Goal: Transaction & Acquisition: Purchase product/service

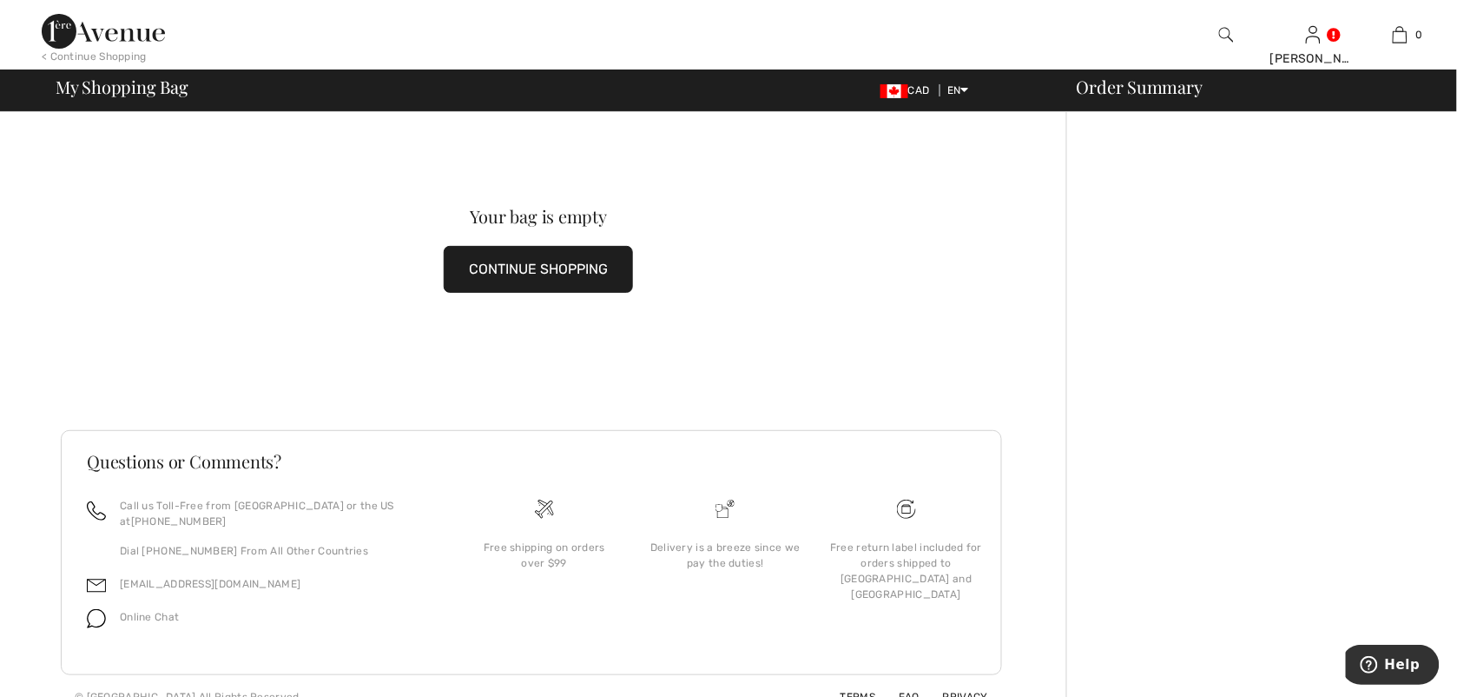
click at [87, 50] on div "< Continue Shopping" at bounding box center [94, 57] width 105 height 16
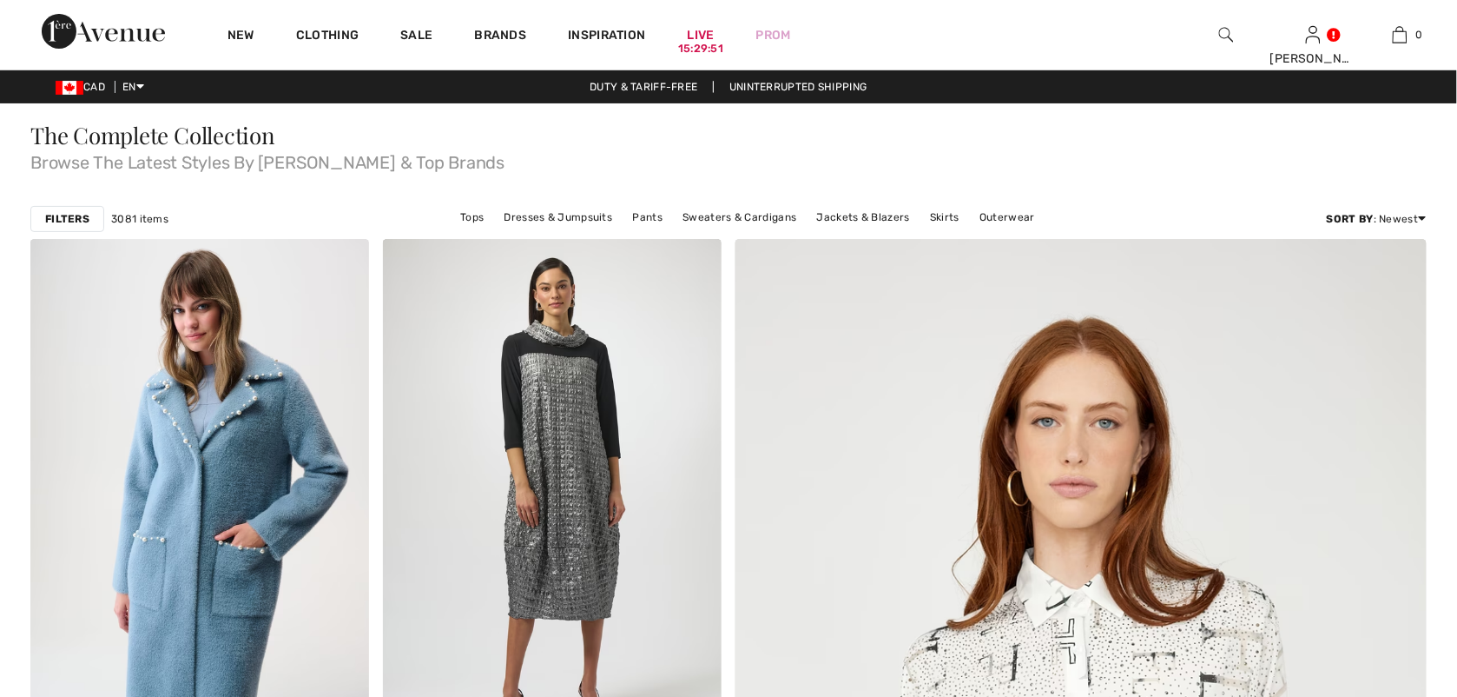
click at [1239, 32] on div at bounding box center [1226, 34] width 87 height 69
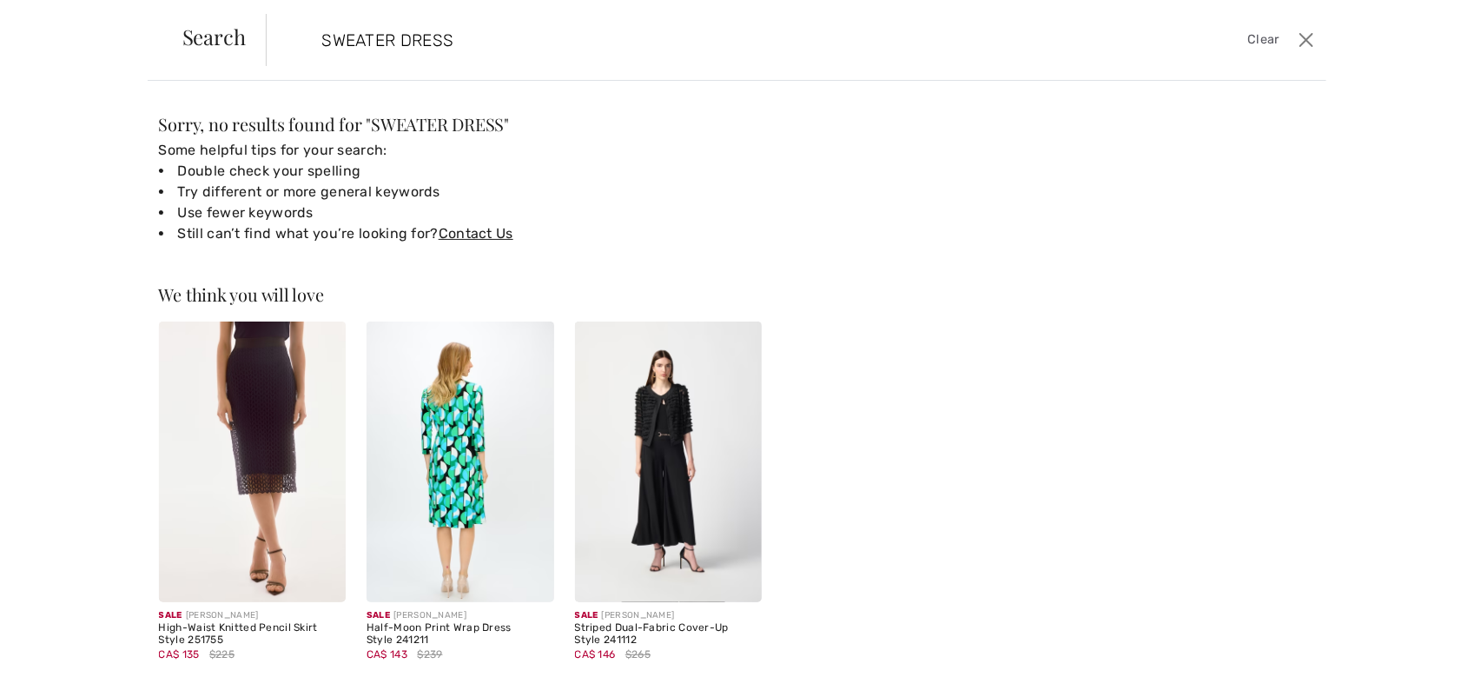
click at [1239, 32] on form "SWEATER DRESS Clear" at bounding box center [779, 40] width 1027 height 52
drag, startPoint x: 472, startPoint y: 35, endPoint x: 301, endPoint y: 71, distance: 174.1
click at [301, 71] on div "Search SWEATER DRESS Clear" at bounding box center [737, 40] width 1179 height 81
type input "KNIT DRESS"
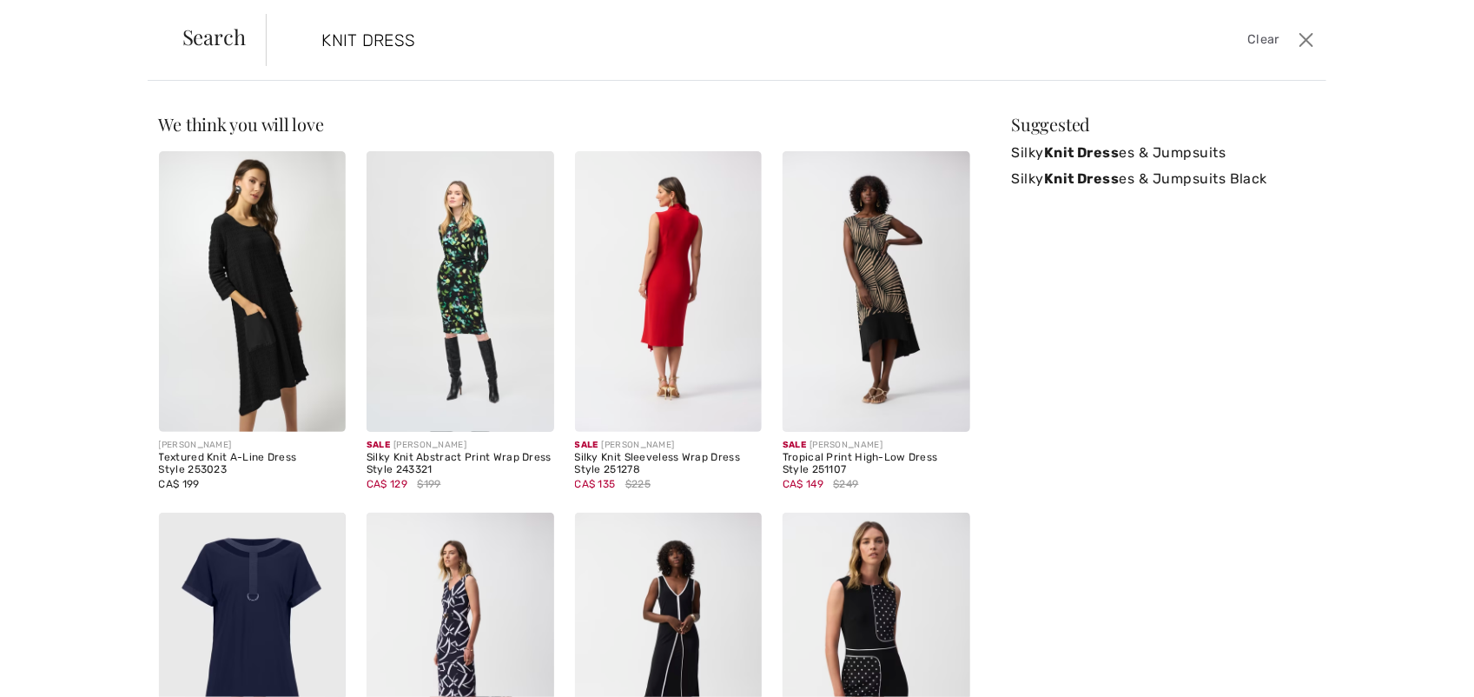
click at [669, 310] on img at bounding box center [669, 291] width 188 height 281
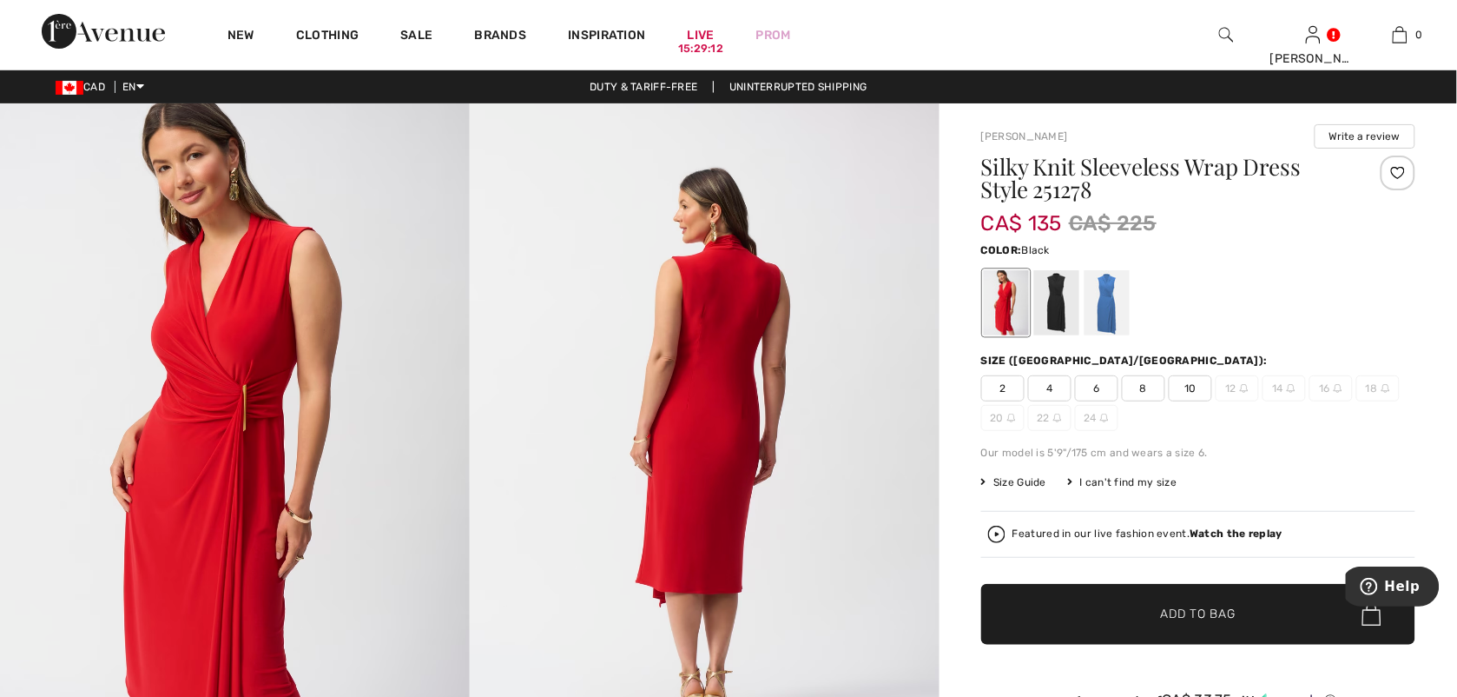
click at [1060, 307] on div at bounding box center [1056, 302] width 45 height 65
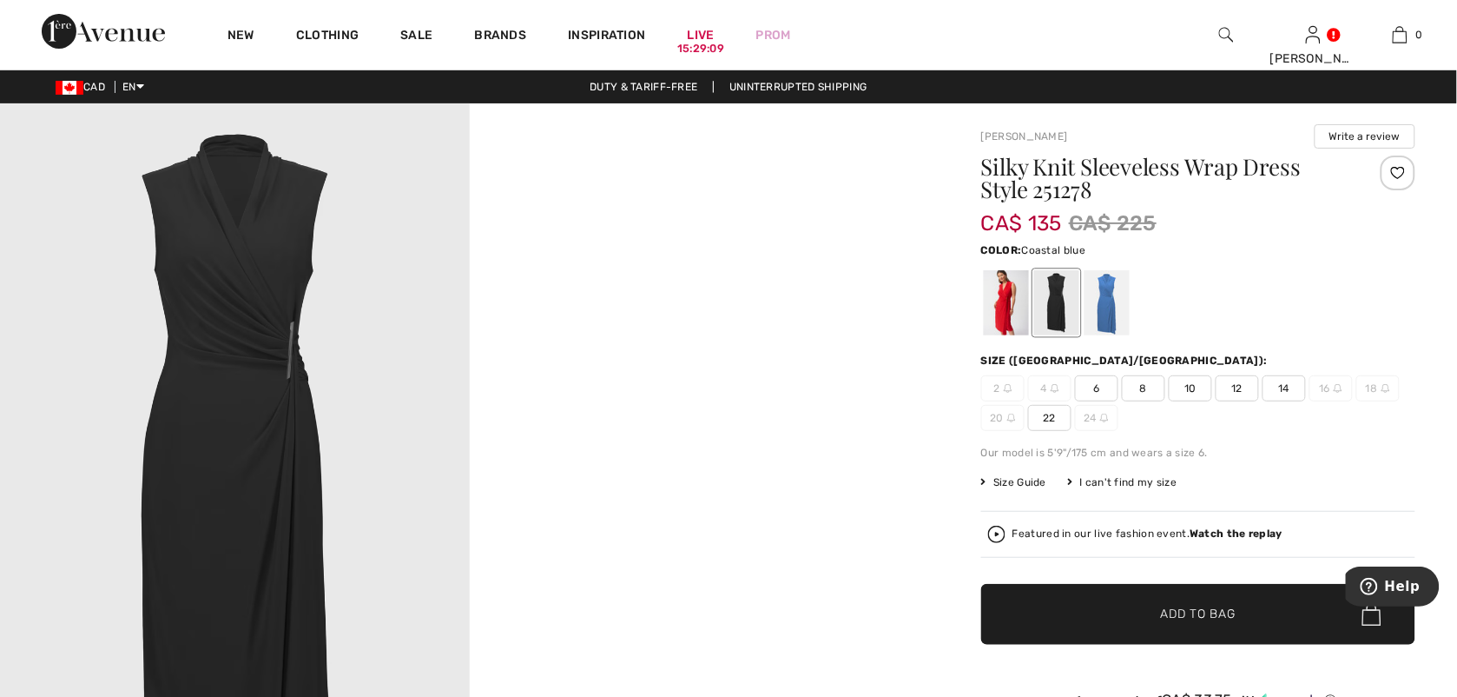
click at [1105, 293] on div at bounding box center [1107, 302] width 45 height 65
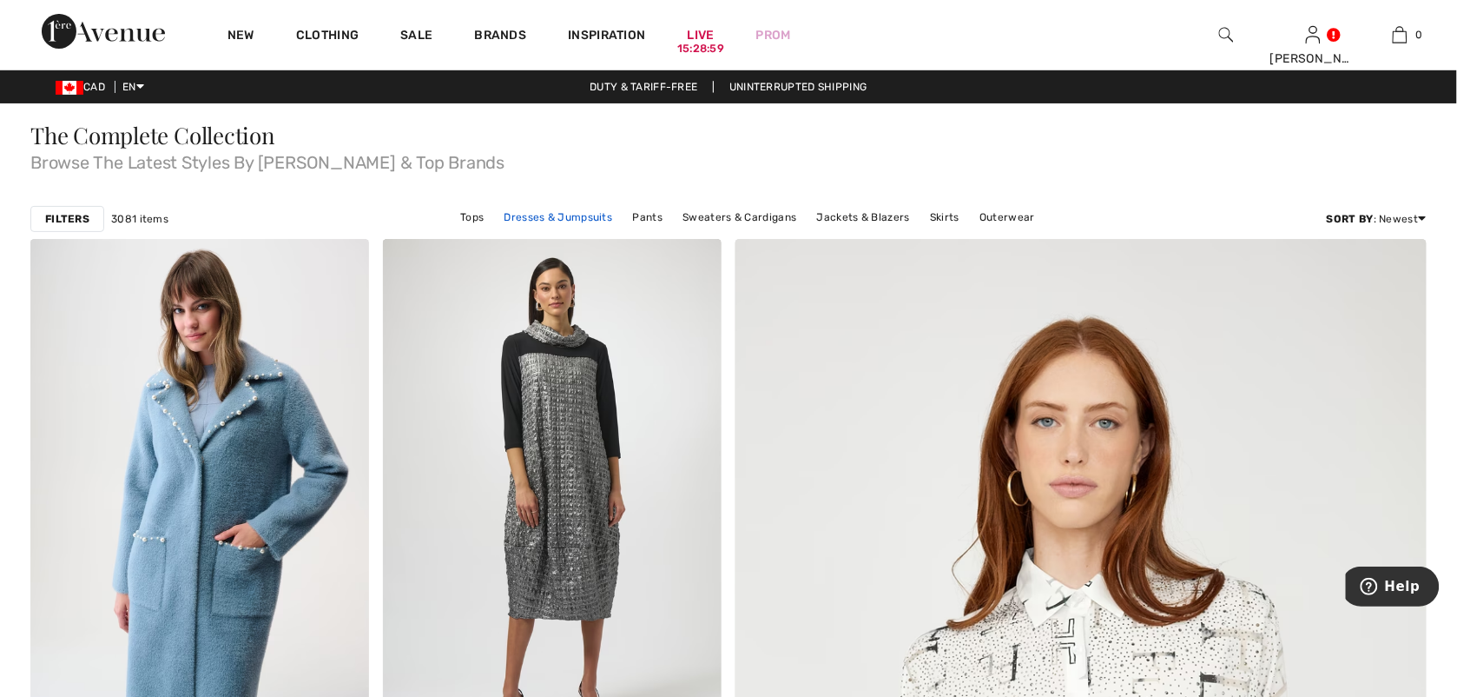
click at [582, 215] on link "Dresses & Jumpsuits" at bounding box center [559, 217] width 126 height 23
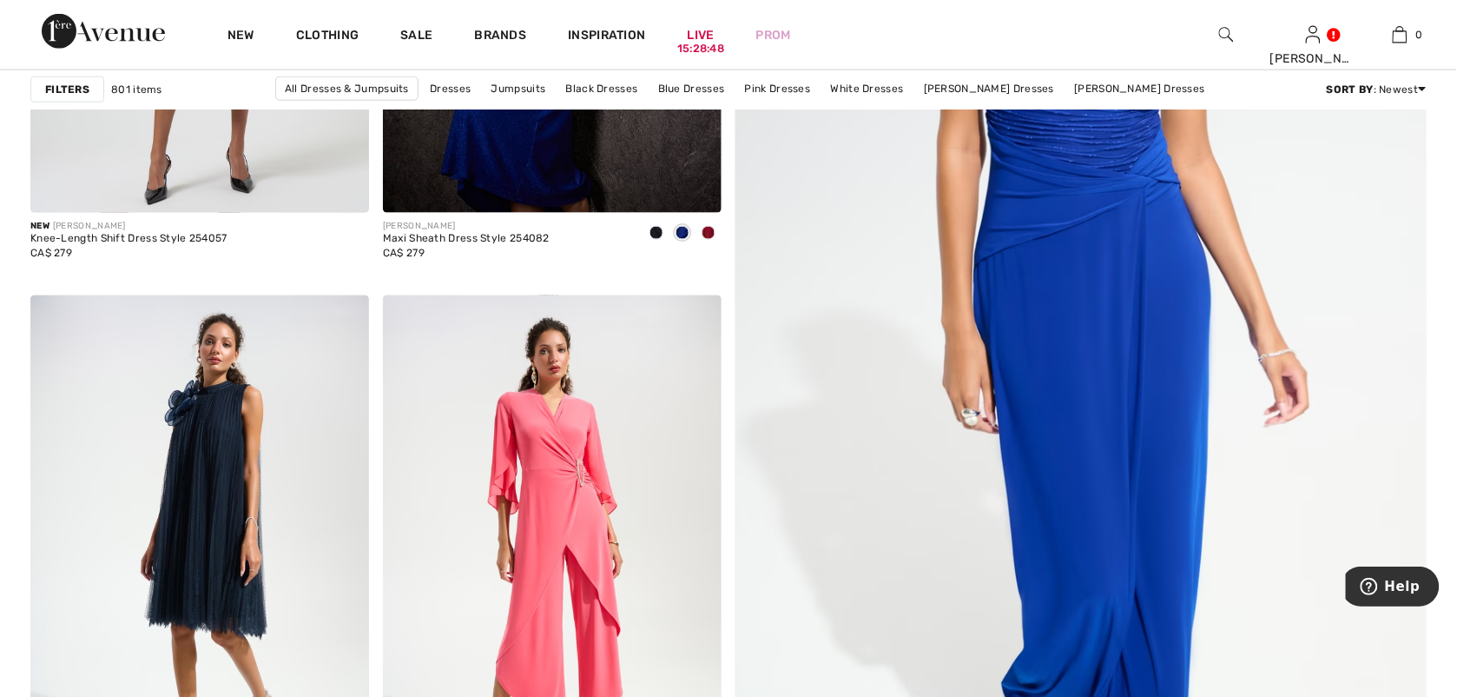
scroll to position [679, 0]
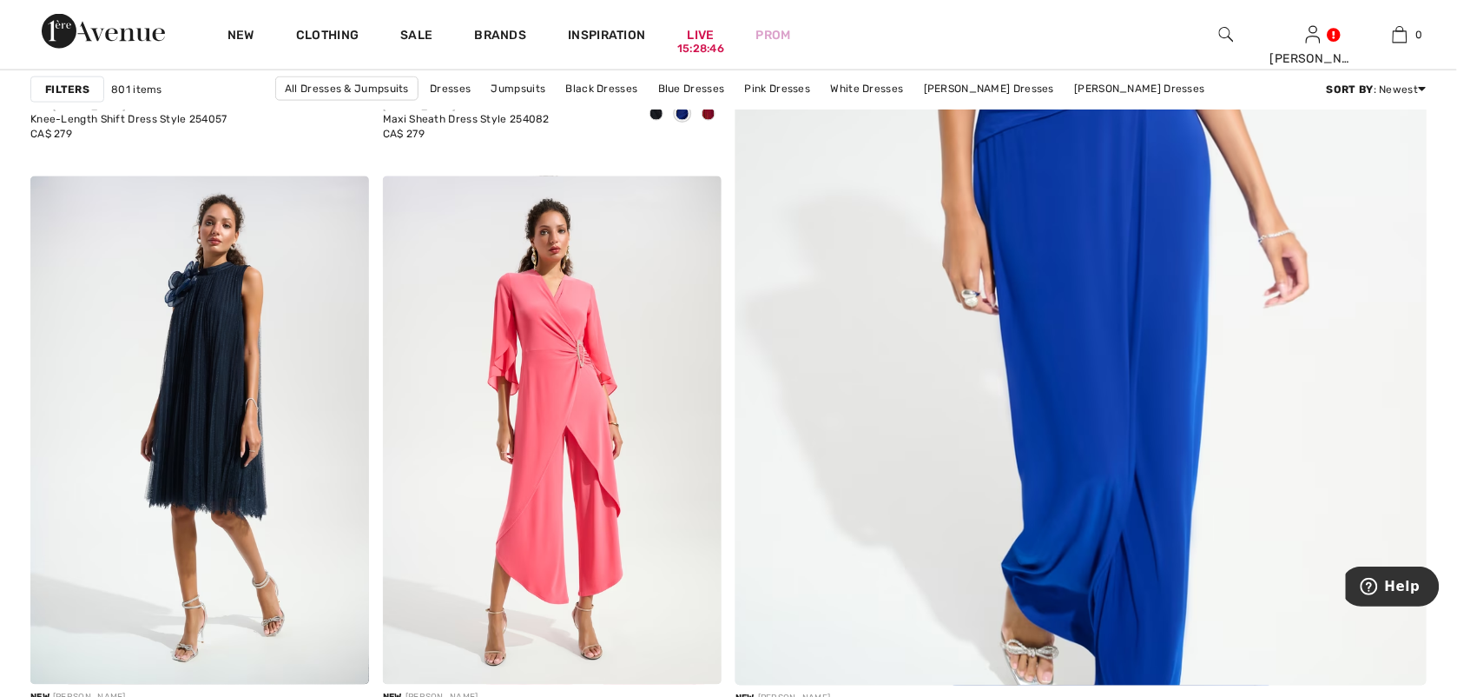
drag, startPoint x: 1452, startPoint y: 83, endPoint x: 1442, endPoint y: 135, distance: 54.0
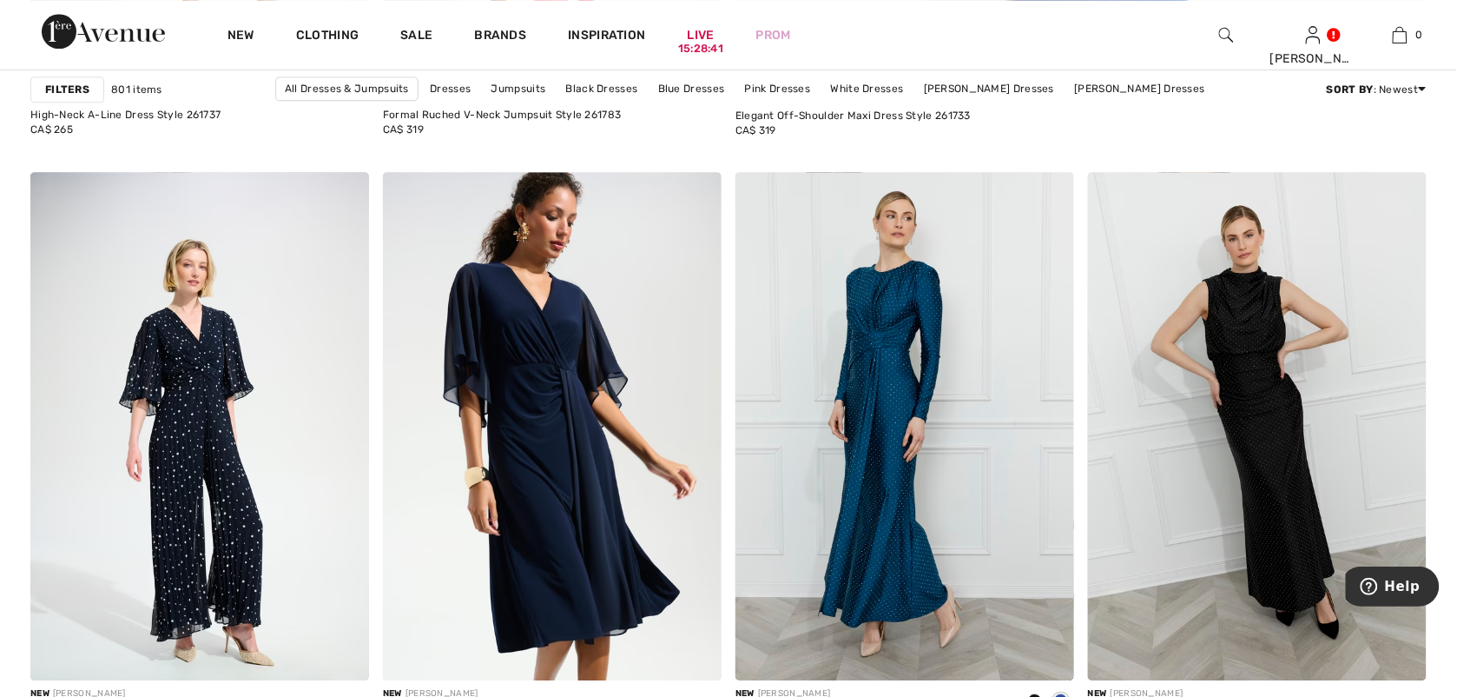
scroll to position [1377, 0]
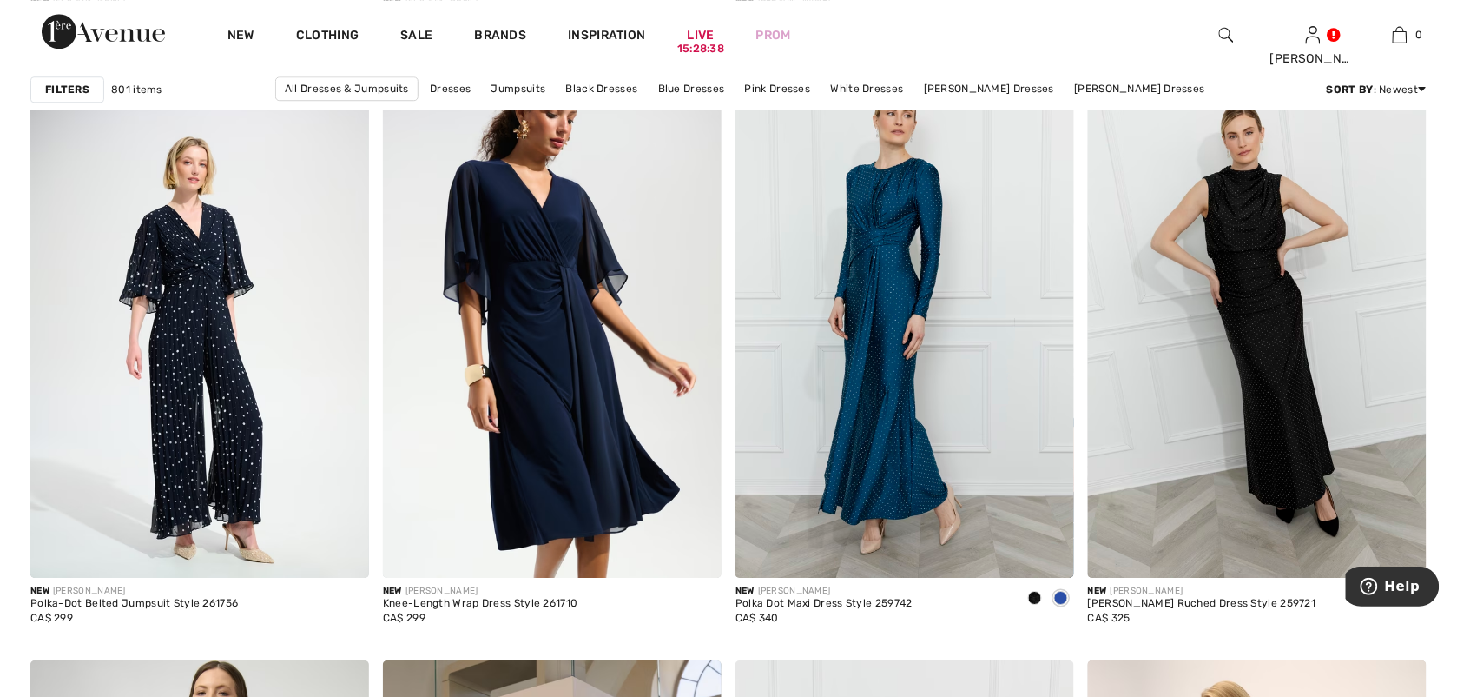
drag, startPoint x: 1449, startPoint y: 137, endPoint x: 1444, endPoint y: 156, distance: 19.6
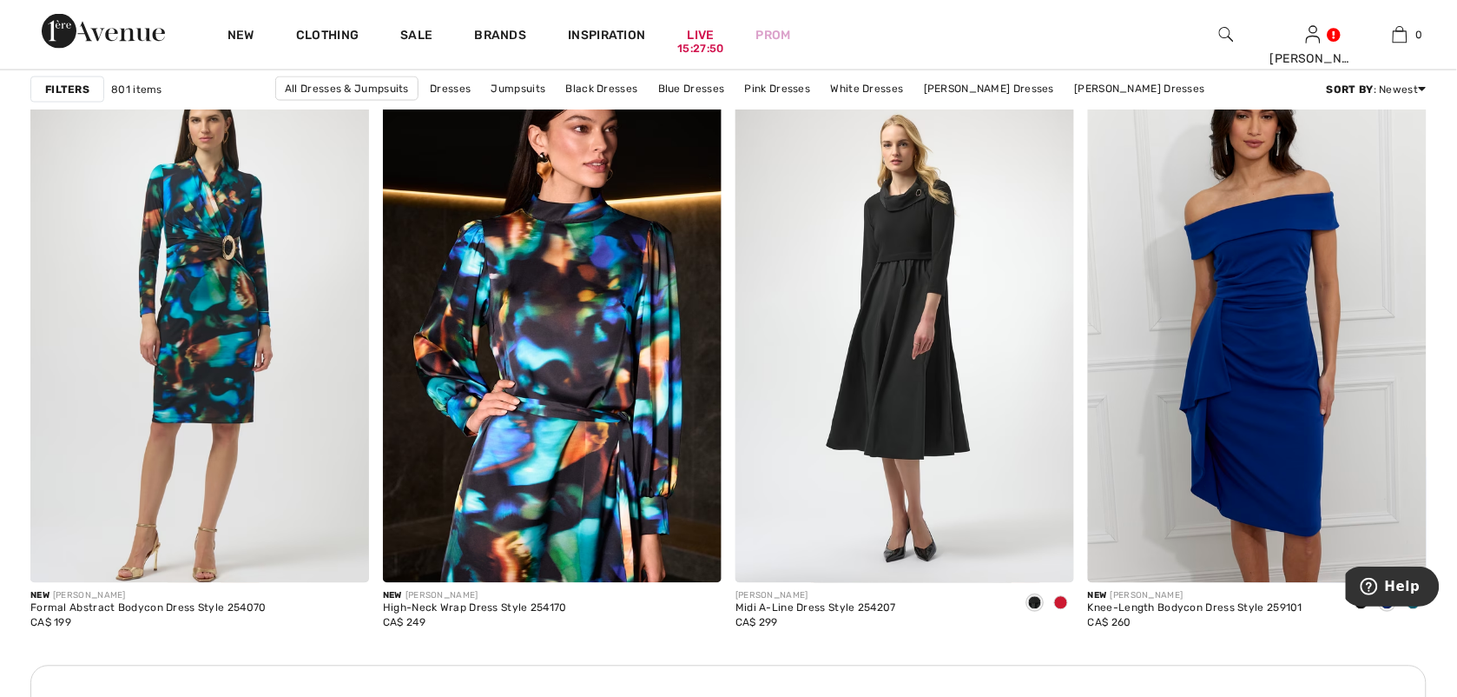
scroll to position [6659, 0]
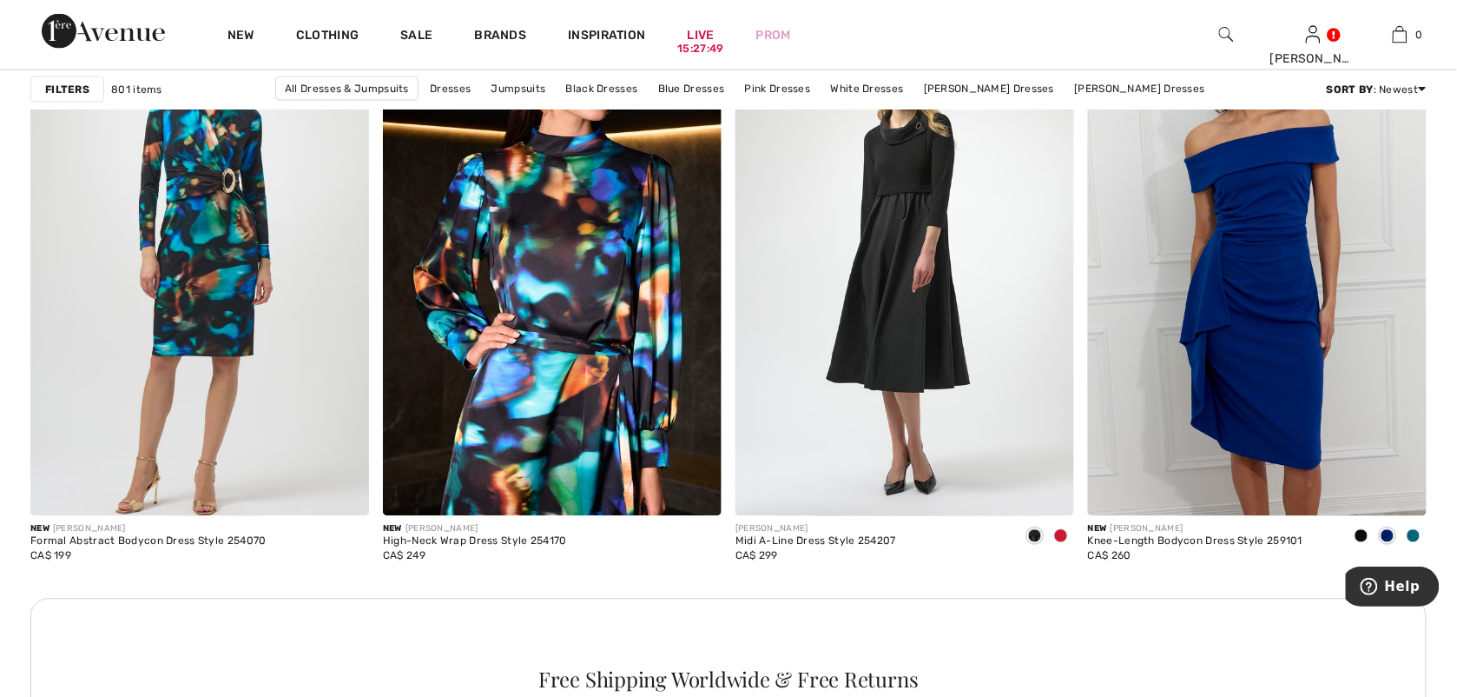
drag, startPoint x: 1455, startPoint y: 484, endPoint x: 1455, endPoint y: 532, distance: 47.8
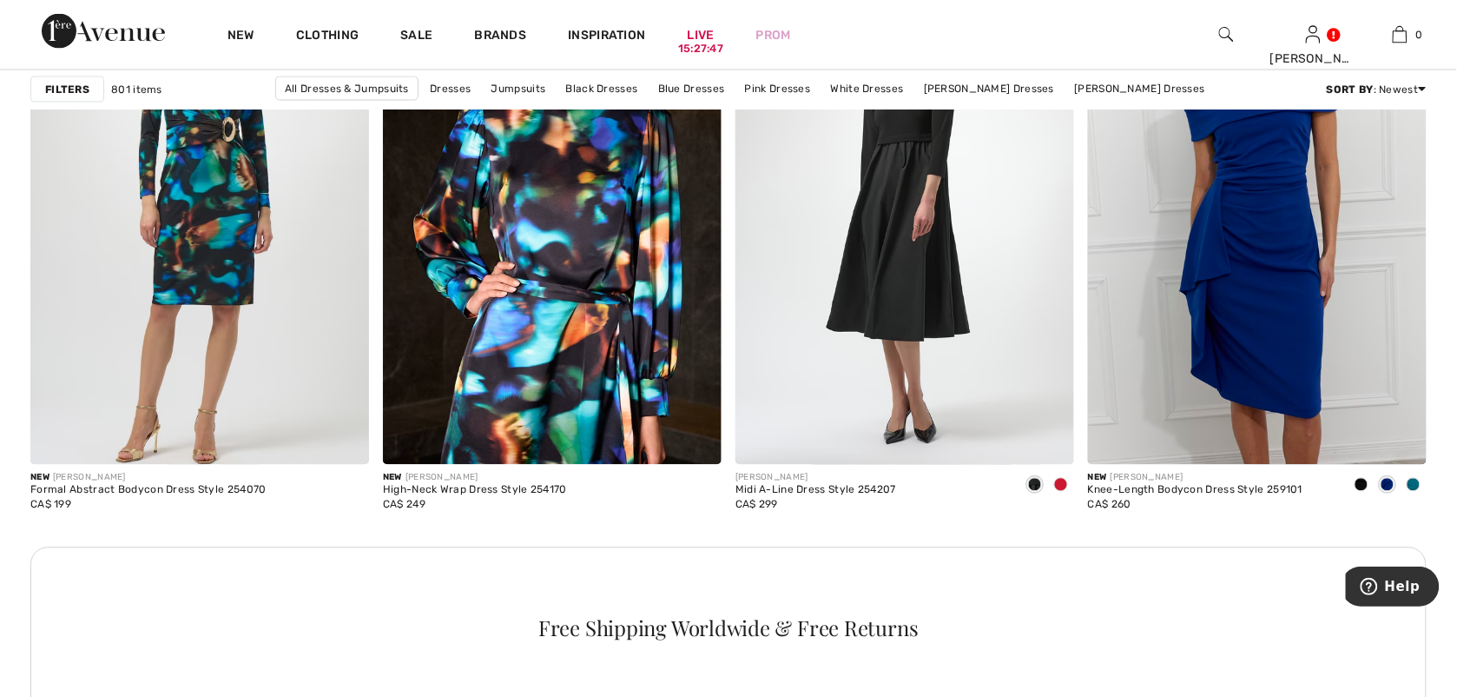
scroll to position [6728, 0]
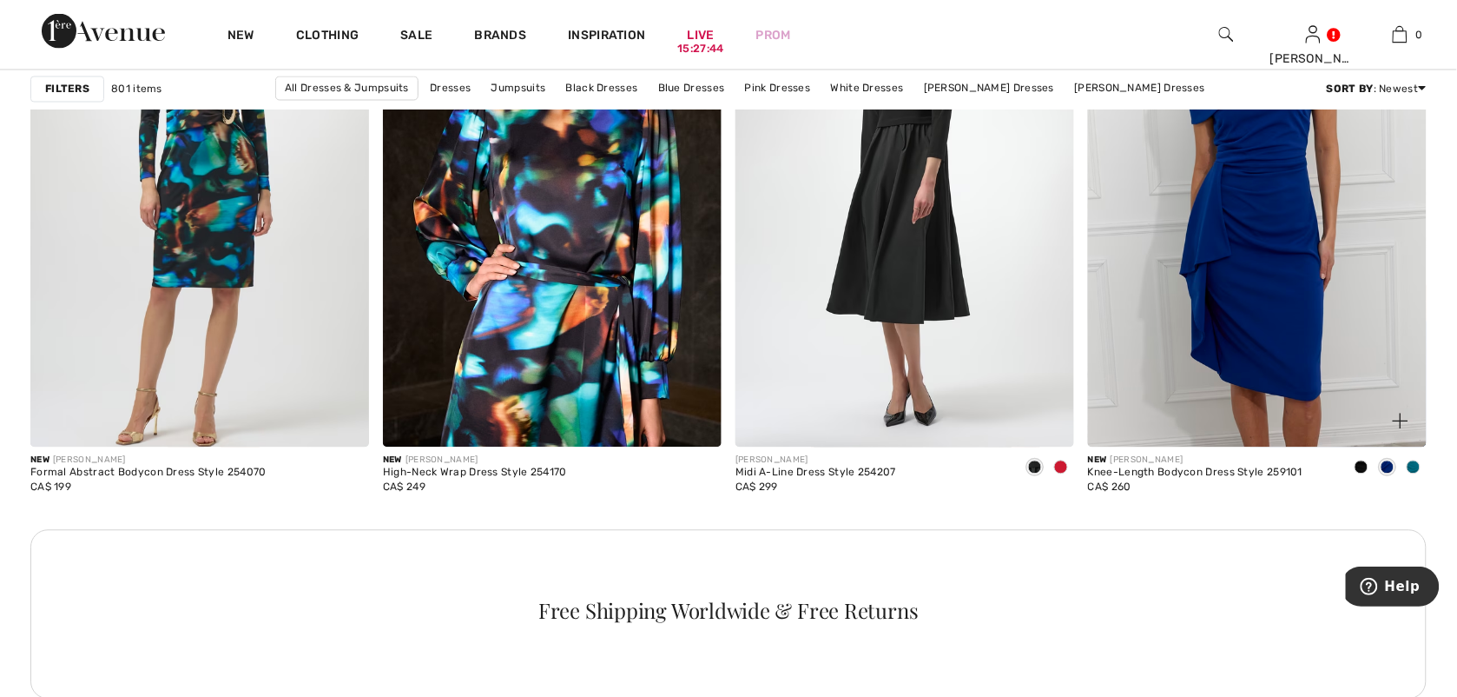
click at [1359, 474] on span at bounding box center [1362, 467] width 14 height 14
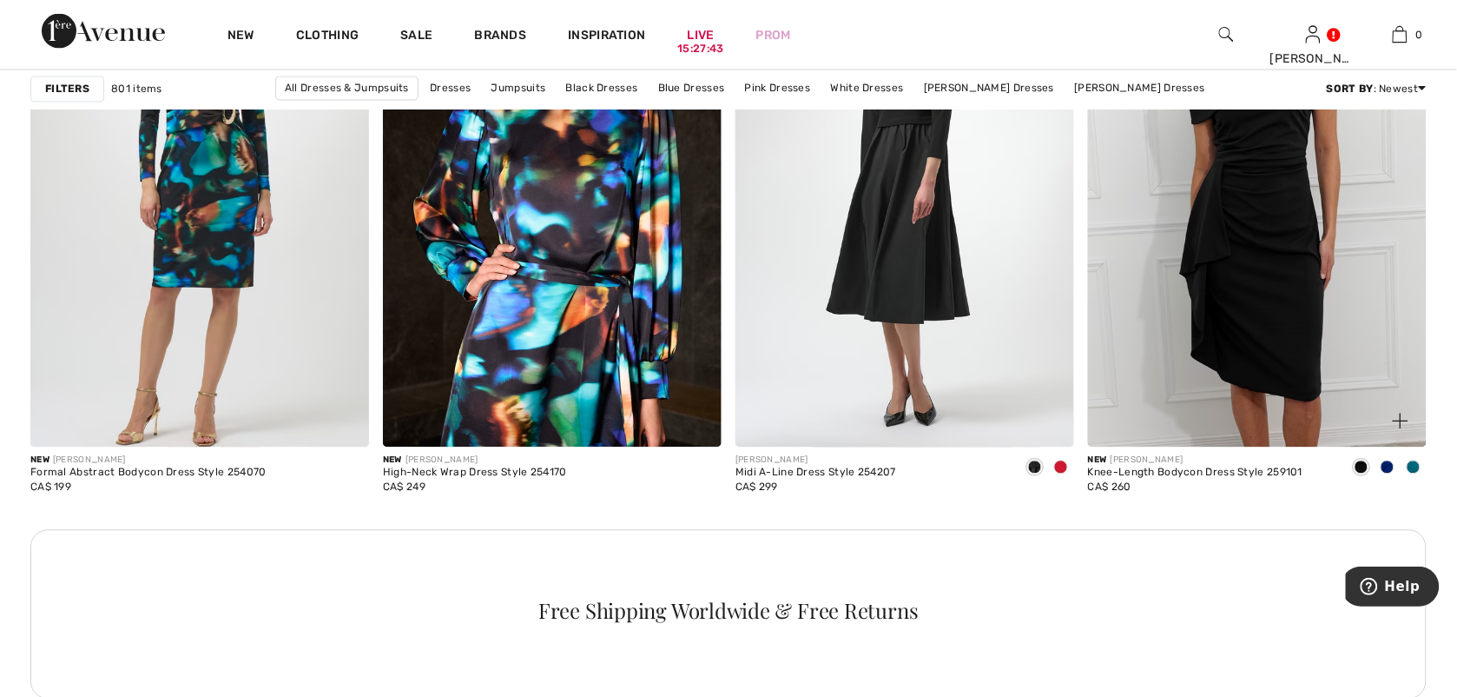
click at [1417, 474] on span at bounding box center [1414, 467] width 14 height 14
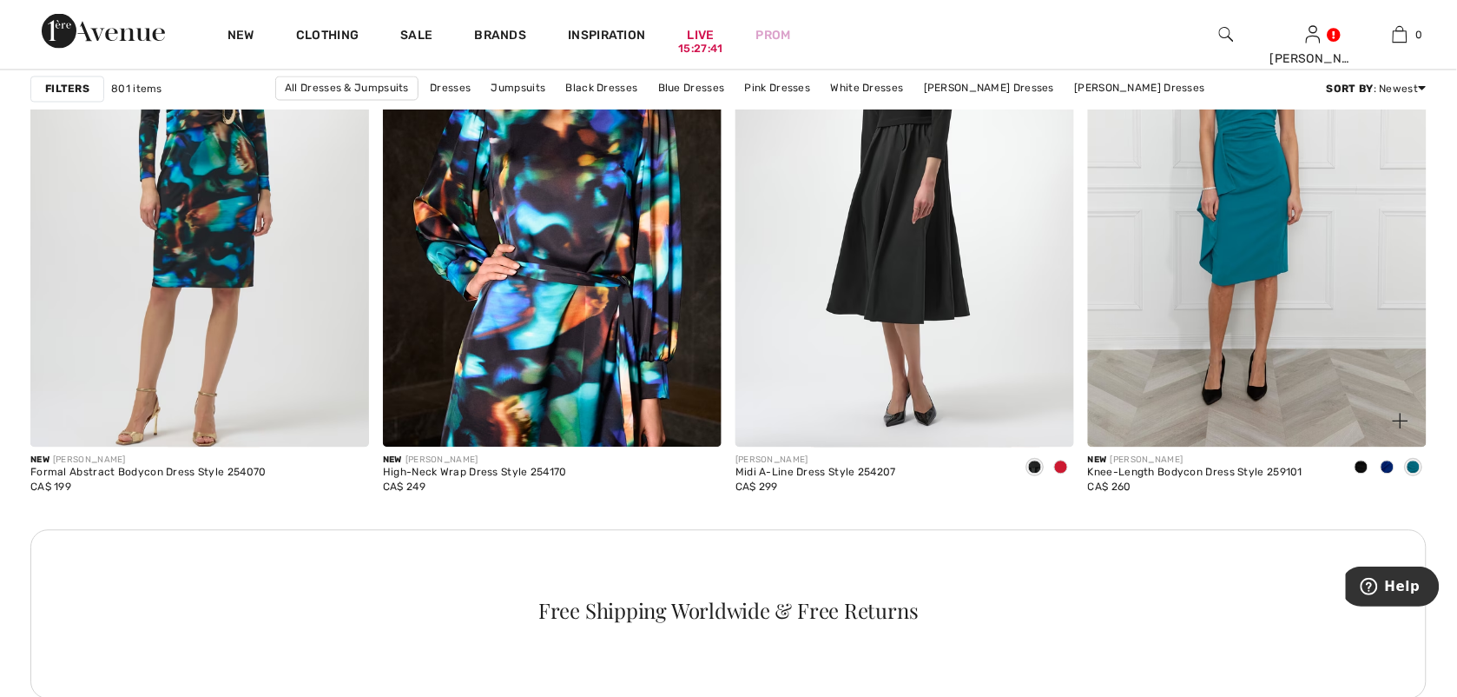
click at [1384, 474] on span at bounding box center [1388, 467] width 14 height 14
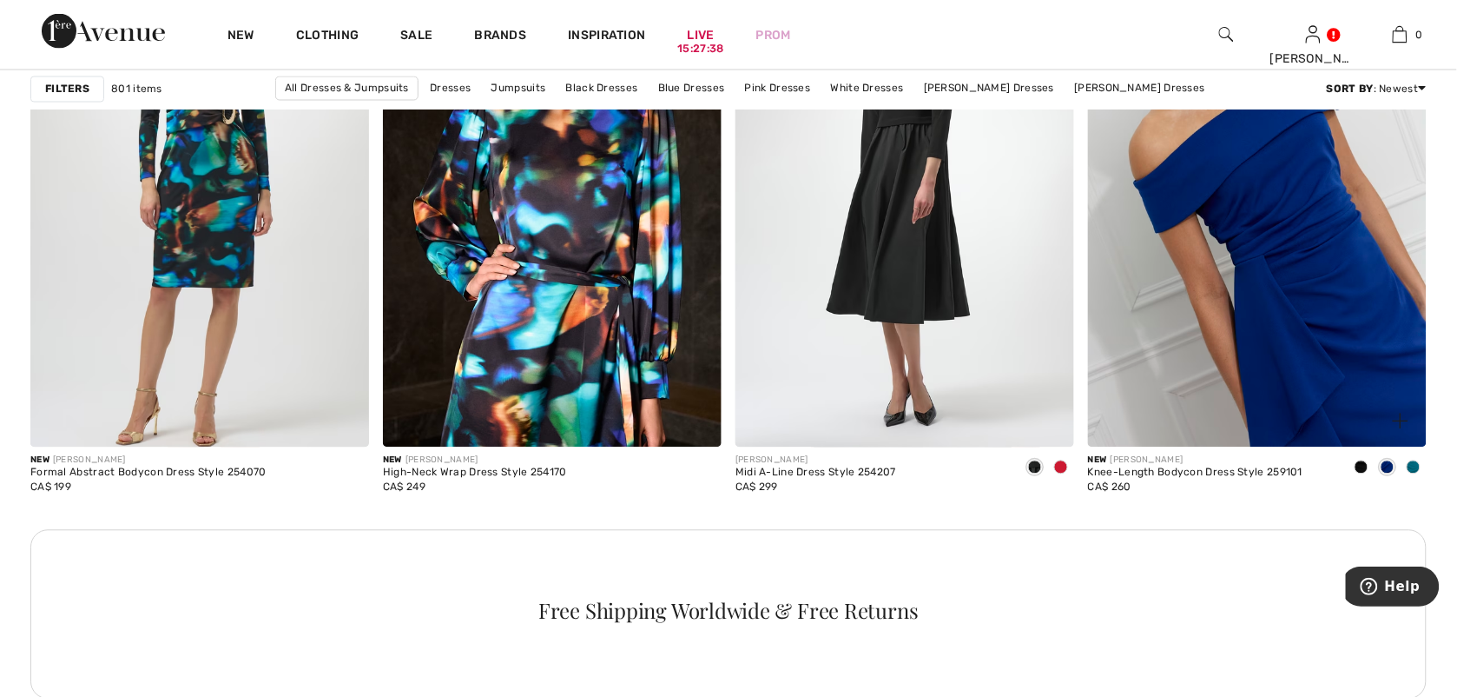
click at [1320, 397] on img at bounding box center [1257, 193] width 339 height 508
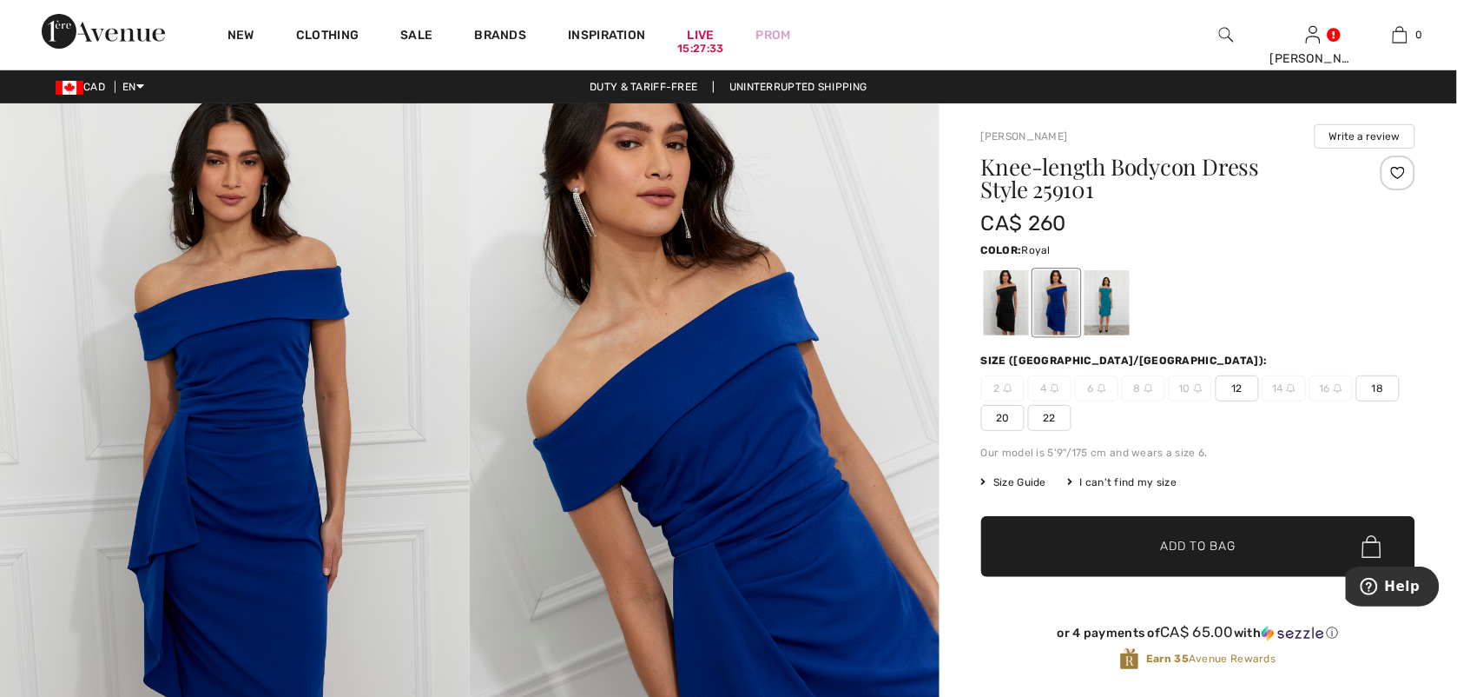
click at [993, 414] on span "20" at bounding box center [1002, 418] width 43 height 26
click at [1148, 545] on span "✔ Added to Bag" at bounding box center [1173, 547] width 106 height 18
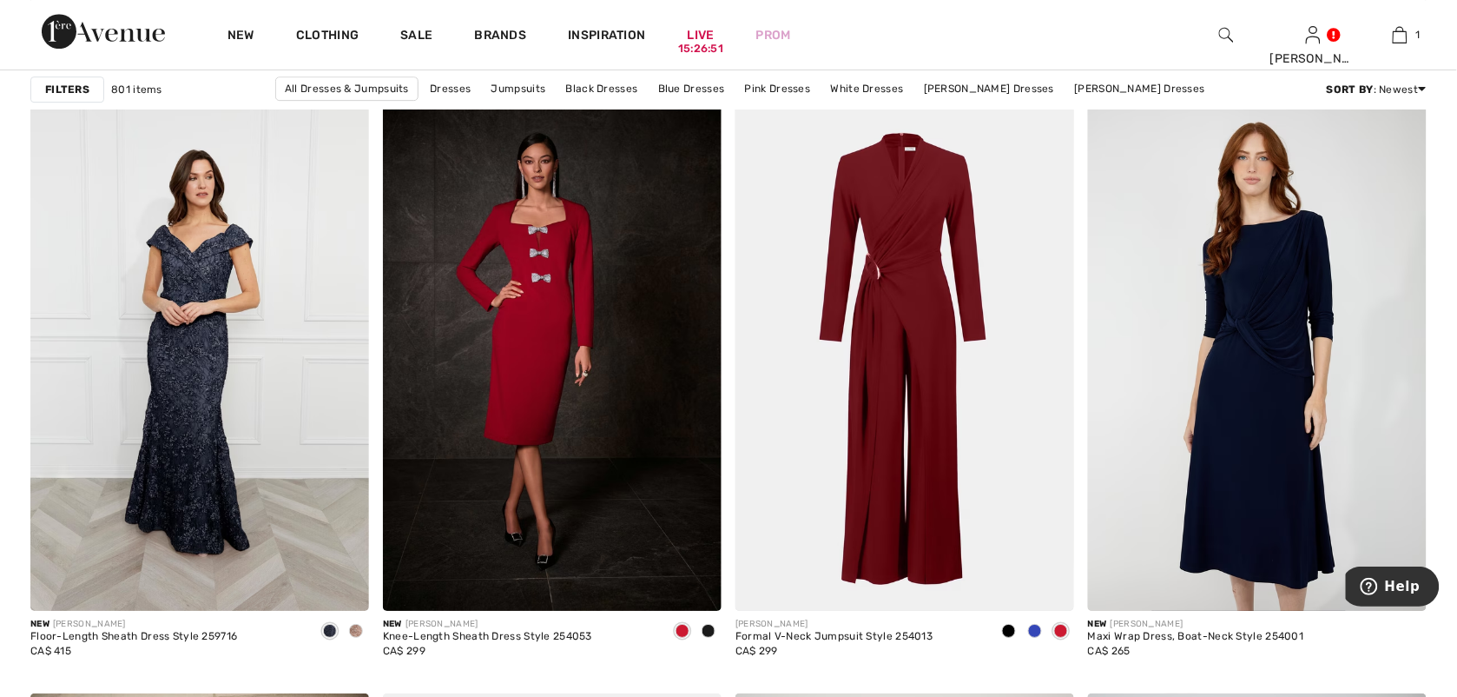
scroll to position [7346, 0]
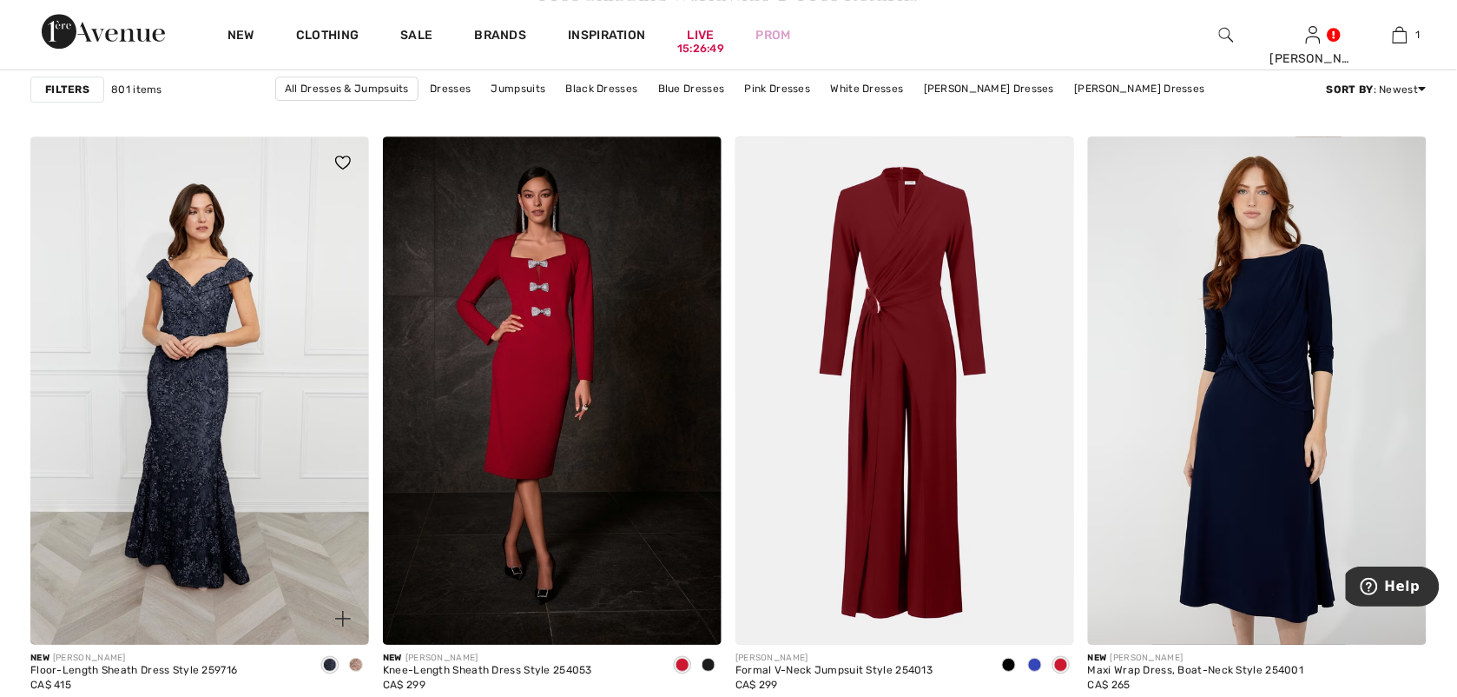
click at [248, 411] on img at bounding box center [199, 390] width 339 height 508
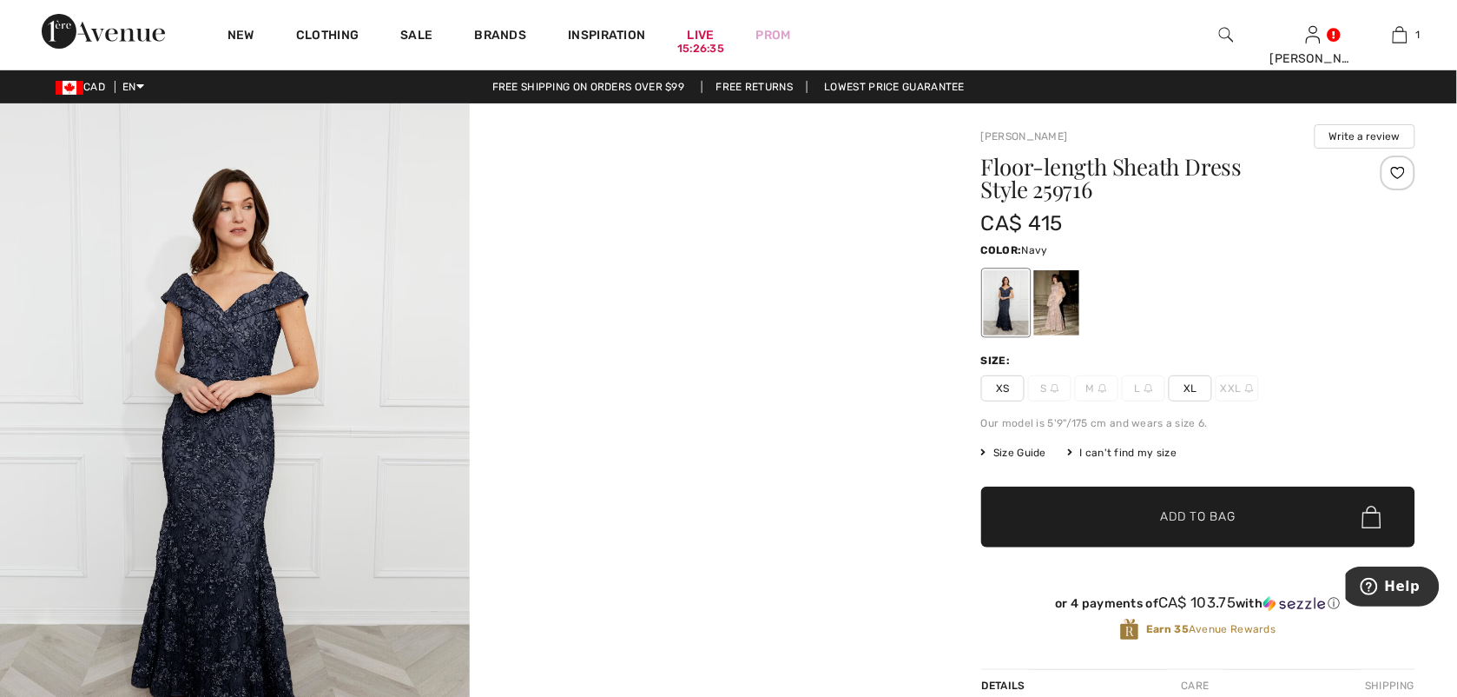
click at [228, 488] on img at bounding box center [235, 455] width 470 height 705
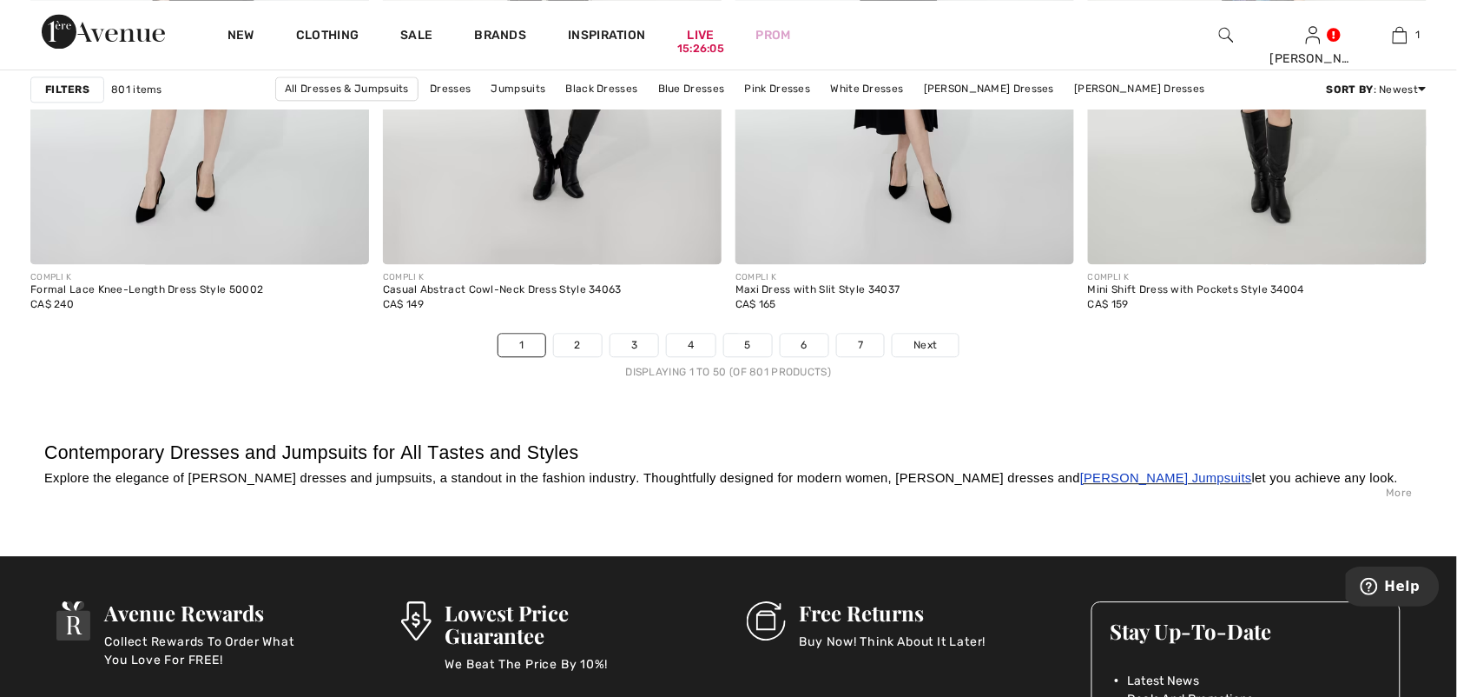
scroll to position [8923, 0]
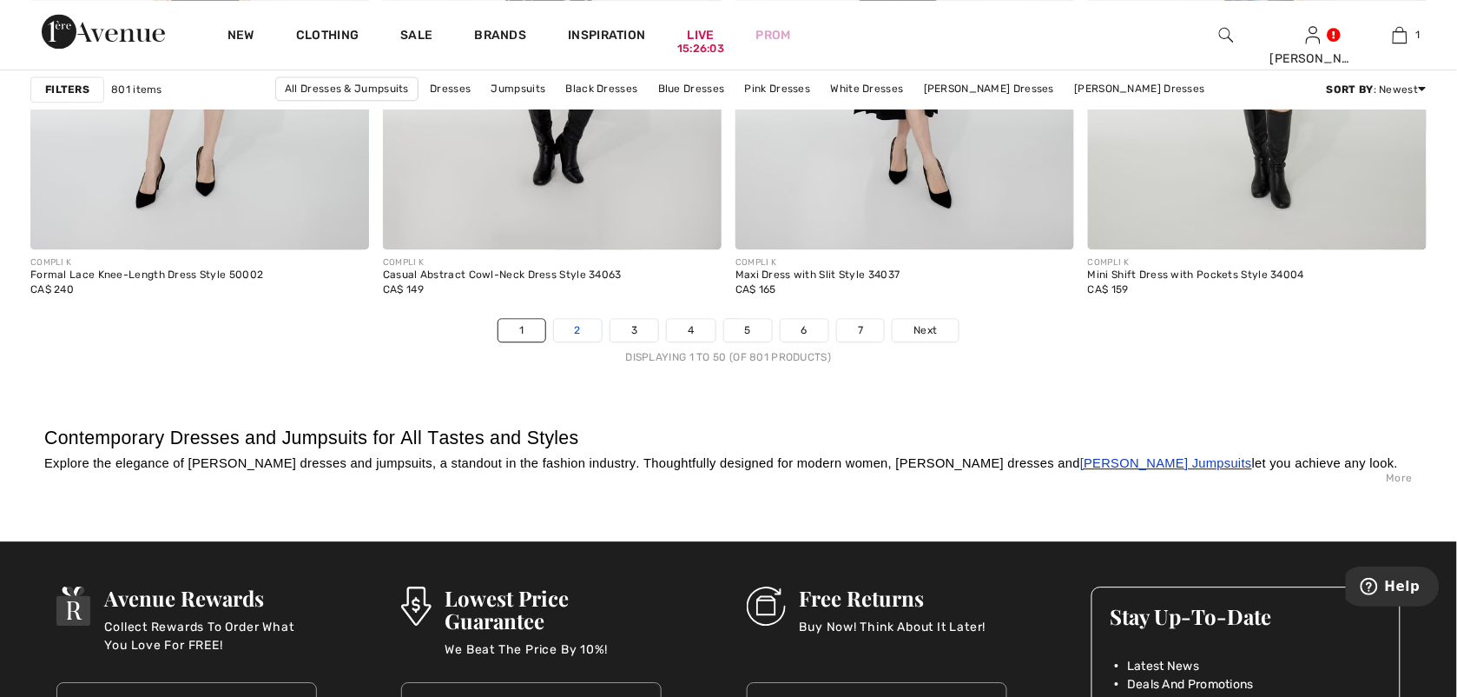
click at [571, 341] on link "2" at bounding box center [578, 330] width 48 height 23
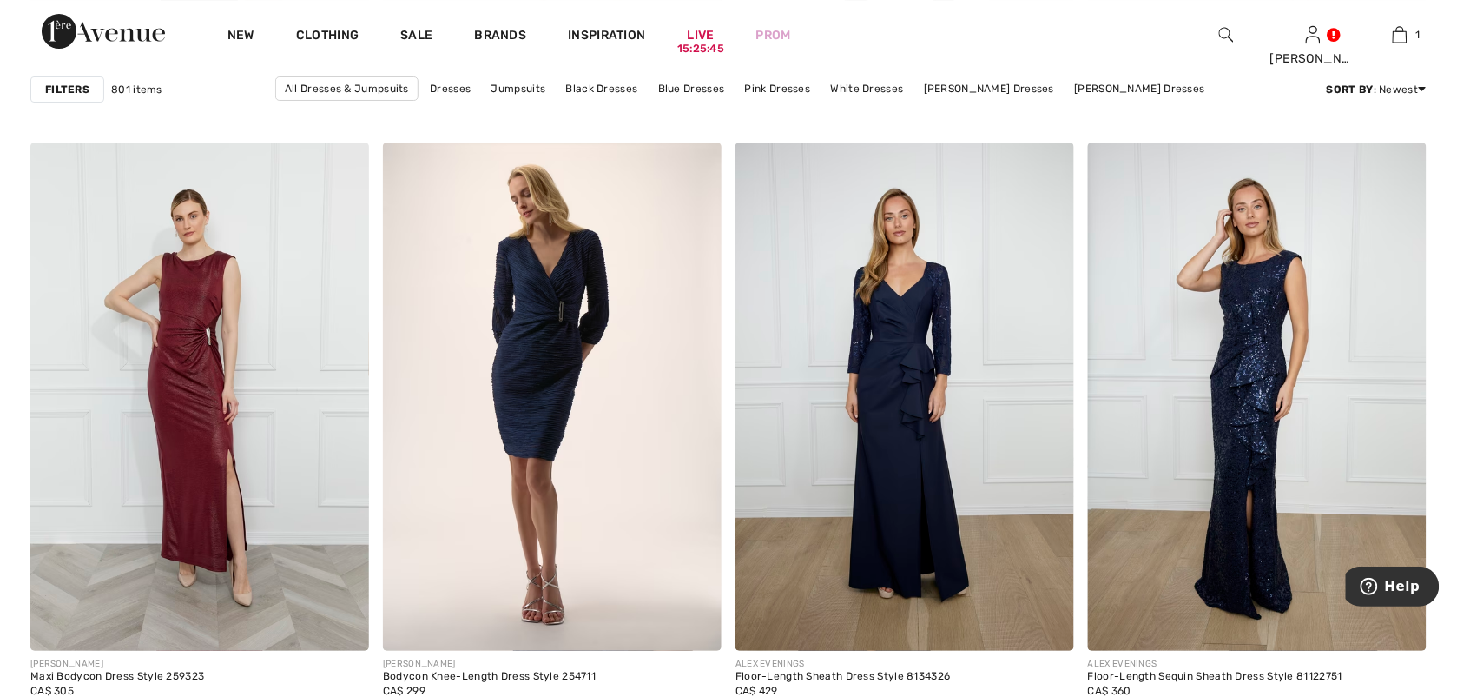
scroll to position [1860, 0]
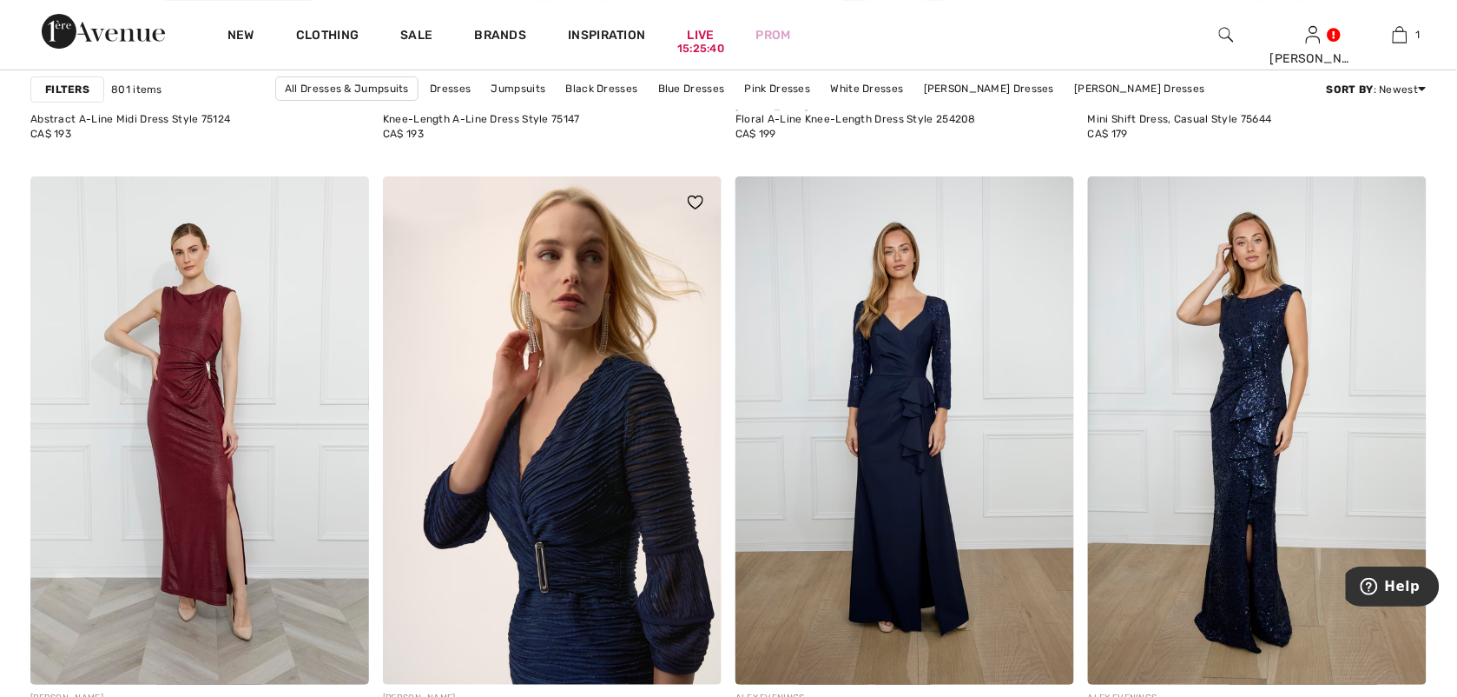
click at [632, 417] on img at bounding box center [552, 430] width 339 height 508
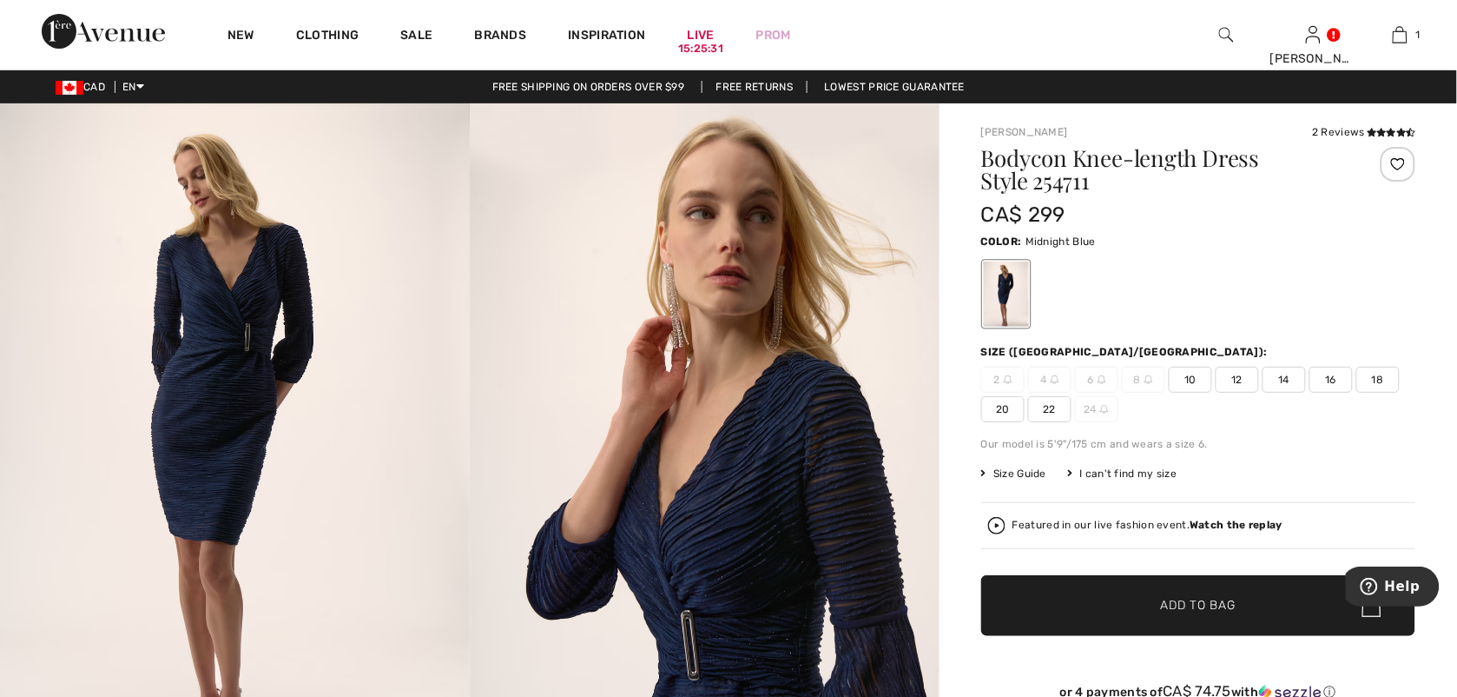
drag, startPoint x: 1001, startPoint y: 408, endPoint x: 991, endPoint y: 409, distance: 9.6
drag, startPoint x: 991, startPoint y: 409, endPoint x: 1244, endPoint y: 448, distance: 255.8
click at [1244, 448] on div "Our model is 5'9"/175 cm and wears a size 6." at bounding box center [1198, 444] width 434 height 16
click at [1001, 409] on span "20" at bounding box center [1002, 409] width 43 height 26
click at [1152, 613] on span "✔ Added to Bag" at bounding box center [1173, 606] width 106 height 18
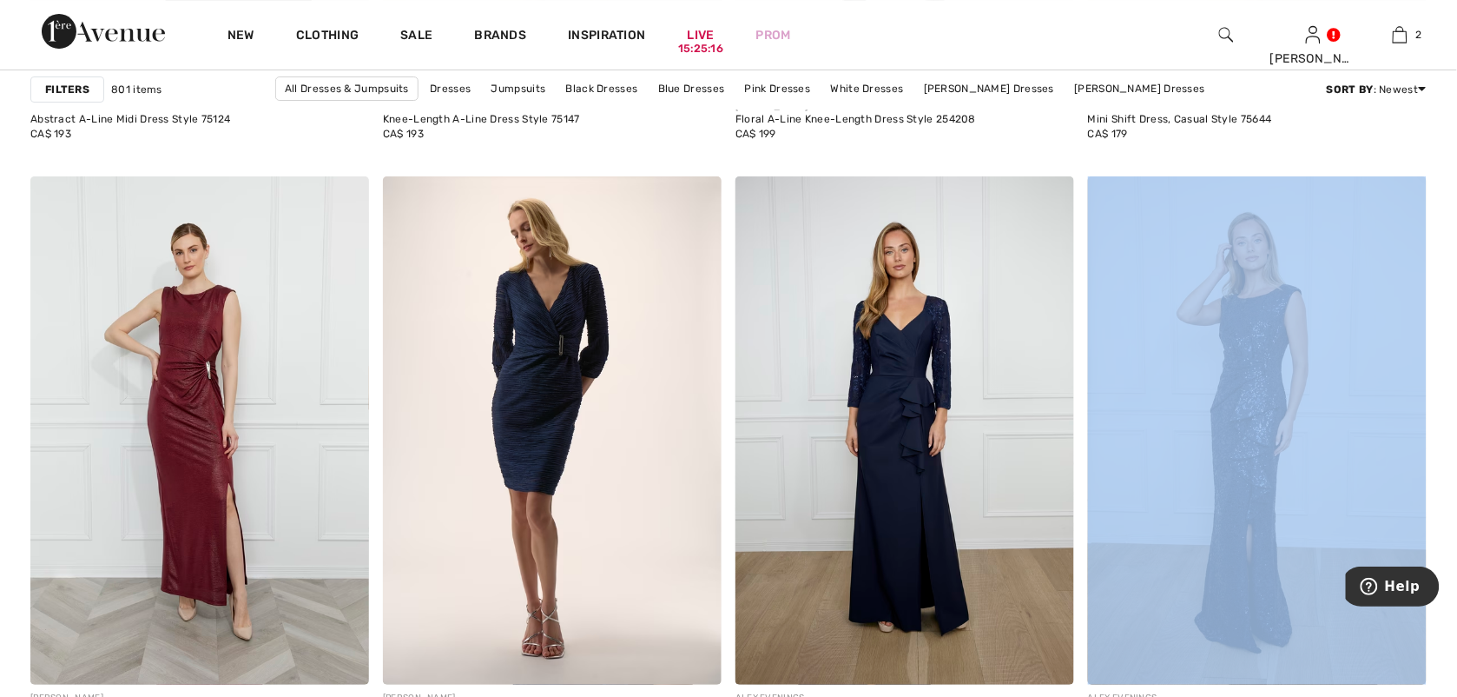
drag, startPoint x: 1464, startPoint y: 178, endPoint x: 1464, endPoint y: 220, distance: 41.7
drag, startPoint x: 1464, startPoint y: 220, endPoint x: 1431, endPoint y: 239, distance: 37.4
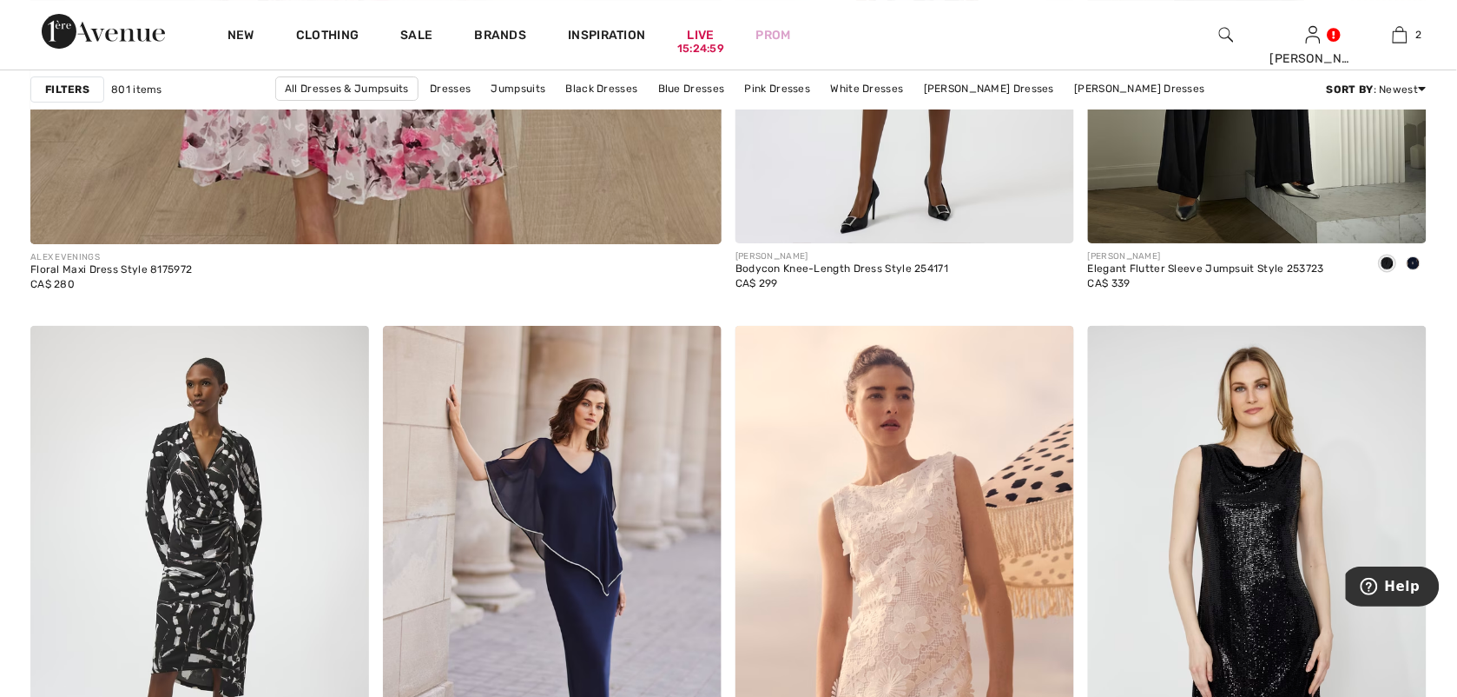
scroll to position [5768, 0]
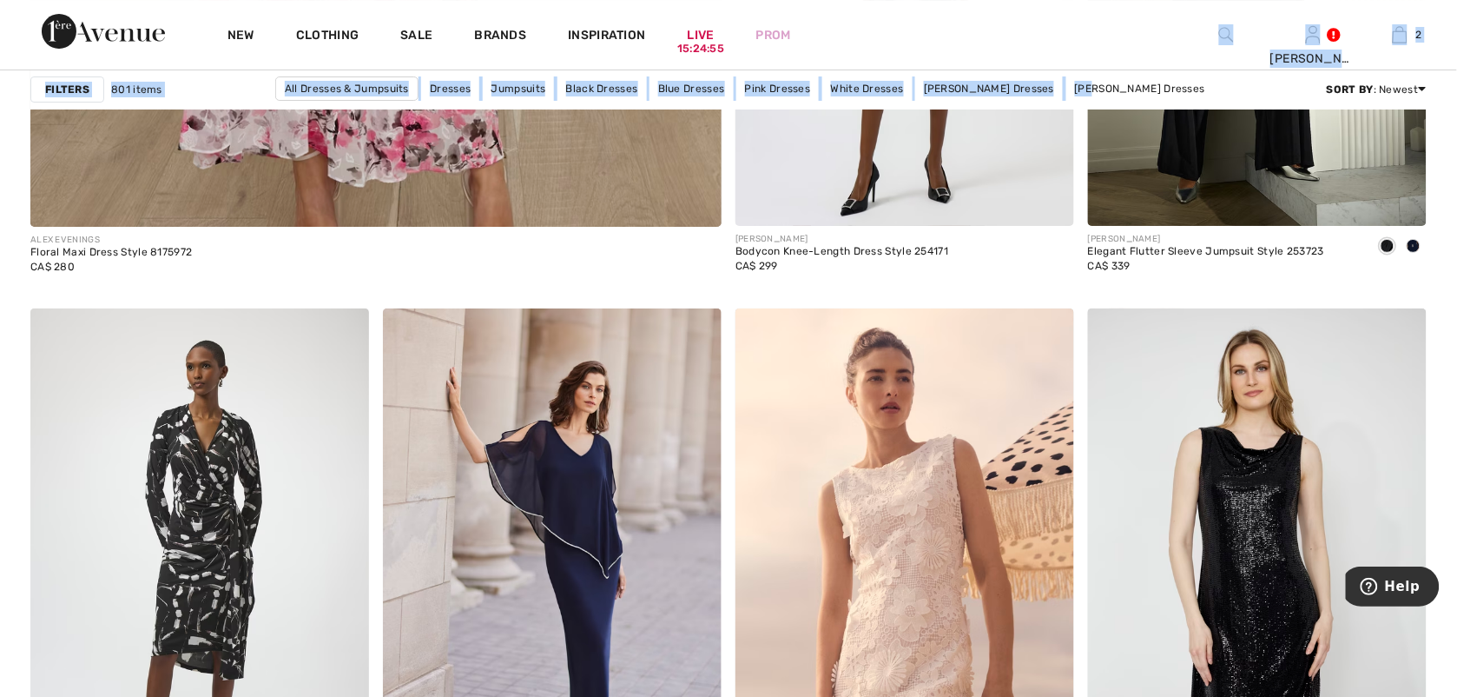
drag, startPoint x: 1217, startPoint y: 36, endPoint x: 1068, endPoint y: 104, distance: 163.6
drag, startPoint x: 1068, startPoint y: 104, endPoint x: 1318, endPoint y: 170, distance: 258.7
click at [1222, 35] on img at bounding box center [1226, 34] width 15 height 21
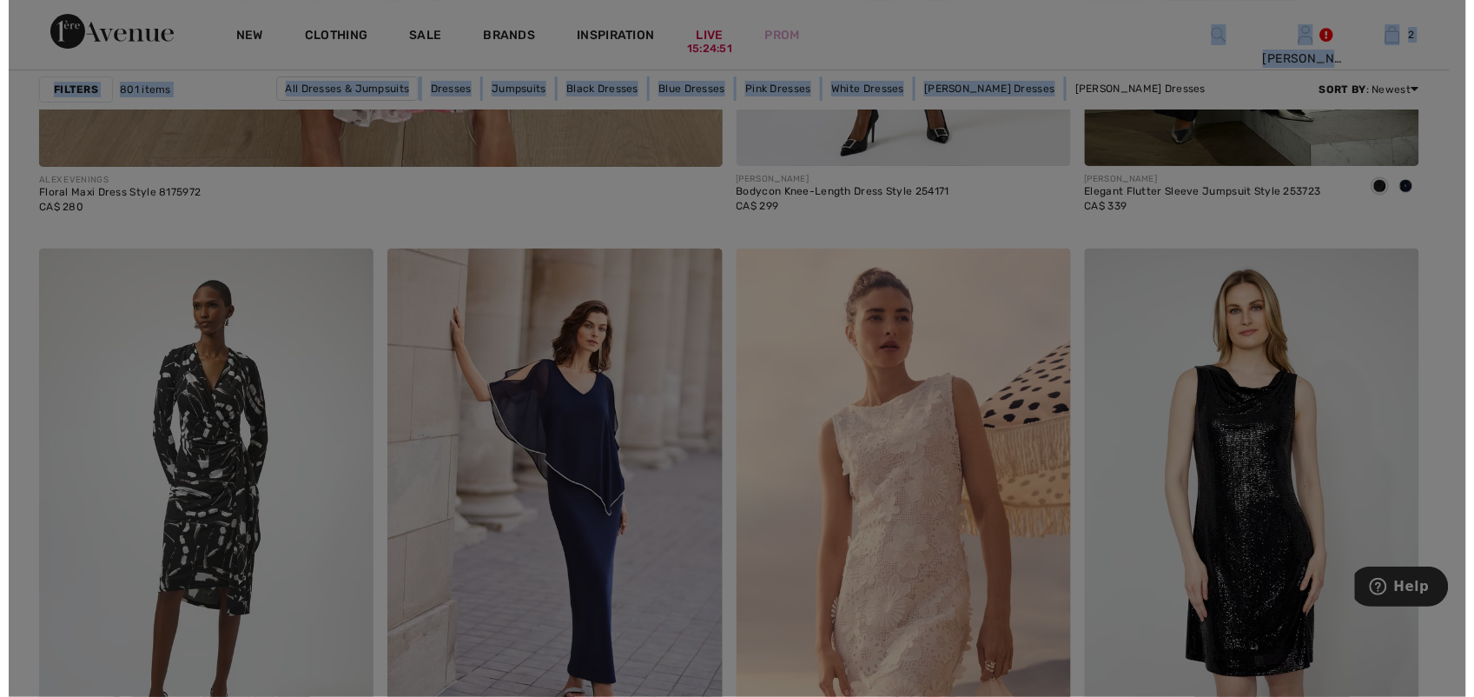
scroll to position [5815, 0]
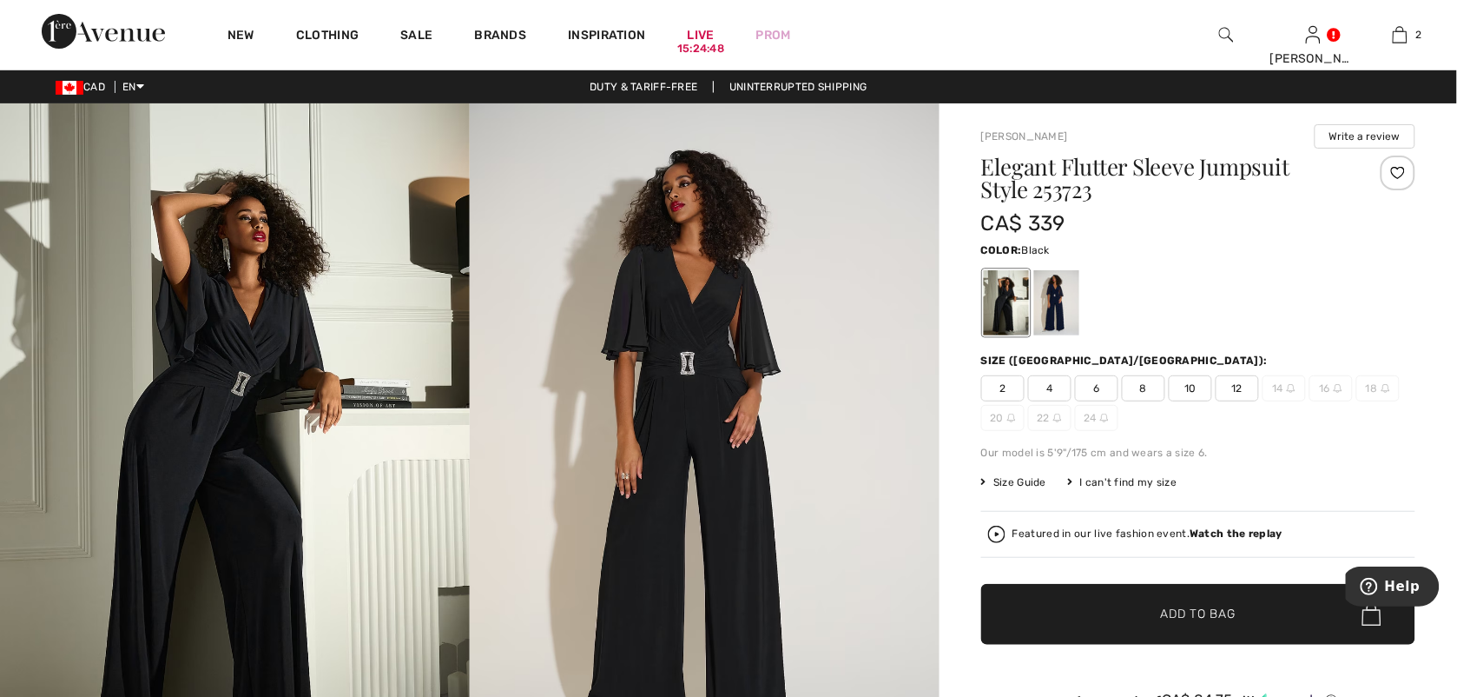
click at [1221, 32] on img at bounding box center [1226, 34] width 15 height 21
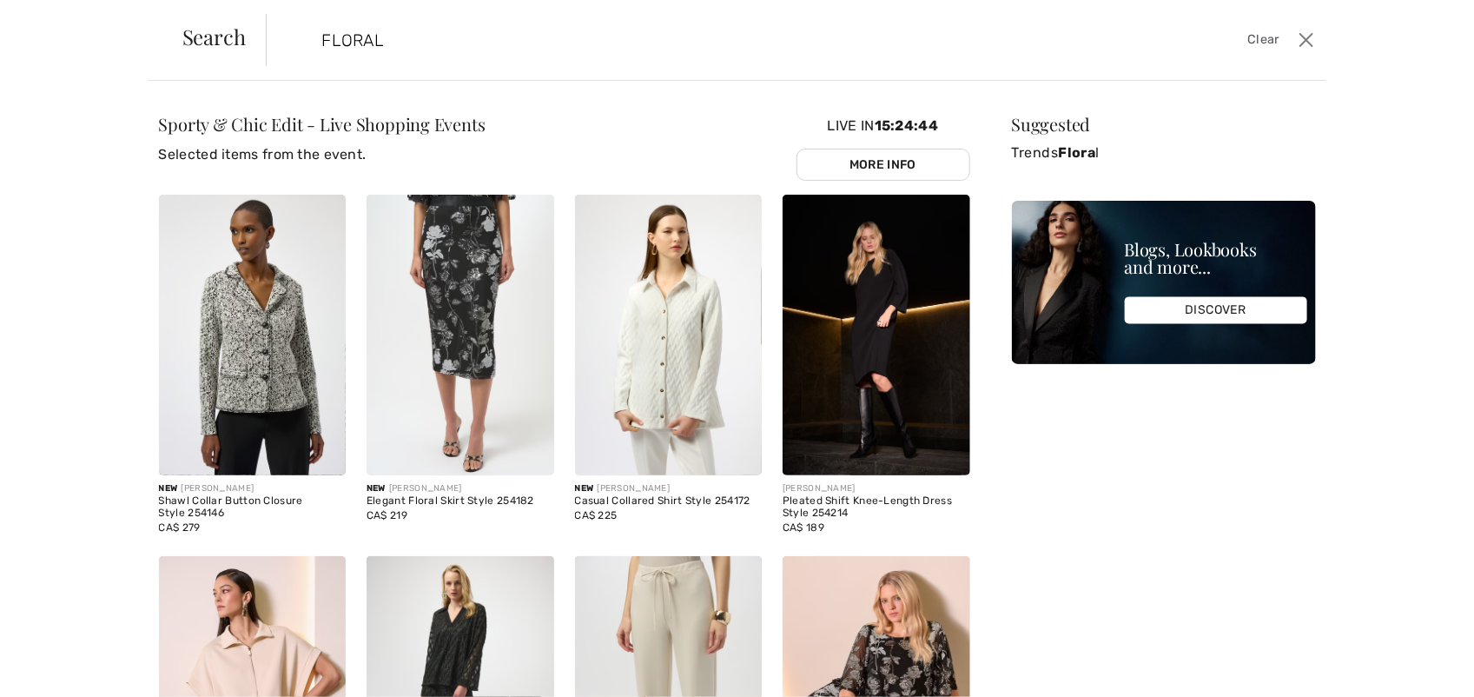
type input "FLORAL"
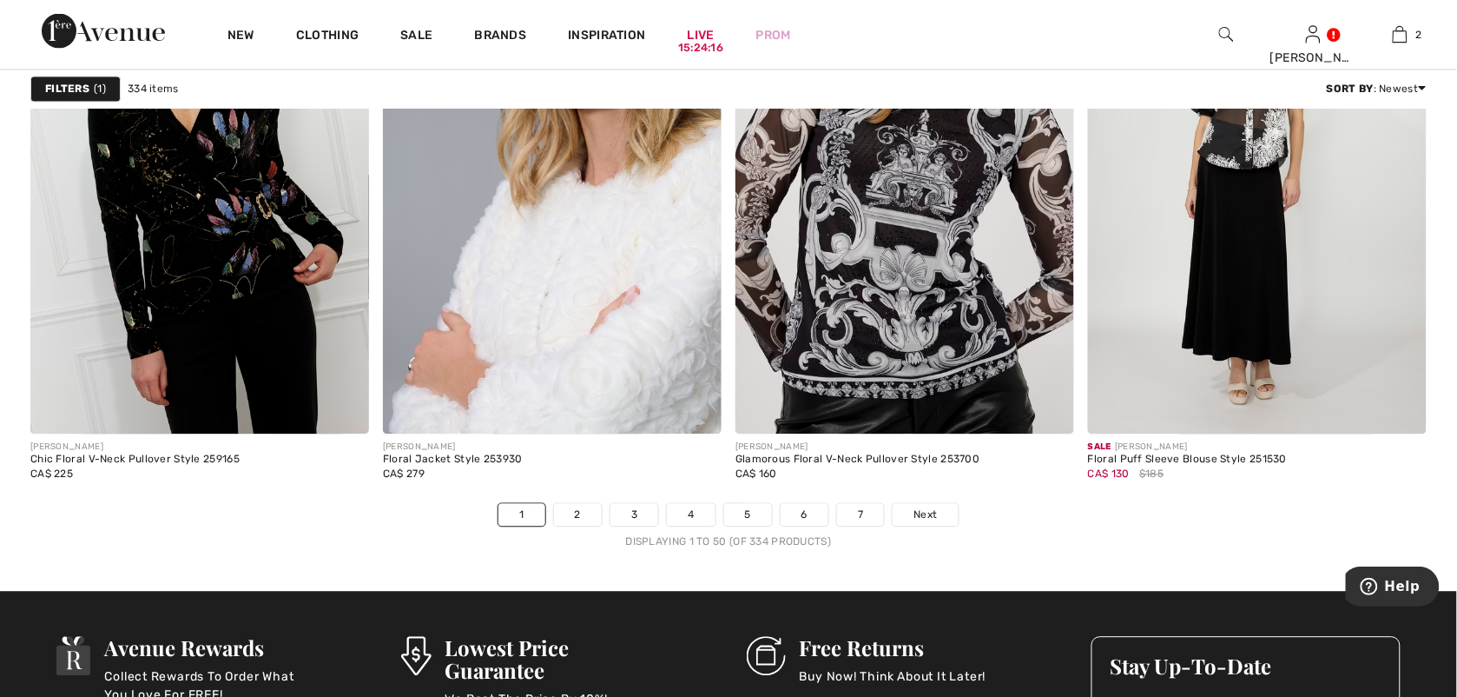
scroll to position [8799, 0]
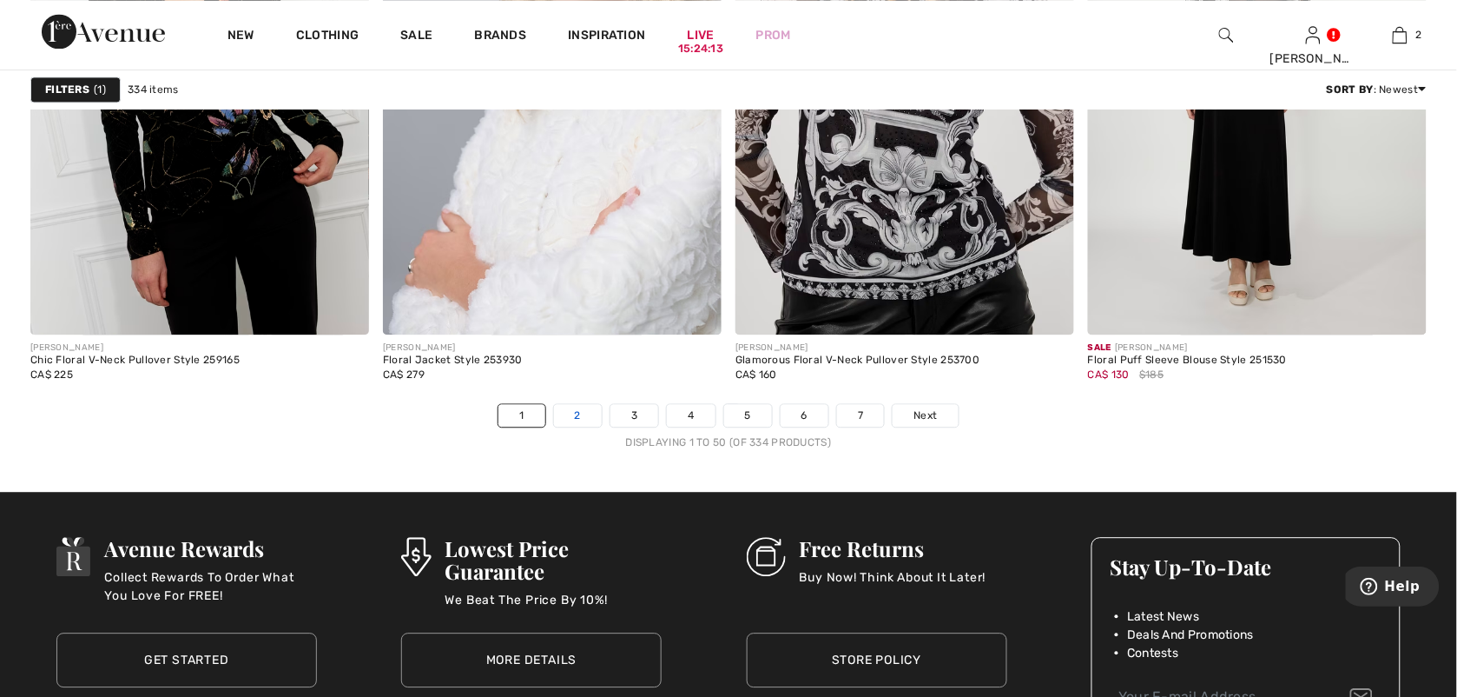
click at [578, 426] on link "2" at bounding box center [578, 415] width 48 height 23
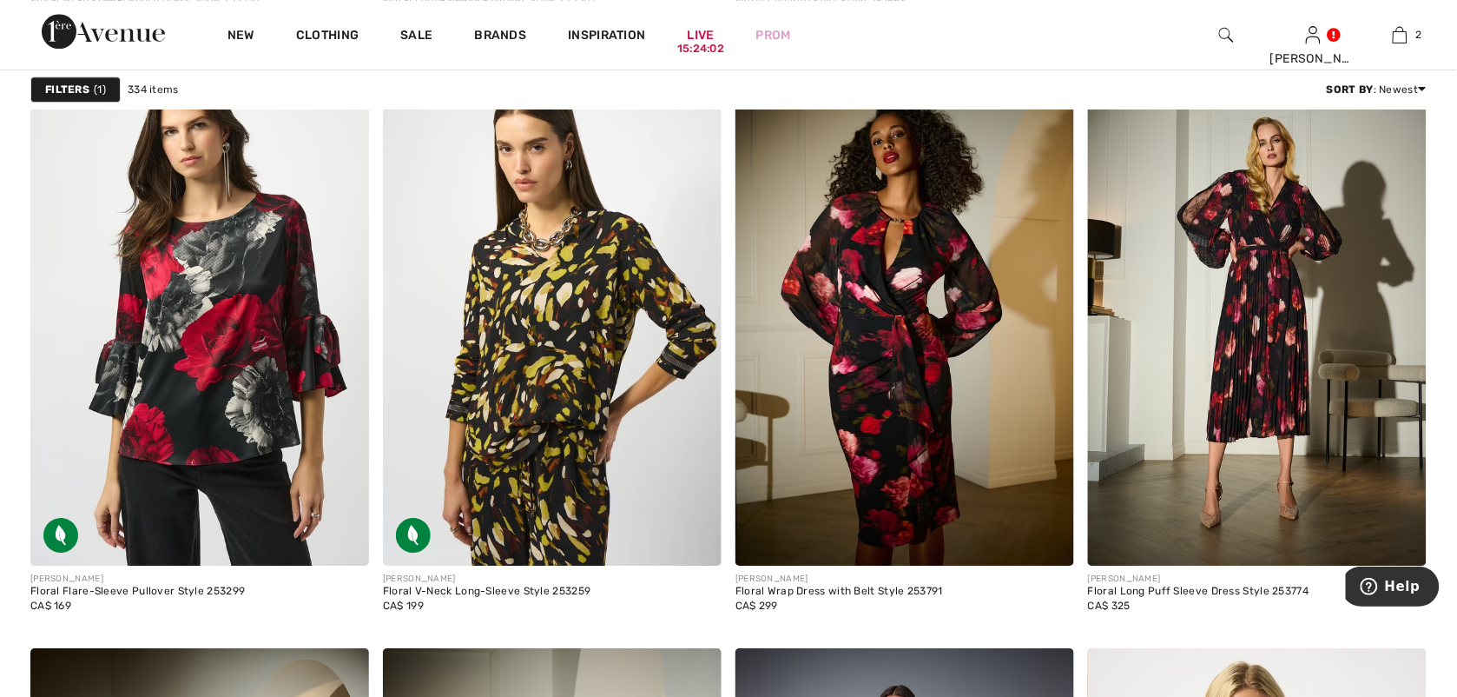
scroll to position [1346, 0]
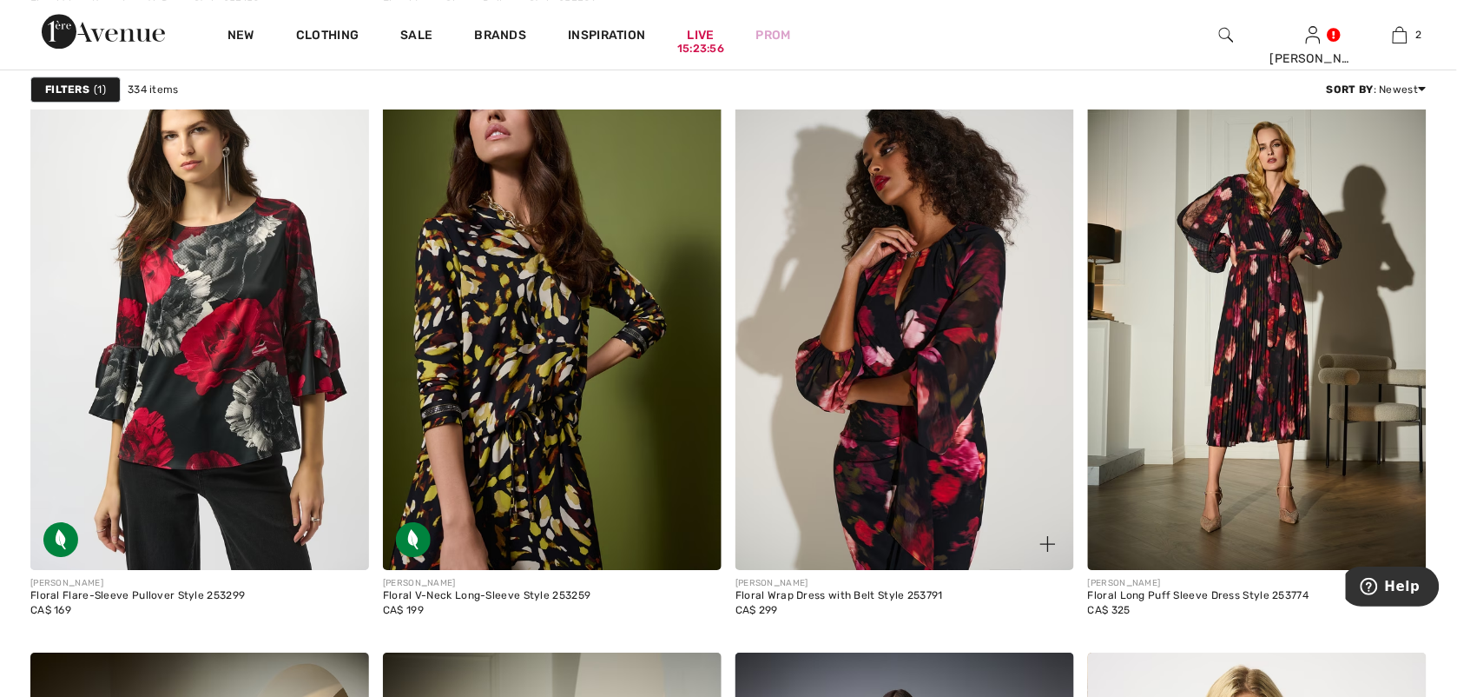
click at [901, 408] on img at bounding box center [905, 316] width 339 height 508
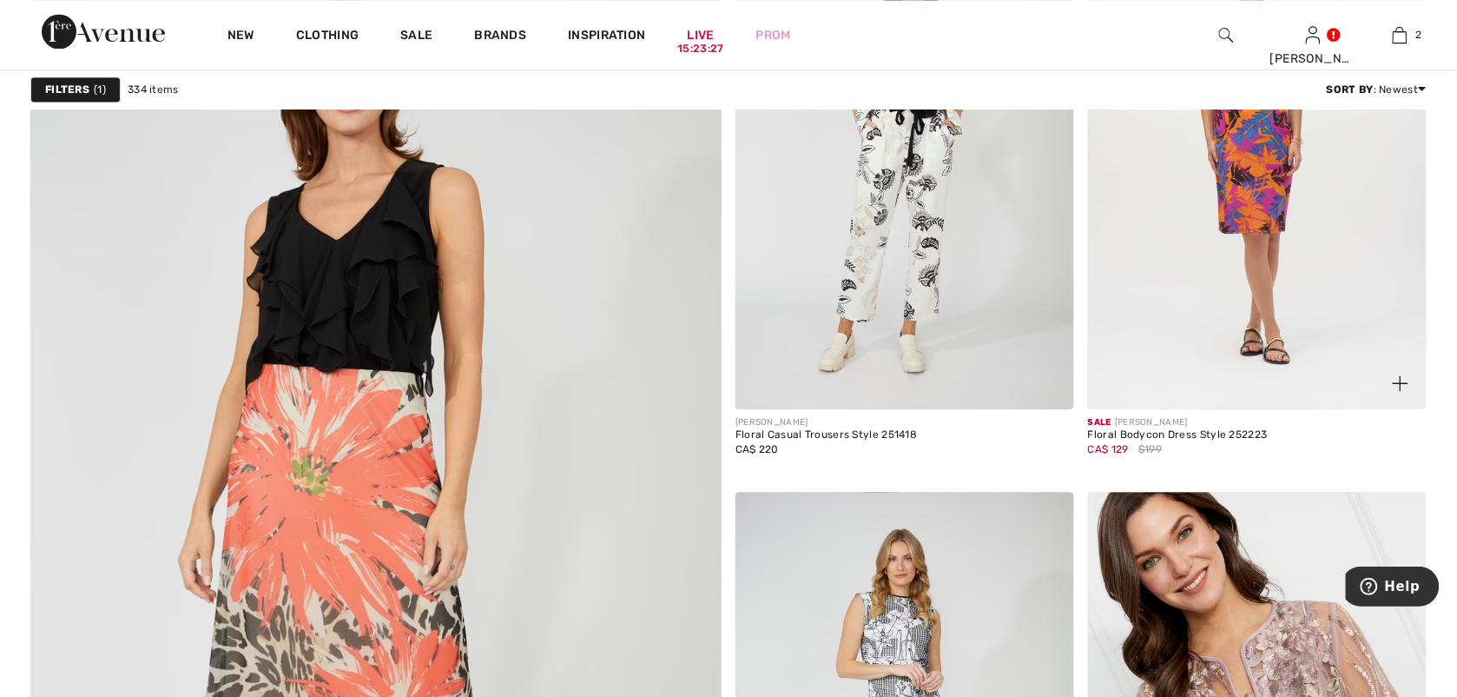
scroll to position [4972, 0]
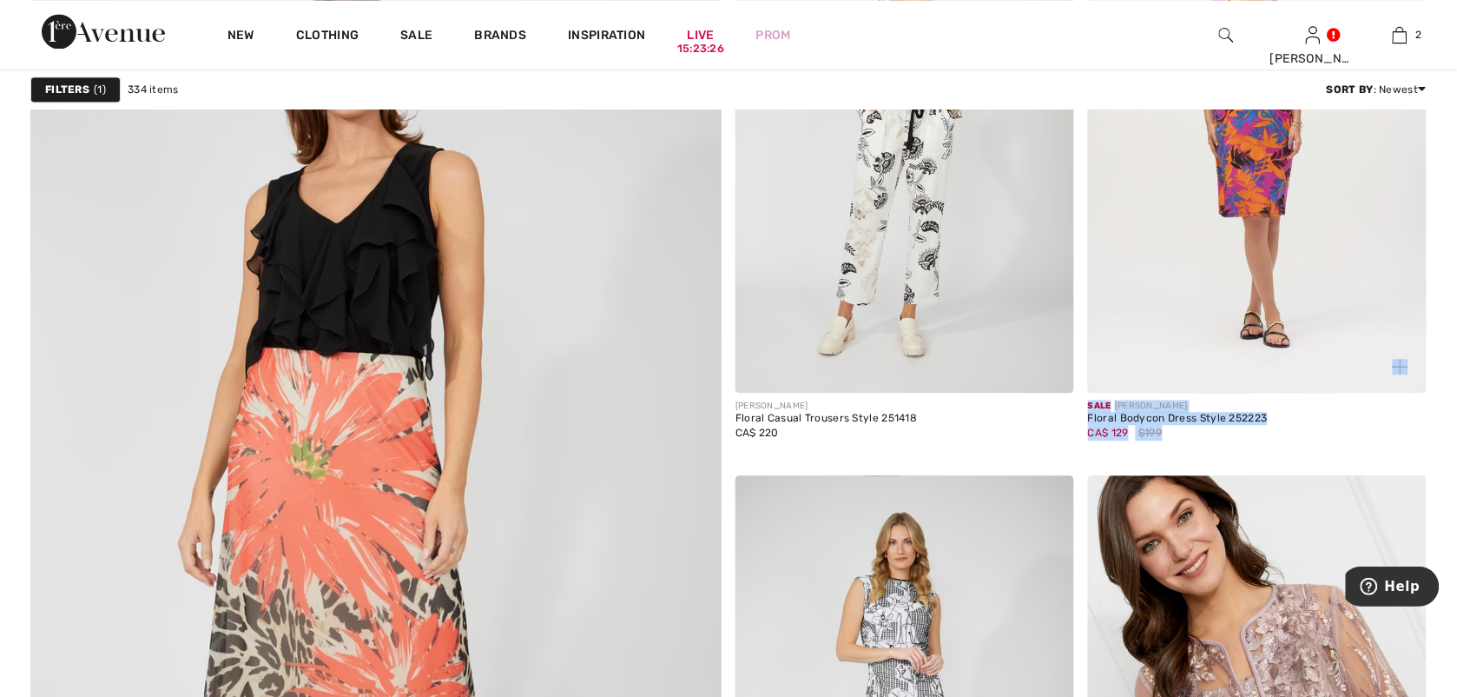
drag, startPoint x: 1411, startPoint y: 379, endPoint x: 1412, endPoint y: 443, distance: 64.3
click at [1412, 443] on div "Sale JOSEPH RIBKOFF Floral Bodycon Dress Style 252223 CA$ 129 $199" at bounding box center [1257, 172] width 339 height 577
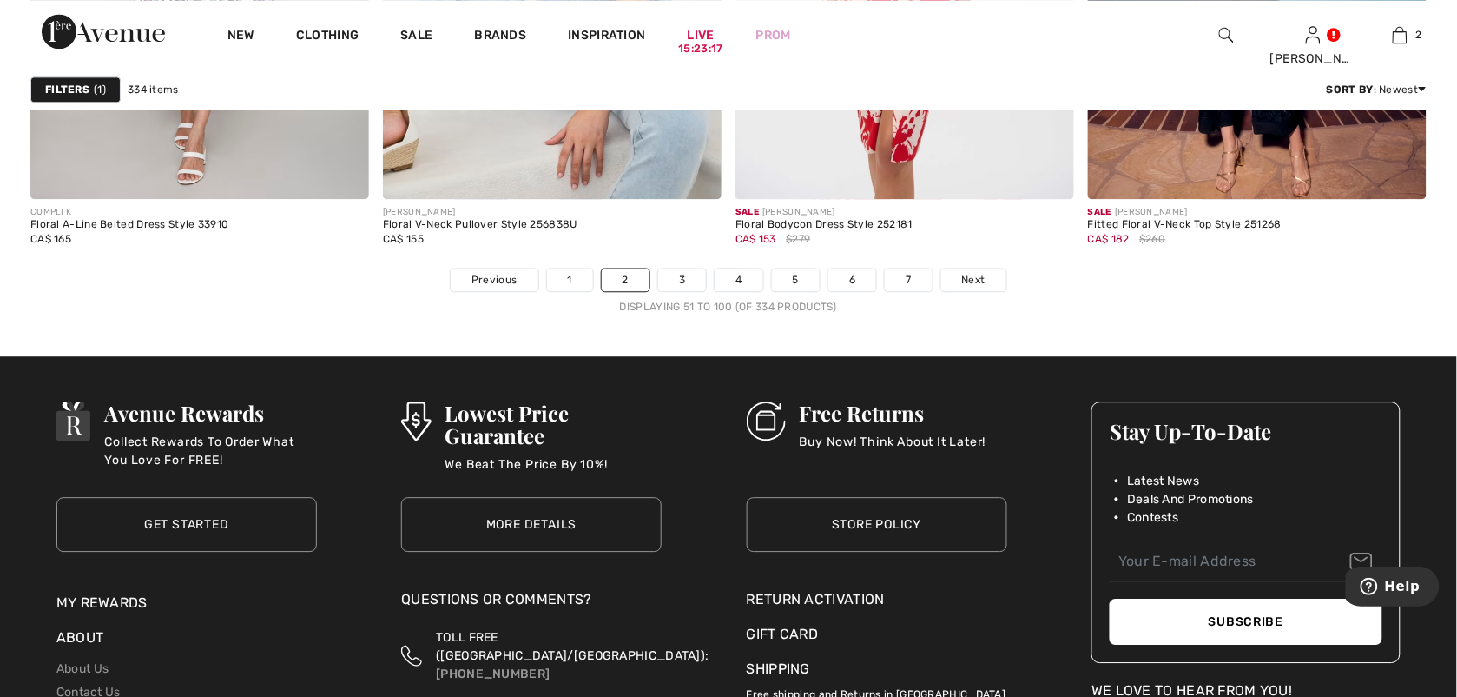
scroll to position [8885, 0]
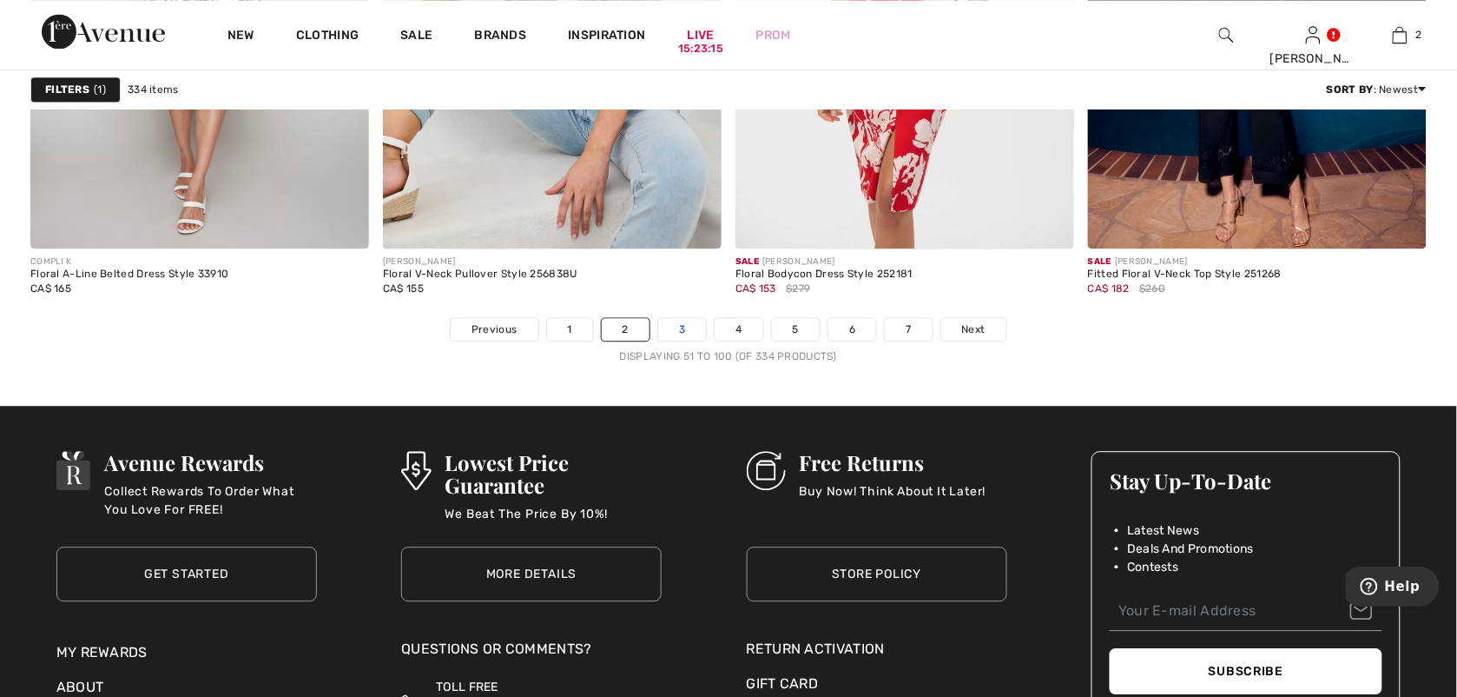
click at [667, 333] on link "3" at bounding box center [682, 329] width 48 height 23
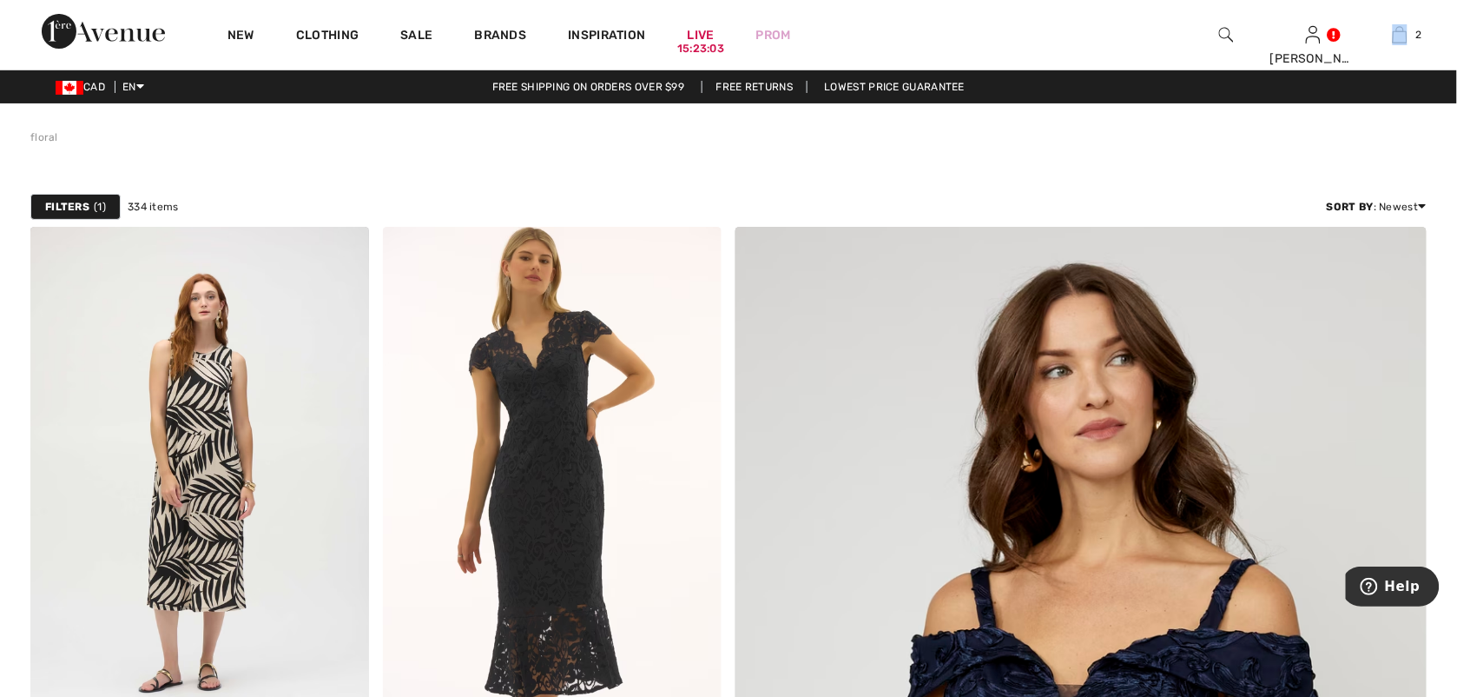
drag, startPoint x: 1456, startPoint y: 37, endPoint x: 1449, endPoint y: 54, distance: 17.9
click at [1449, 54] on div "New Clothing Sale Brands Inspiration Live 15:23:03 Prom Suzan Hi, Suzan! 400 Re…" at bounding box center [728, 34] width 1457 height 69
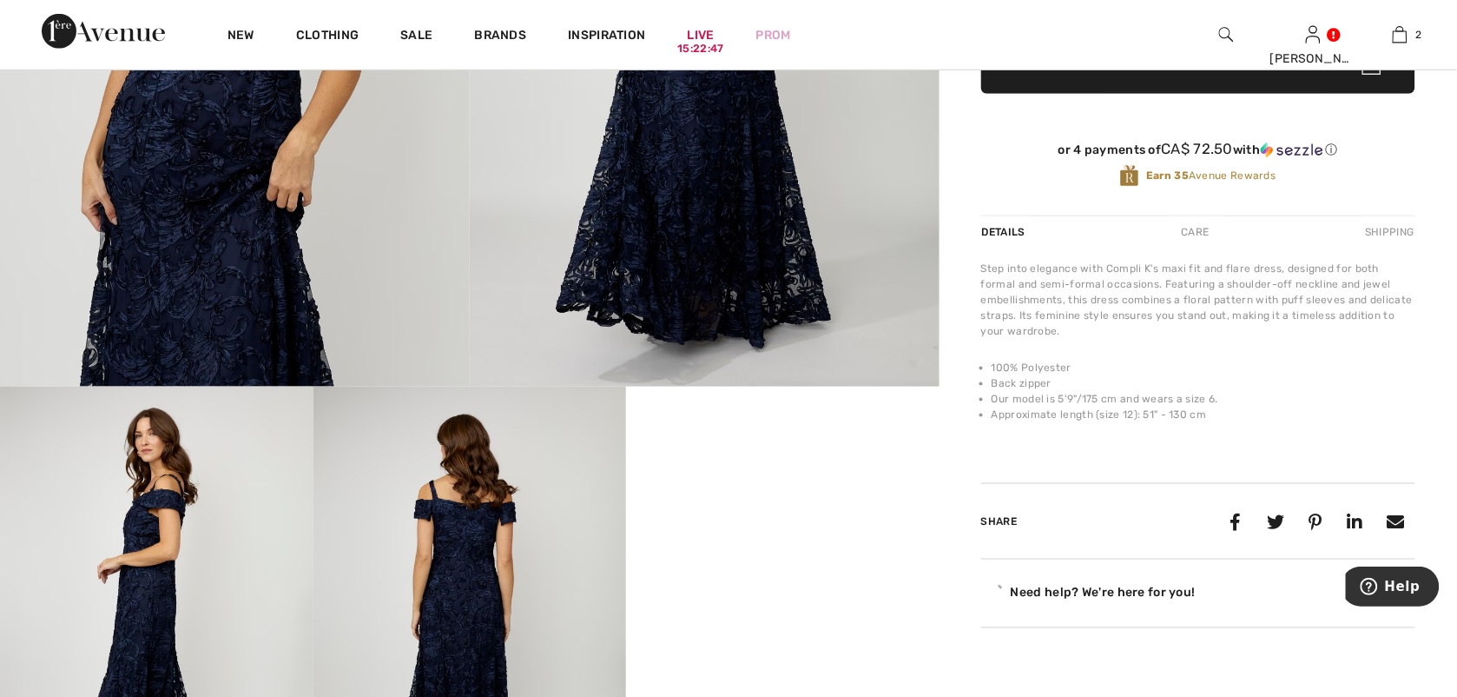
scroll to position [479, 0]
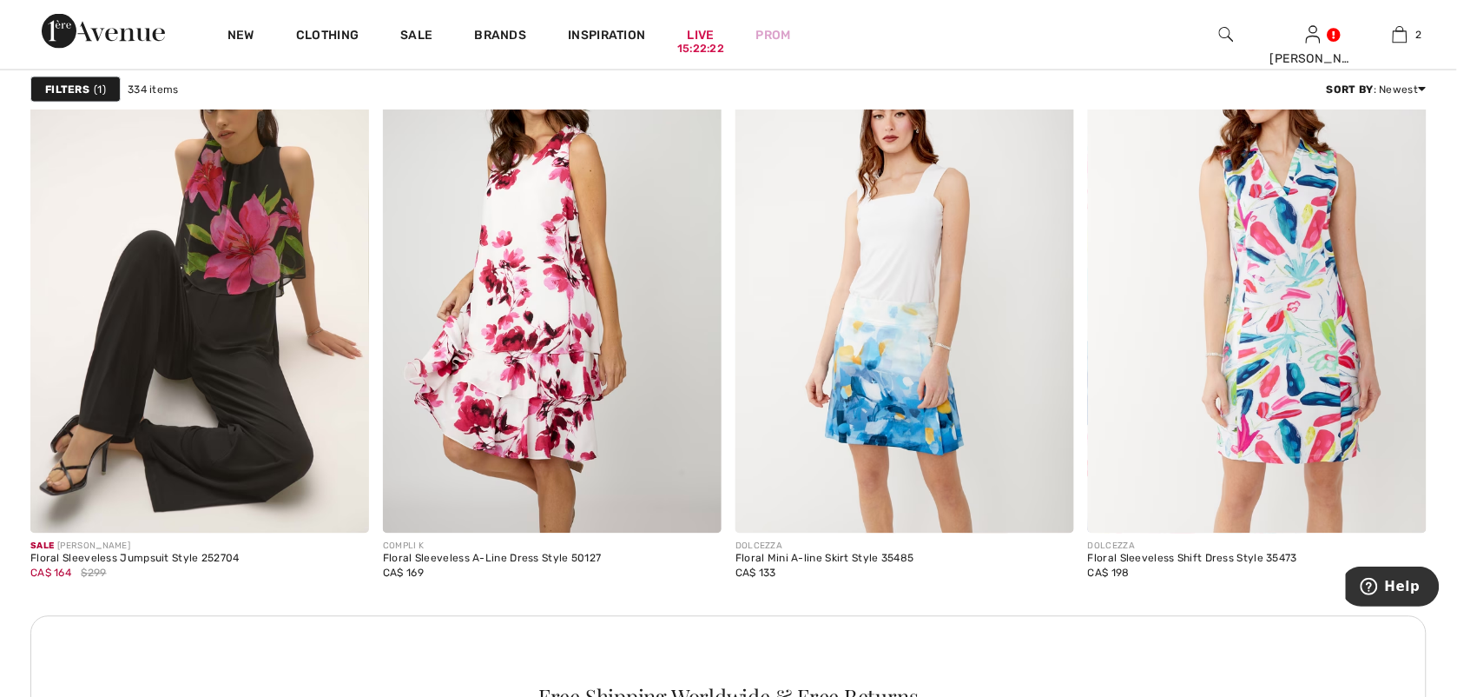
scroll to position [6753, 0]
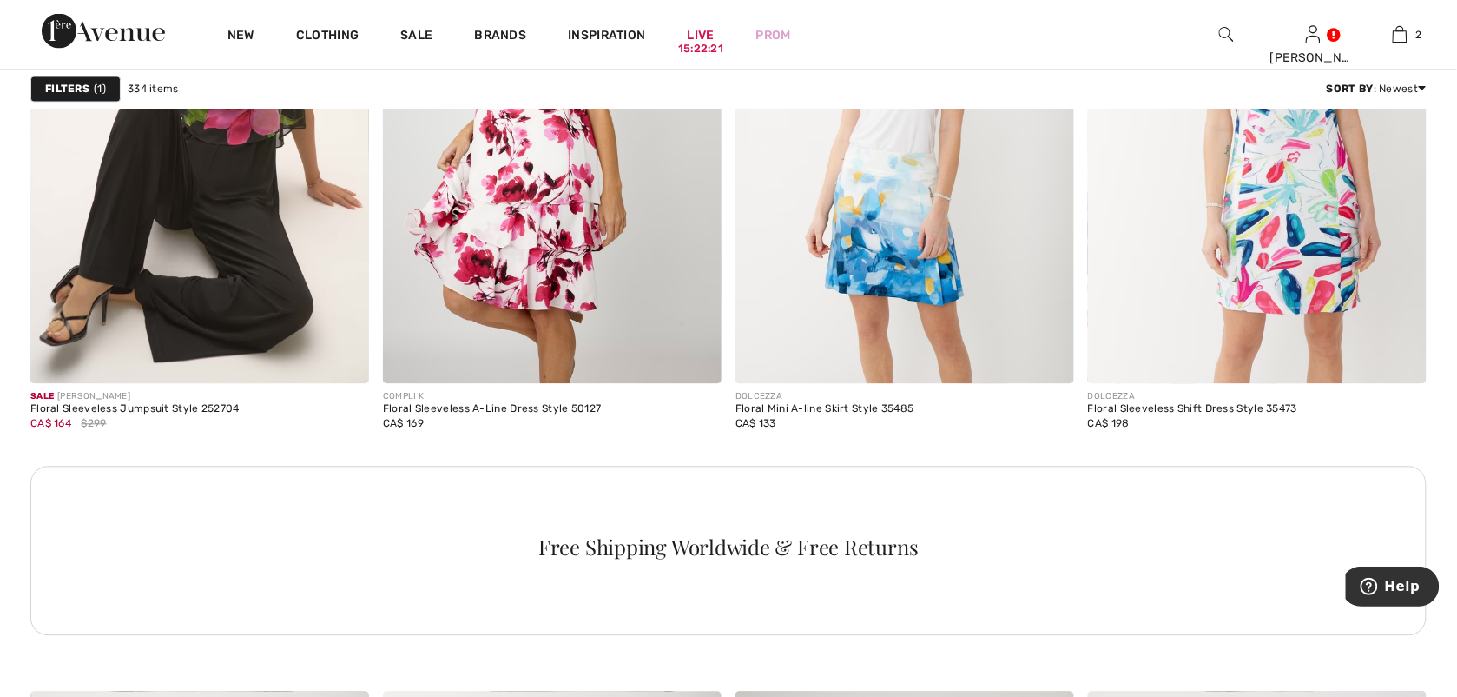
drag, startPoint x: 1442, startPoint y: 485, endPoint x: 1435, endPoint y: 532, distance: 47.4
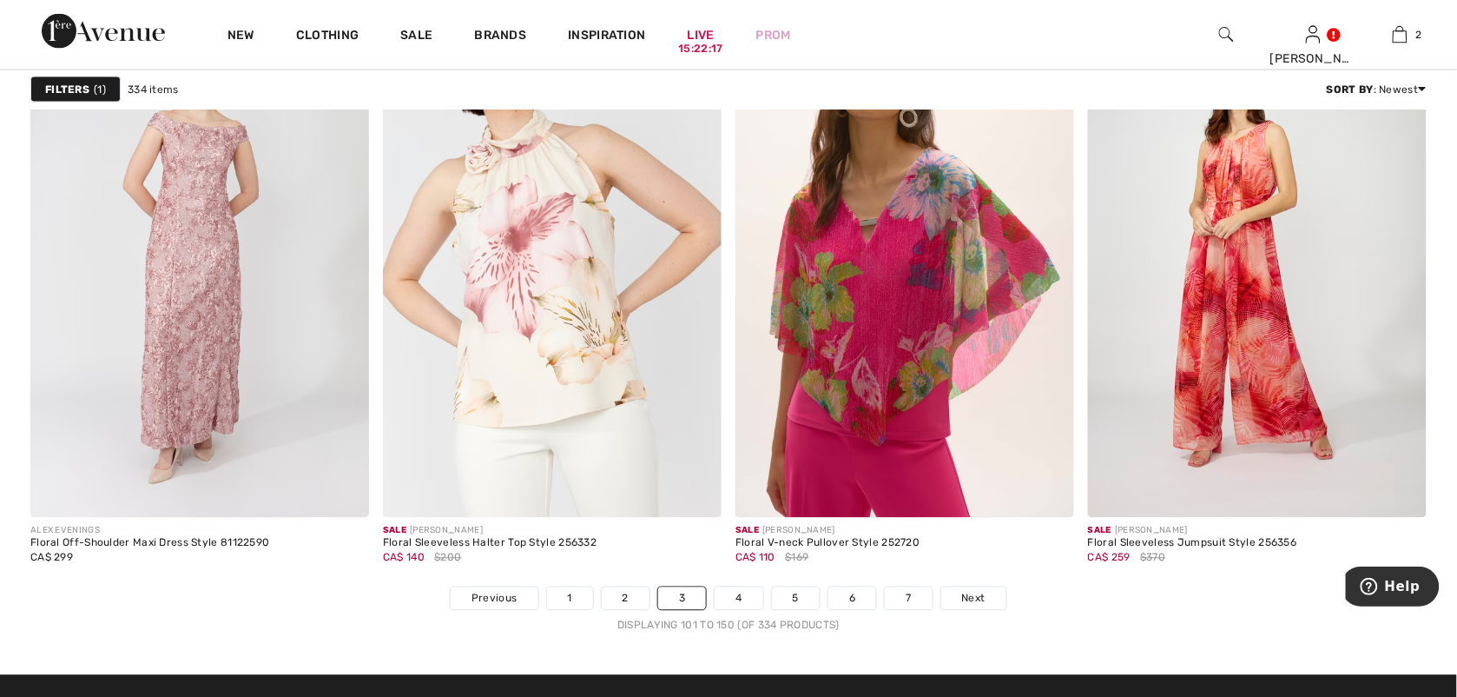
scroll to position [8633, 0]
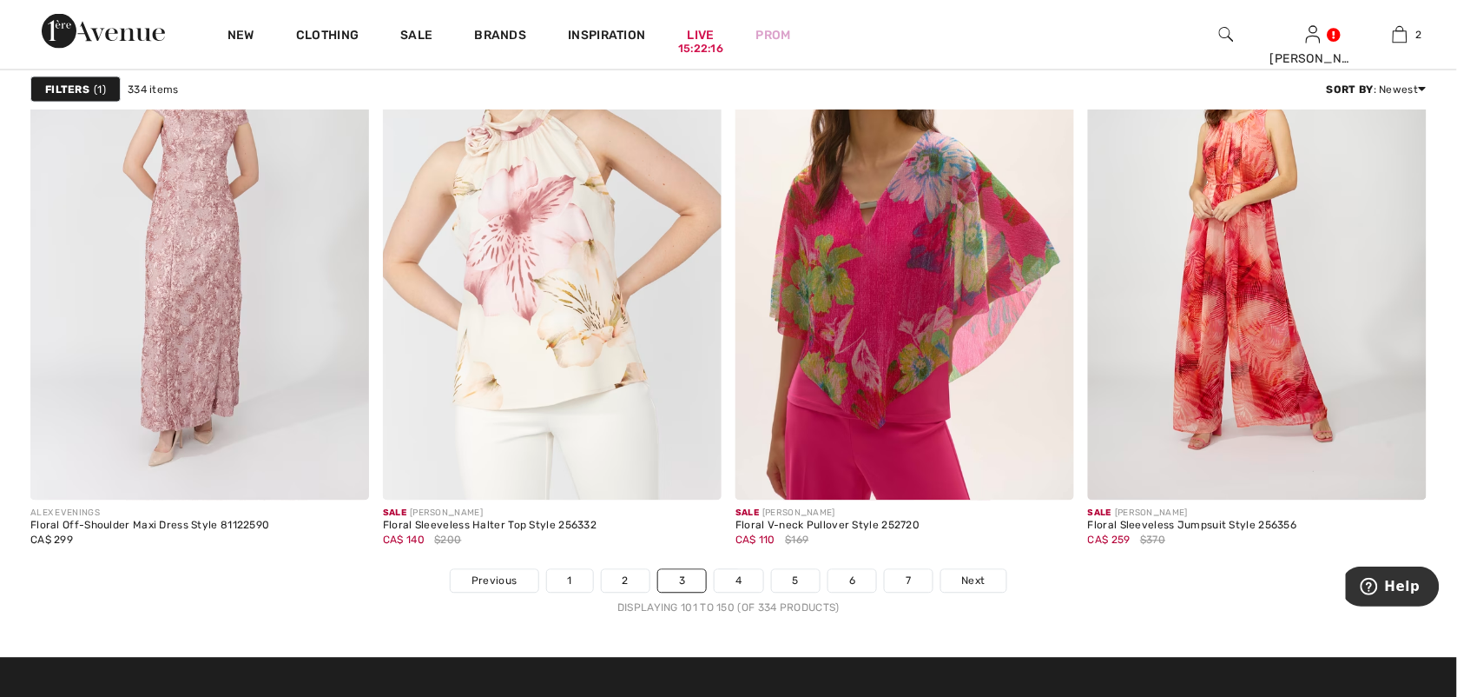
drag, startPoint x: 1469, startPoint y: 483, endPoint x: 34, endPoint y: 41, distance: 1501.4
click at [741, 585] on link "4" at bounding box center [739, 581] width 48 height 23
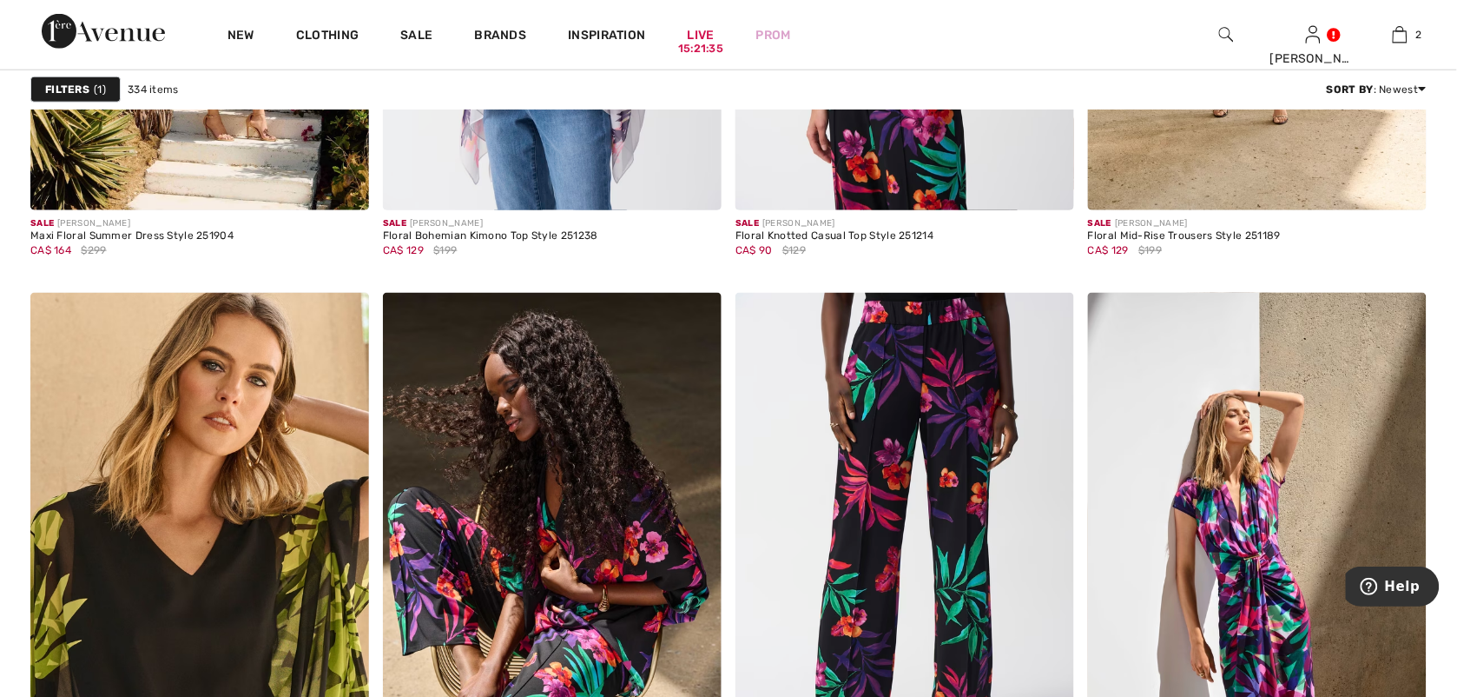
scroll to position [6340, 0]
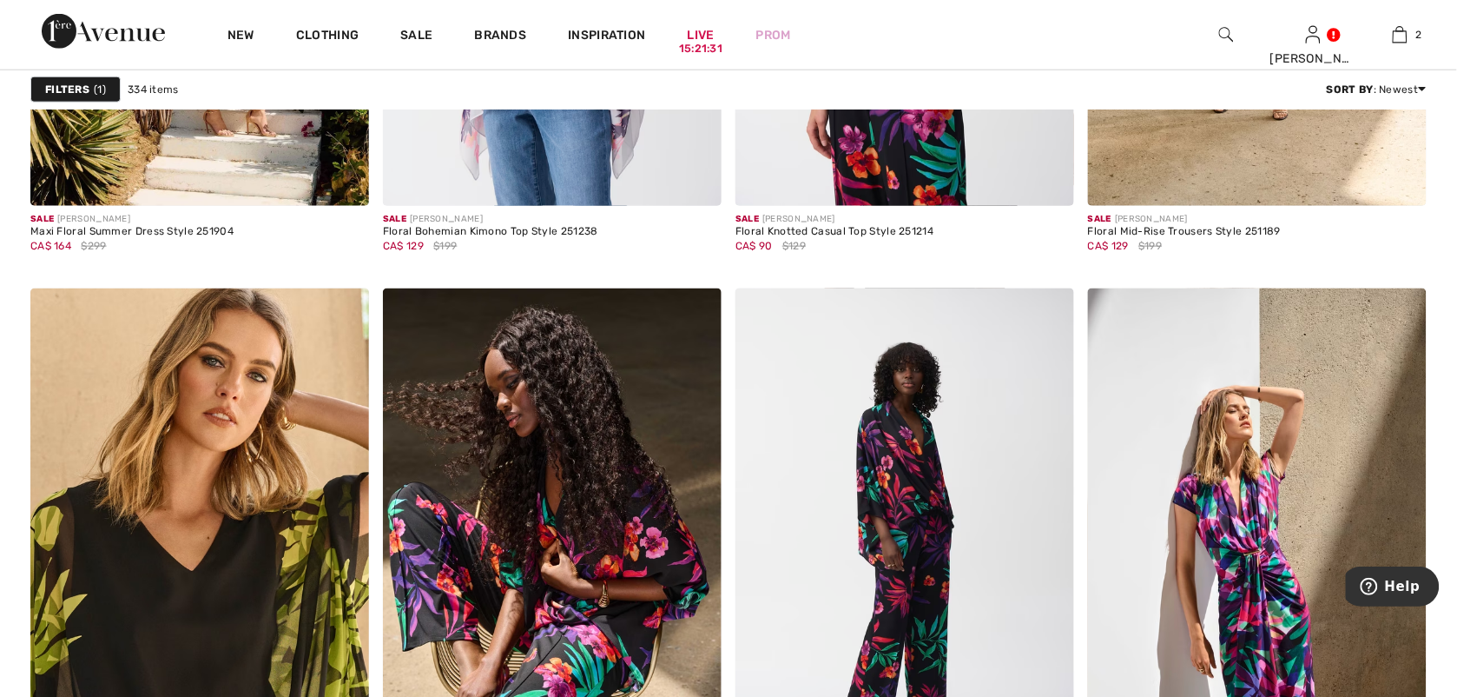
click at [1221, 35] on img at bounding box center [1226, 34] width 15 height 21
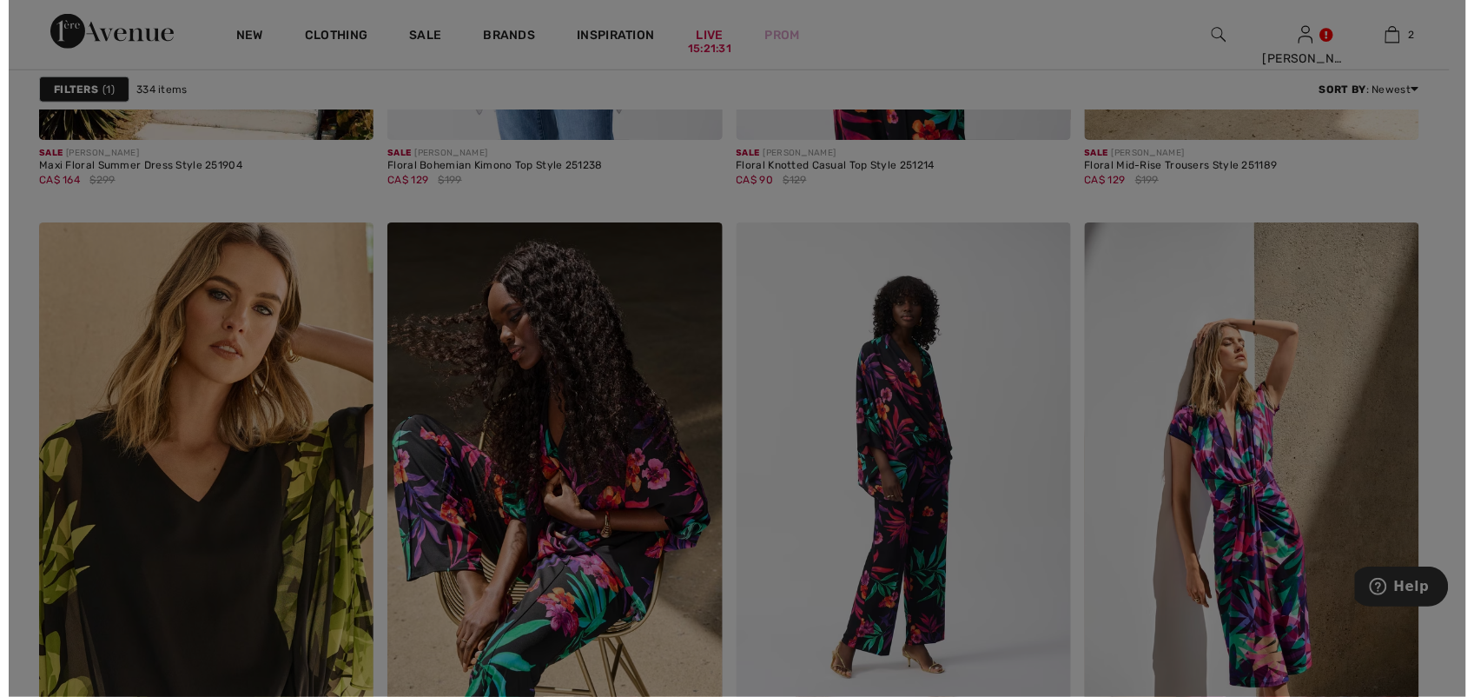
scroll to position [6399, 0]
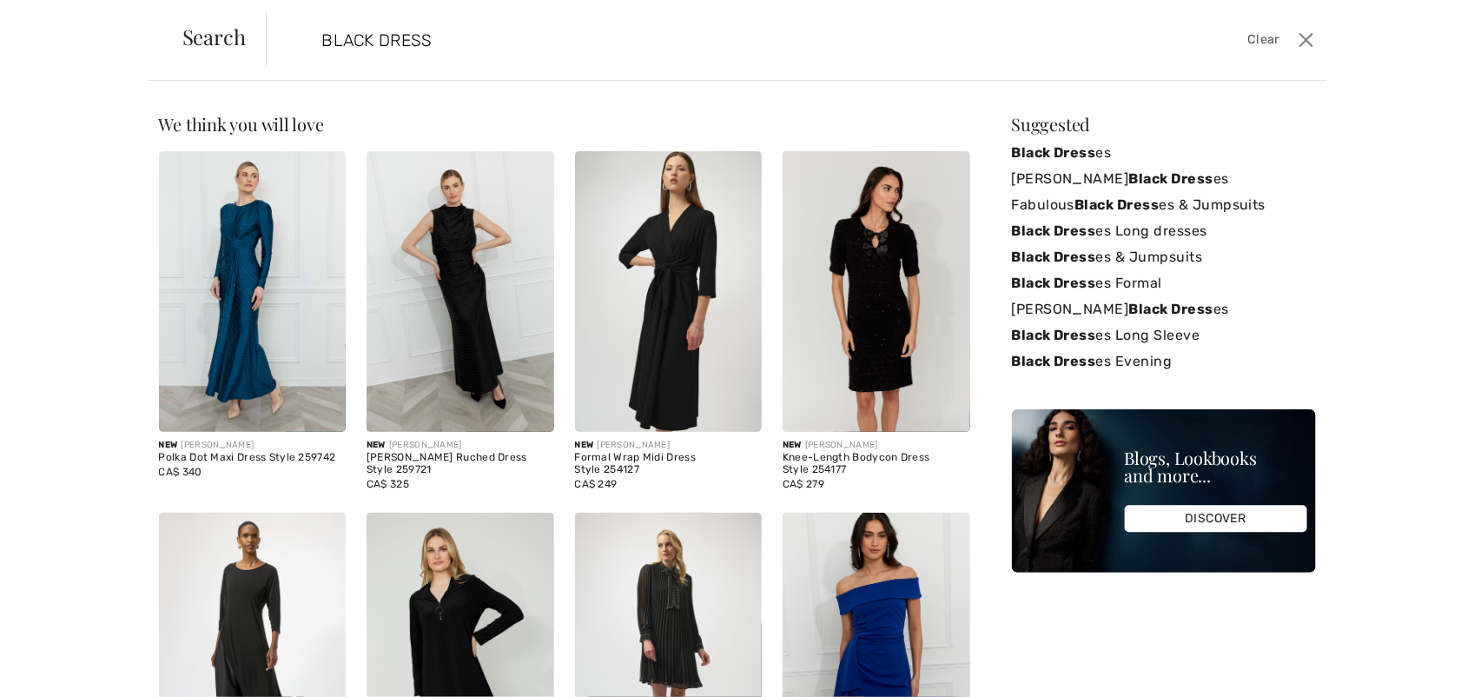
type input "BLACK DRESS"
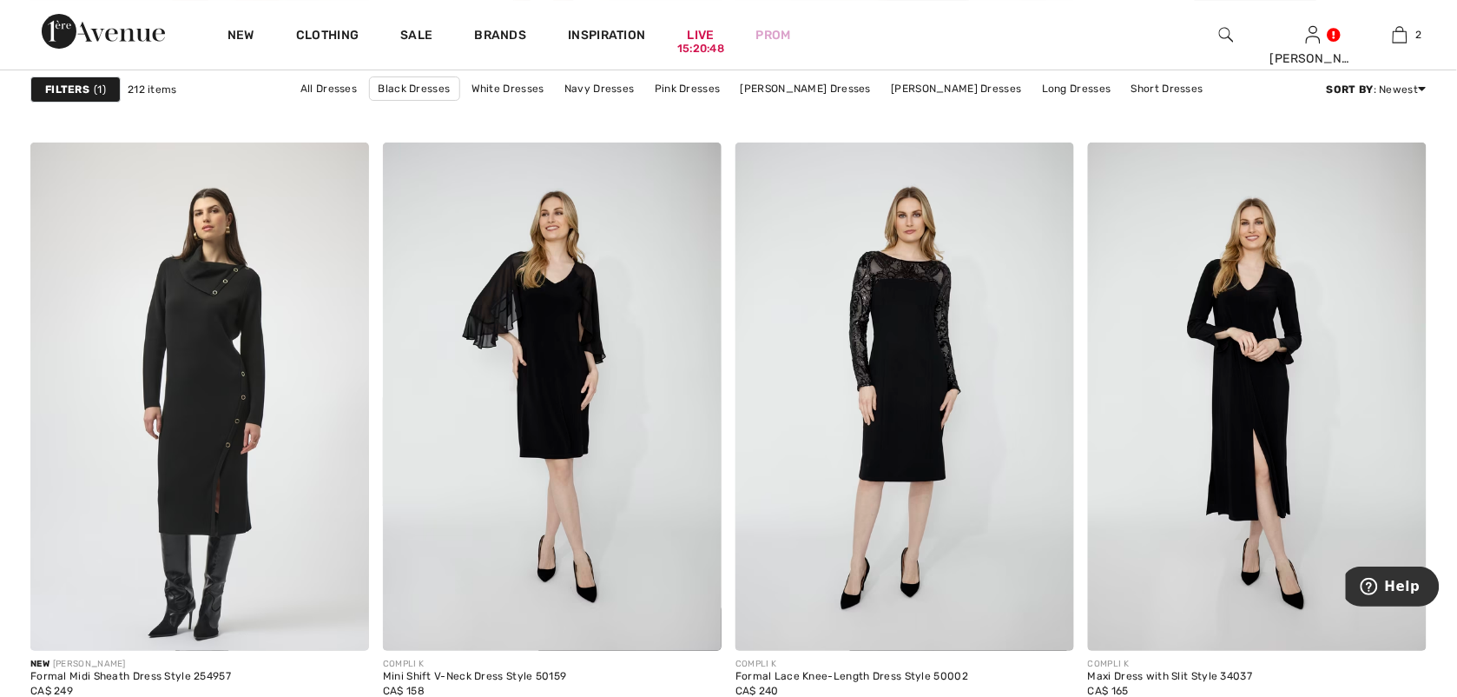
scroll to position [1986, 0]
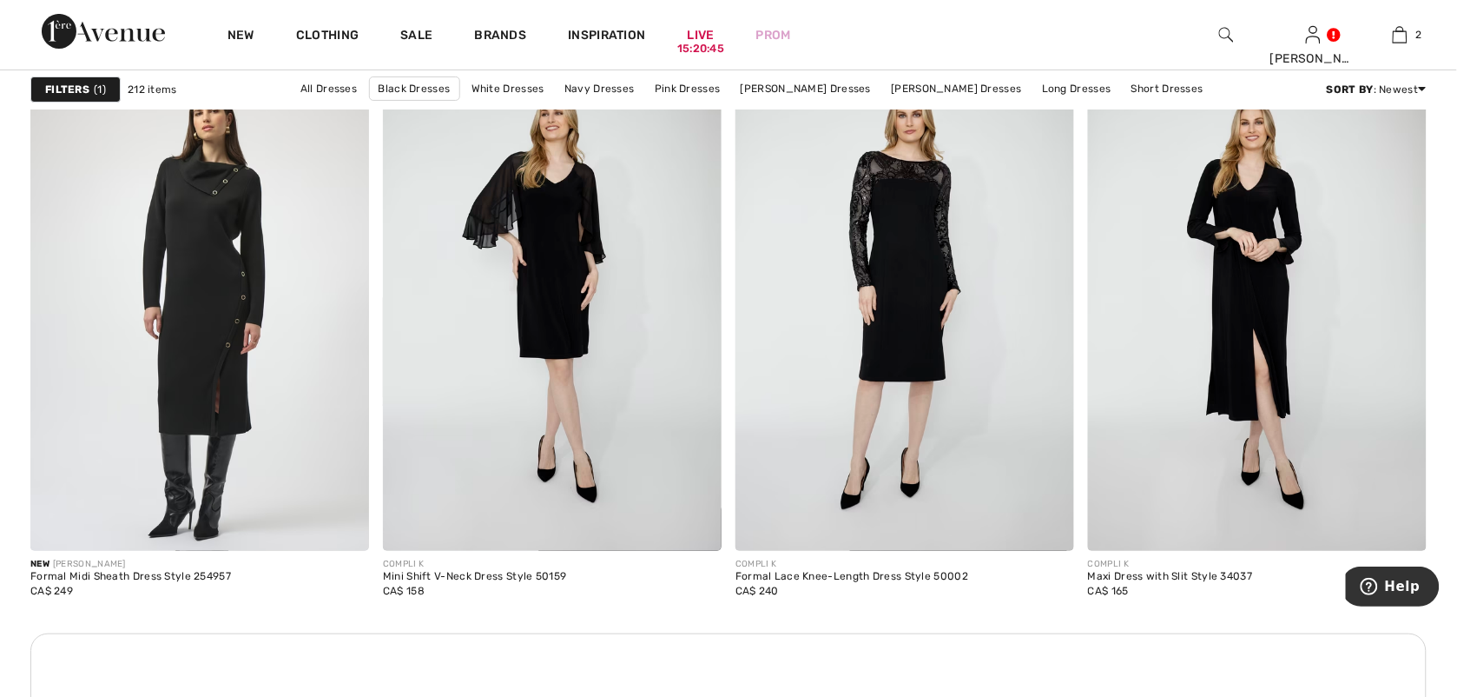
drag, startPoint x: 1439, startPoint y: 162, endPoint x: 1435, endPoint y: 215, distance: 52.3
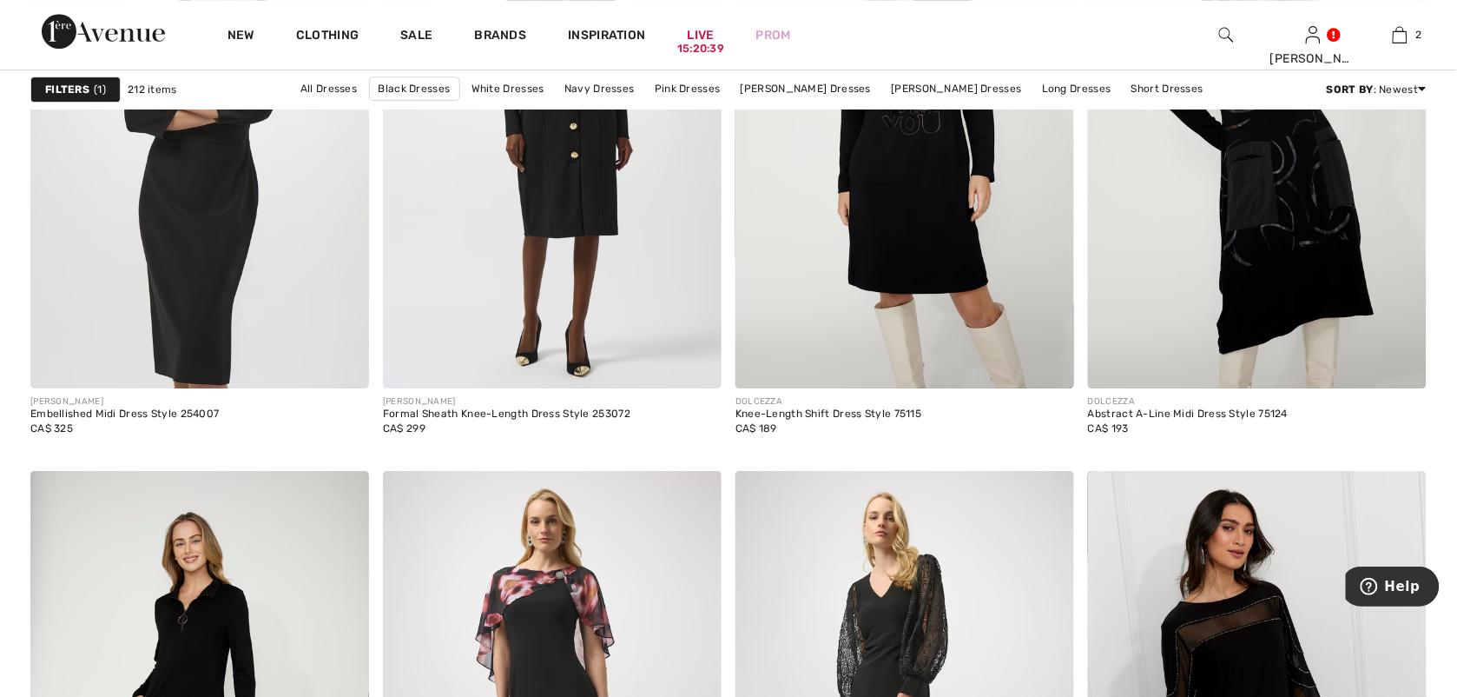
scroll to position [3637, 0]
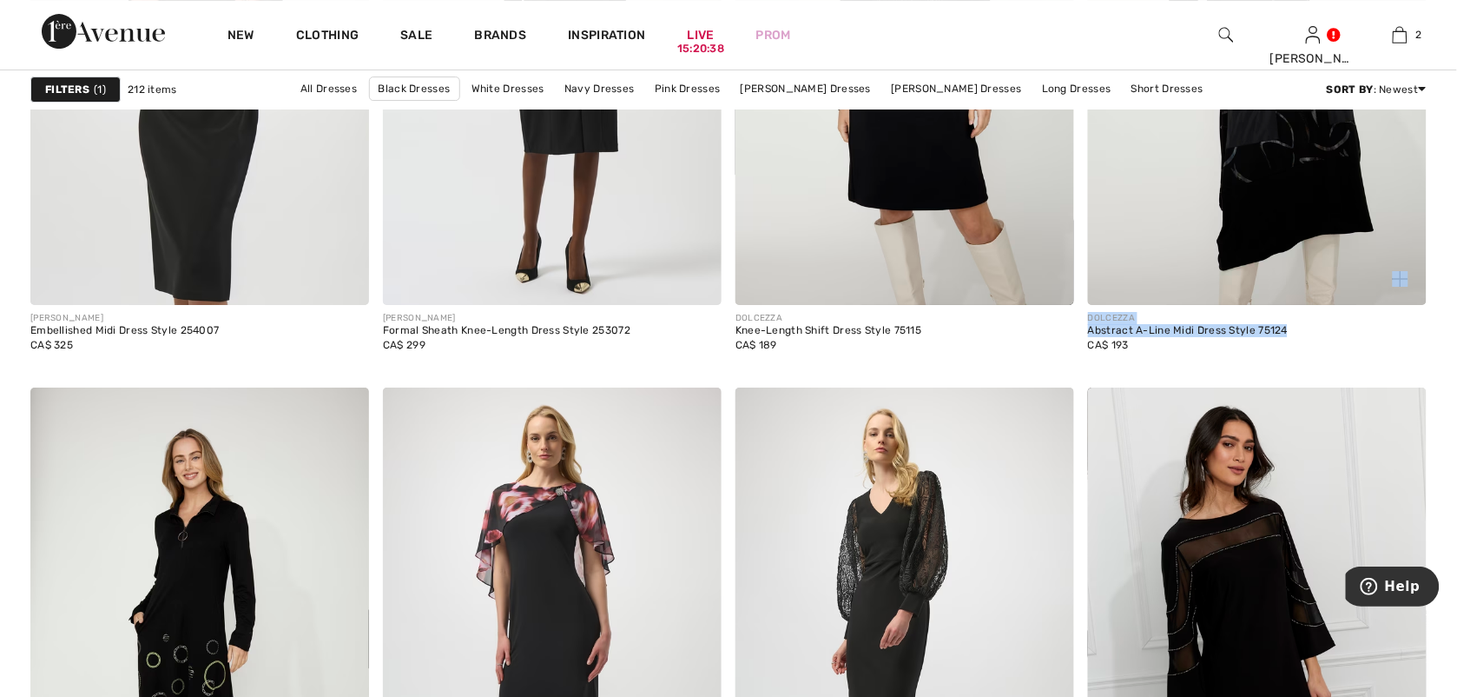
drag, startPoint x: 1429, startPoint y: 300, endPoint x: 1424, endPoint y: 334, distance: 35.0
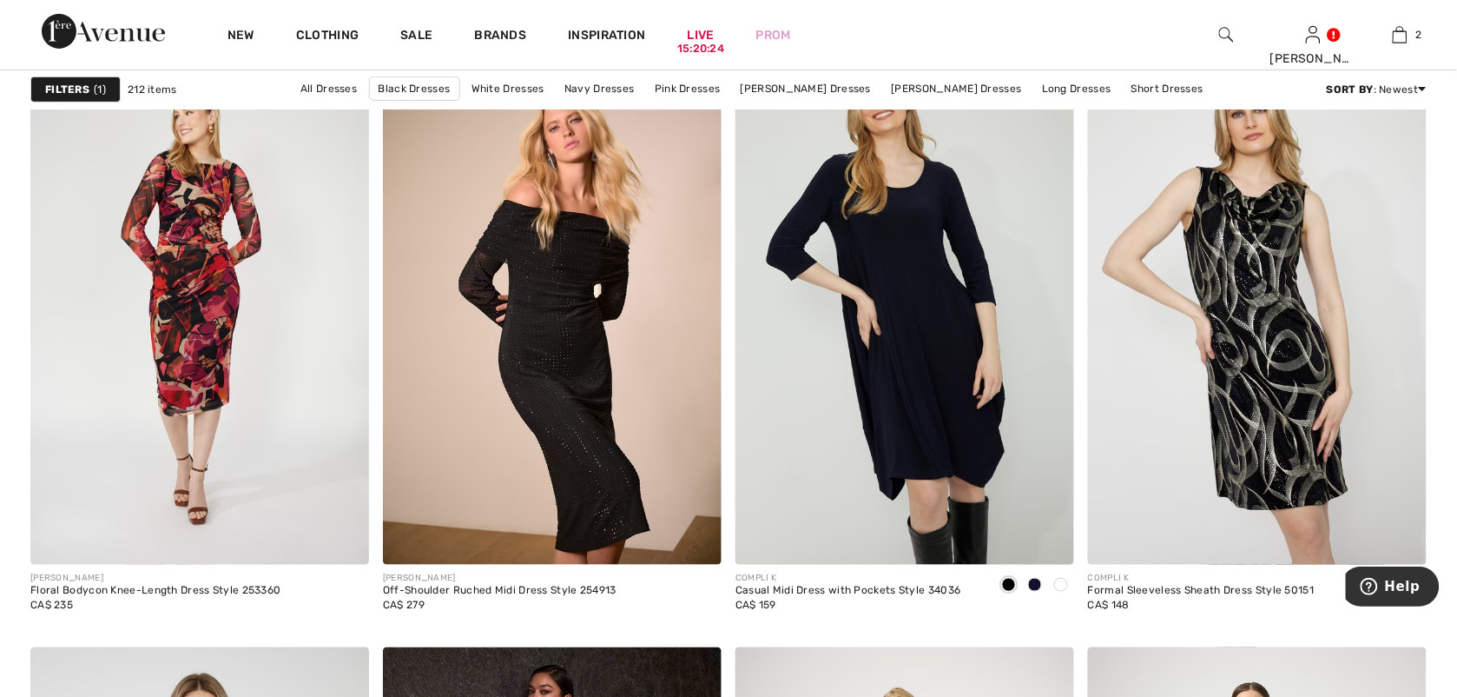
scroll to position [5941, 0]
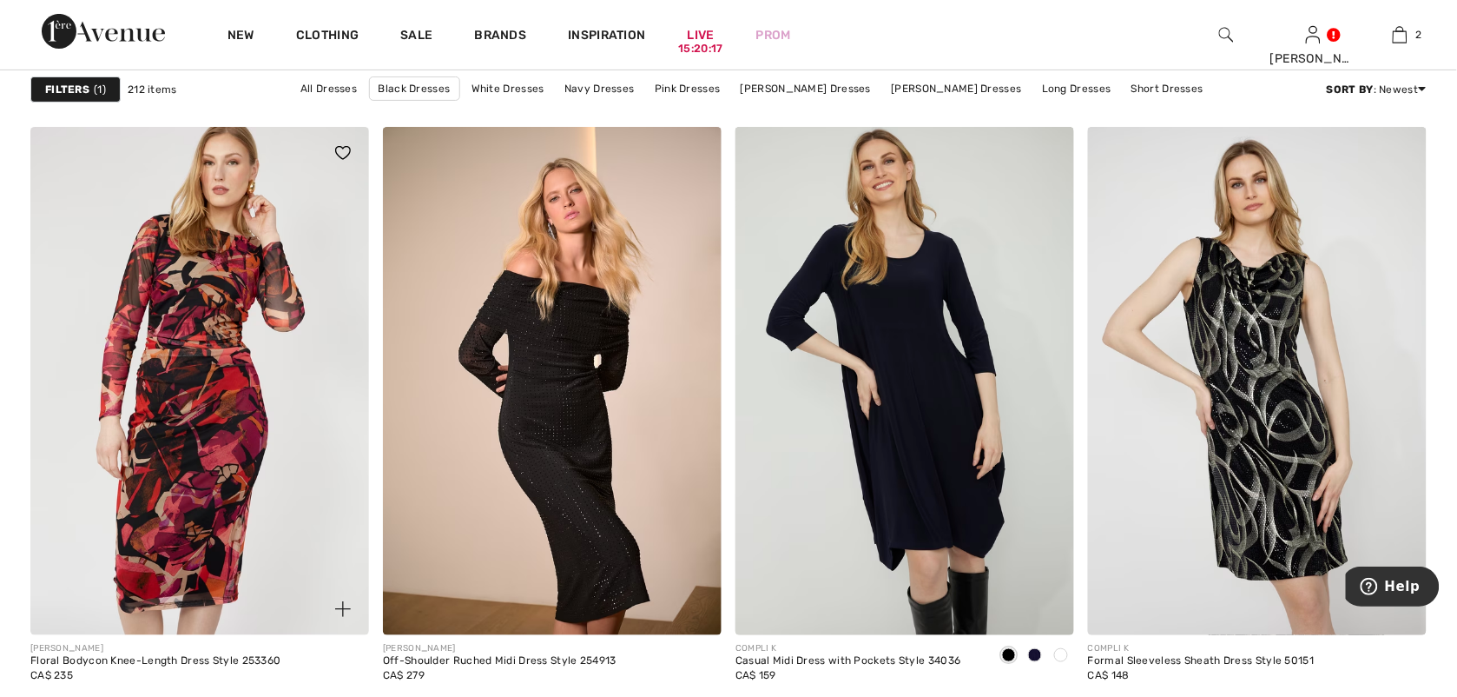
click at [205, 380] on img at bounding box center [199, 381] width 339 height 508
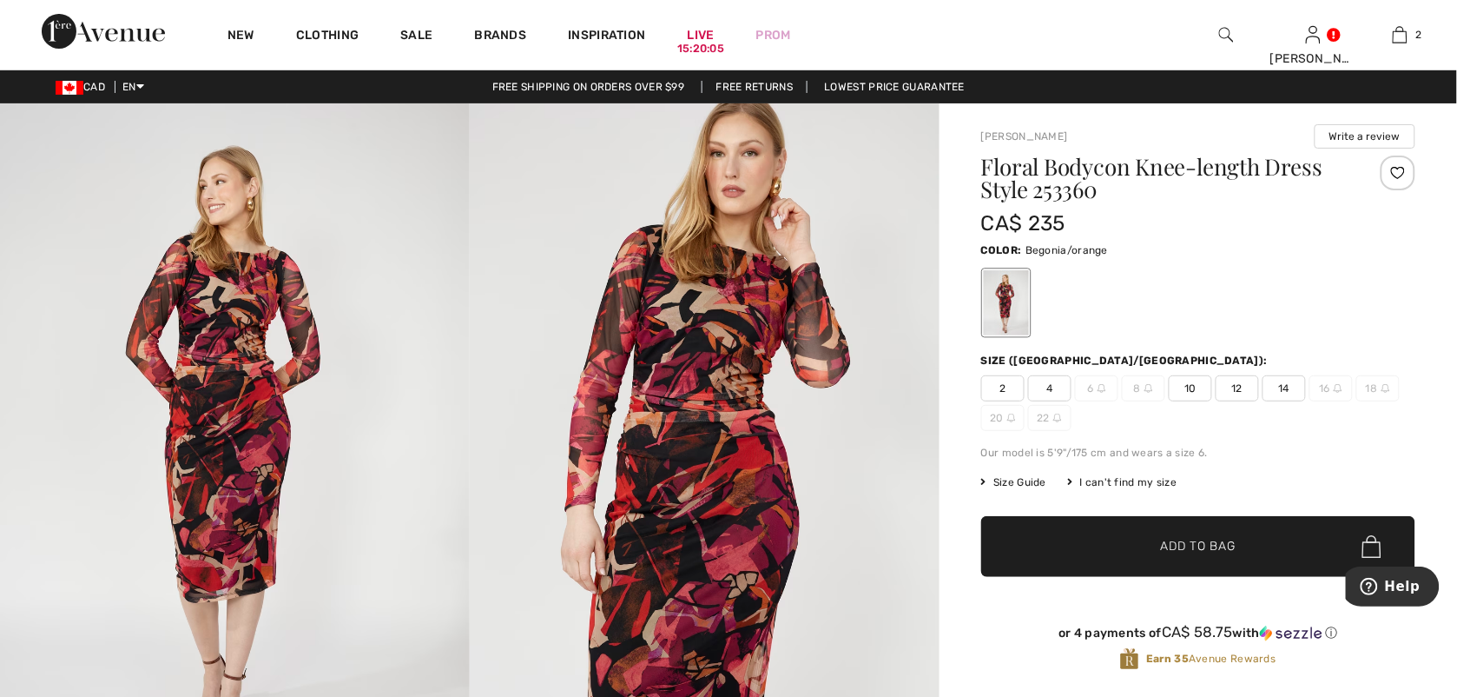
click at [1227, 33] on img at bounding box center [1226, 34] width 15 height 21
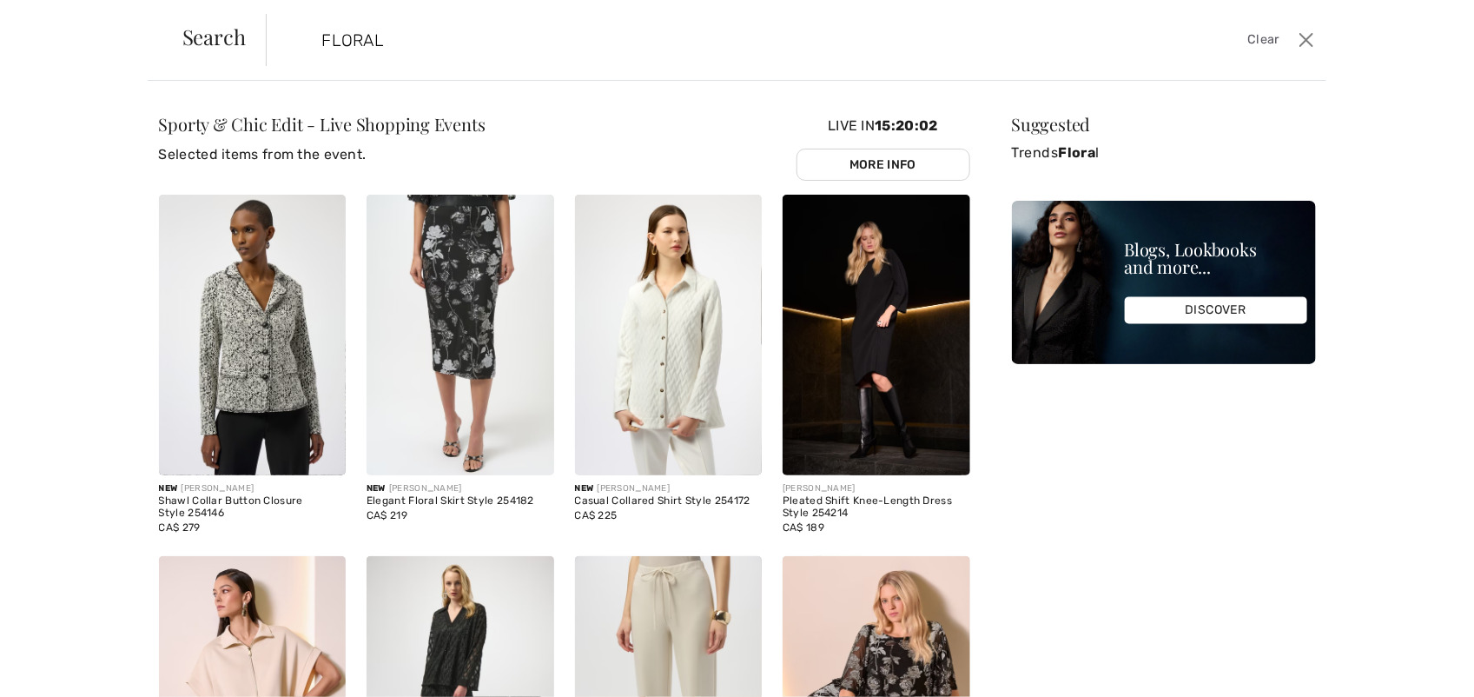
type input "FLORAL"
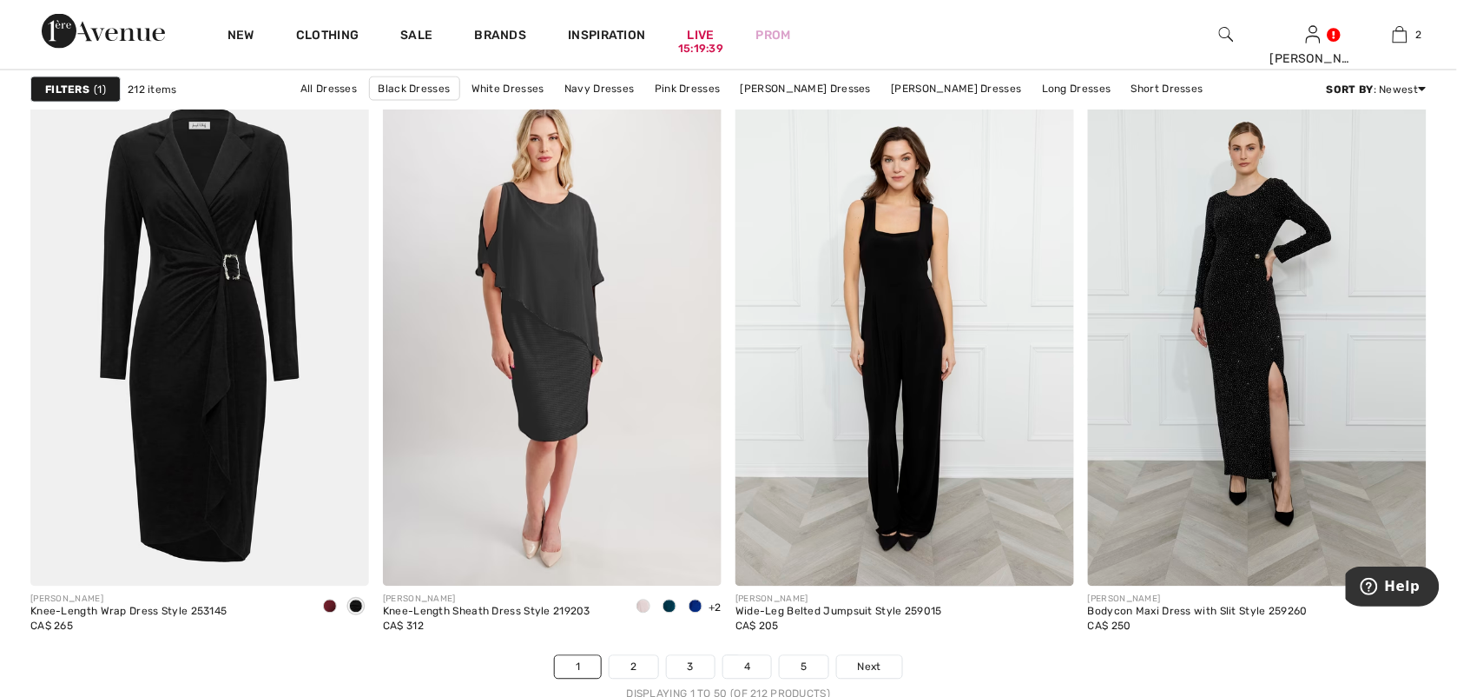
scroll to position [8644, 0]
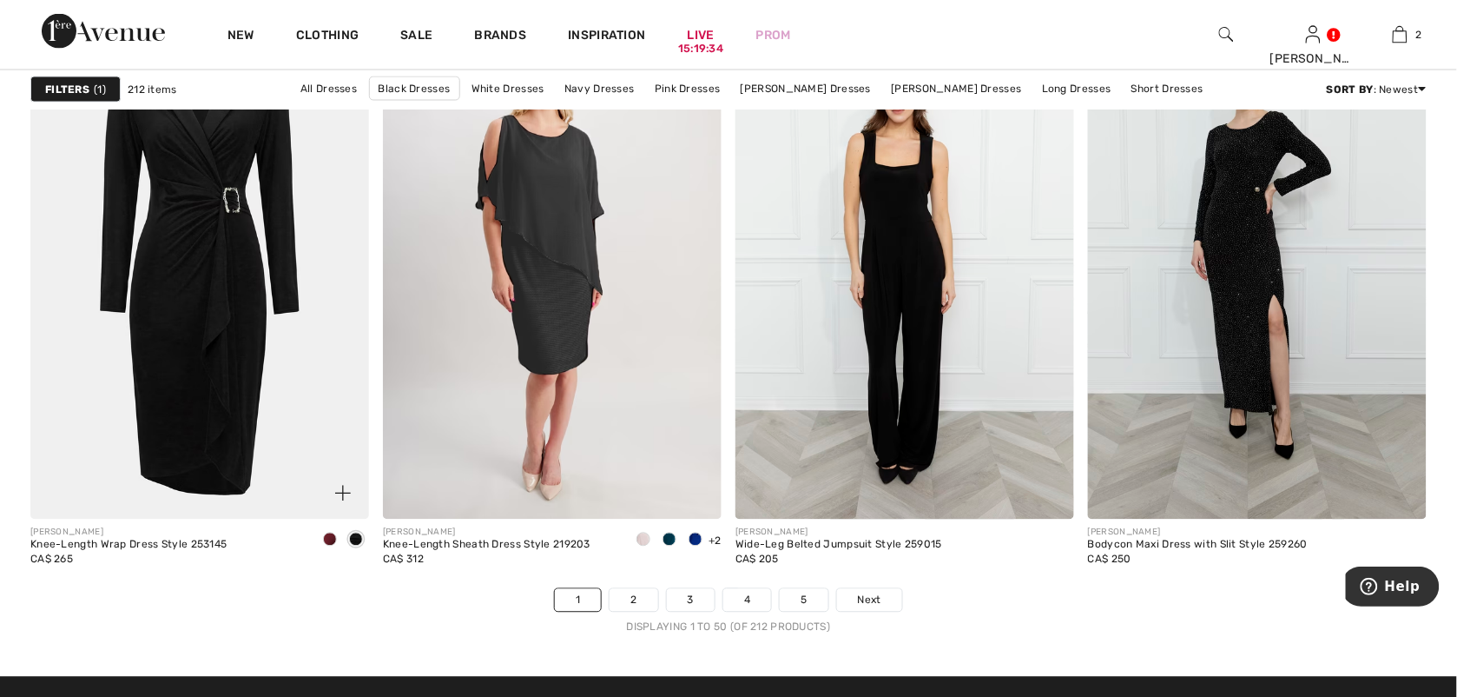
click at [327, 546] on span at bounding box center [330, 539] width 14 height 14
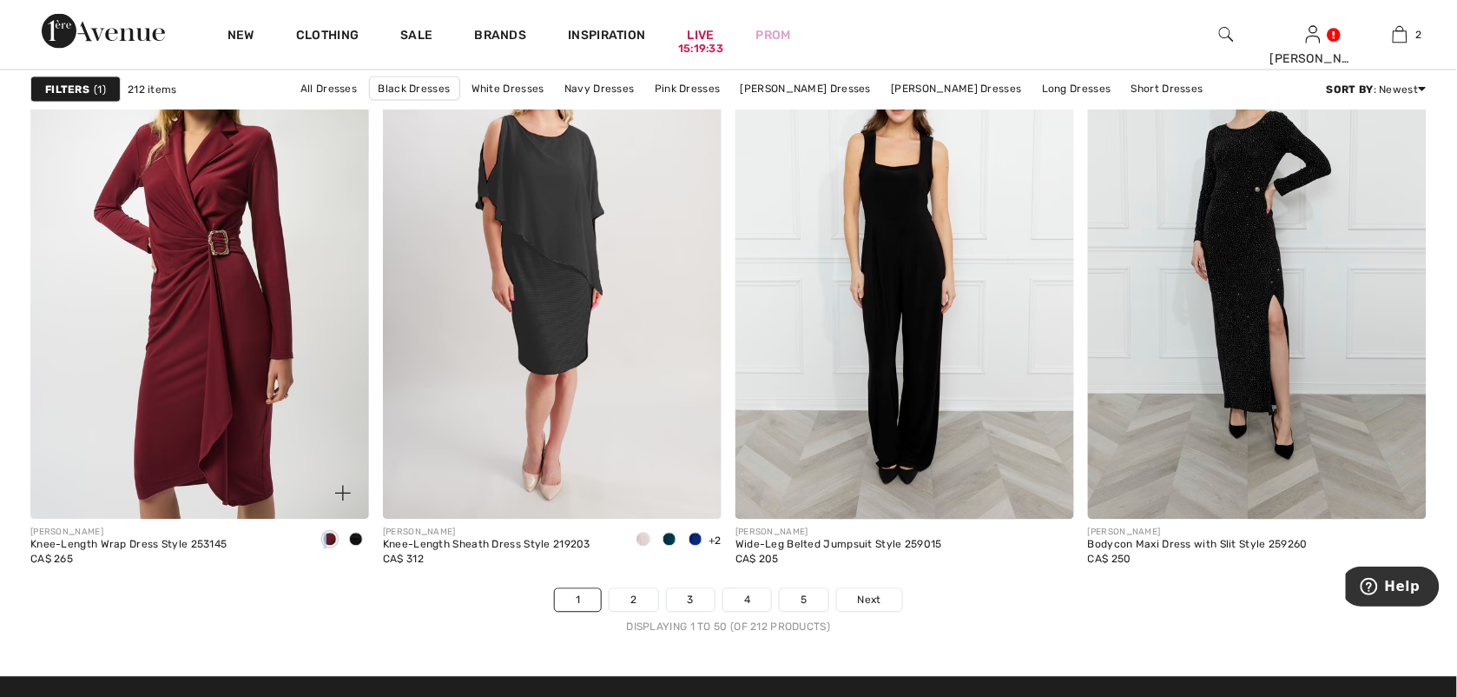
click at [327, 546] on span at bounding box center [330, 539] width 14 height 14
click at [354, 545] on span at bounding box center [356, 539] width 14 height 14
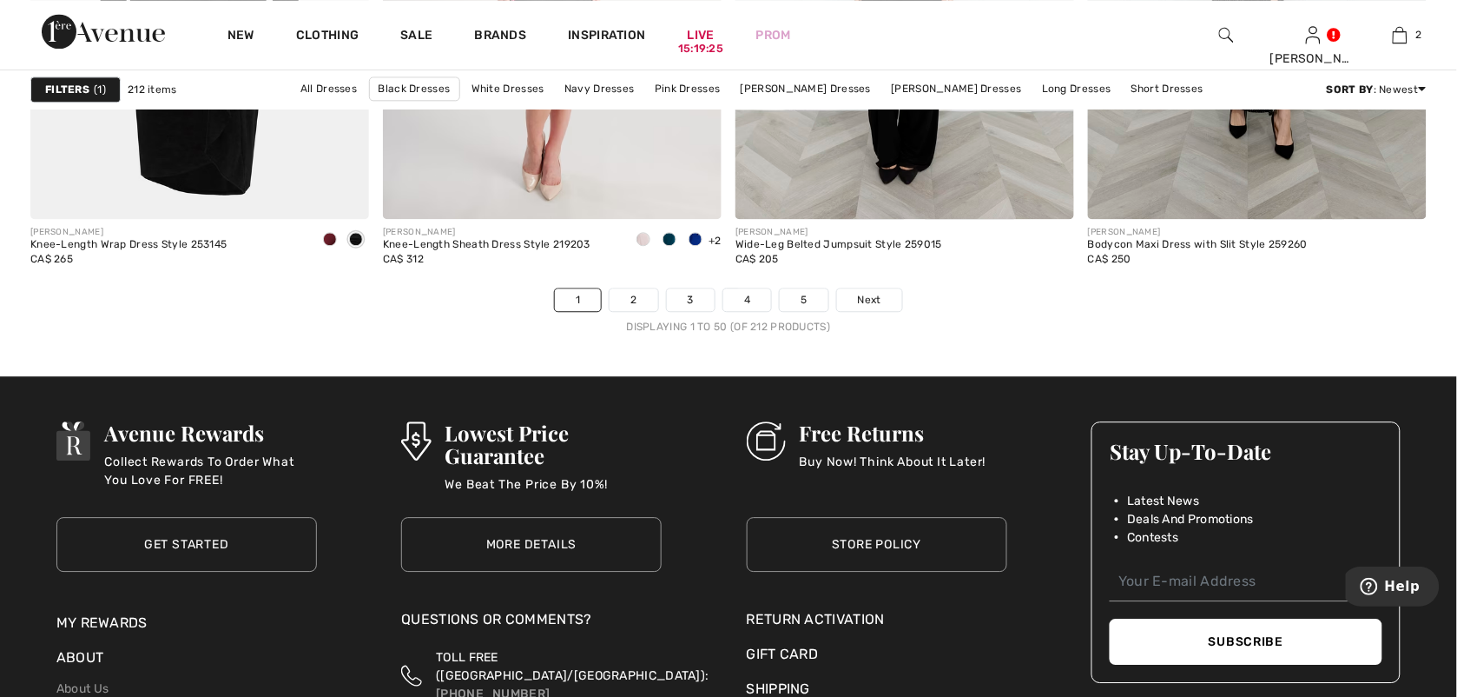
scroll to position [8877, 0]
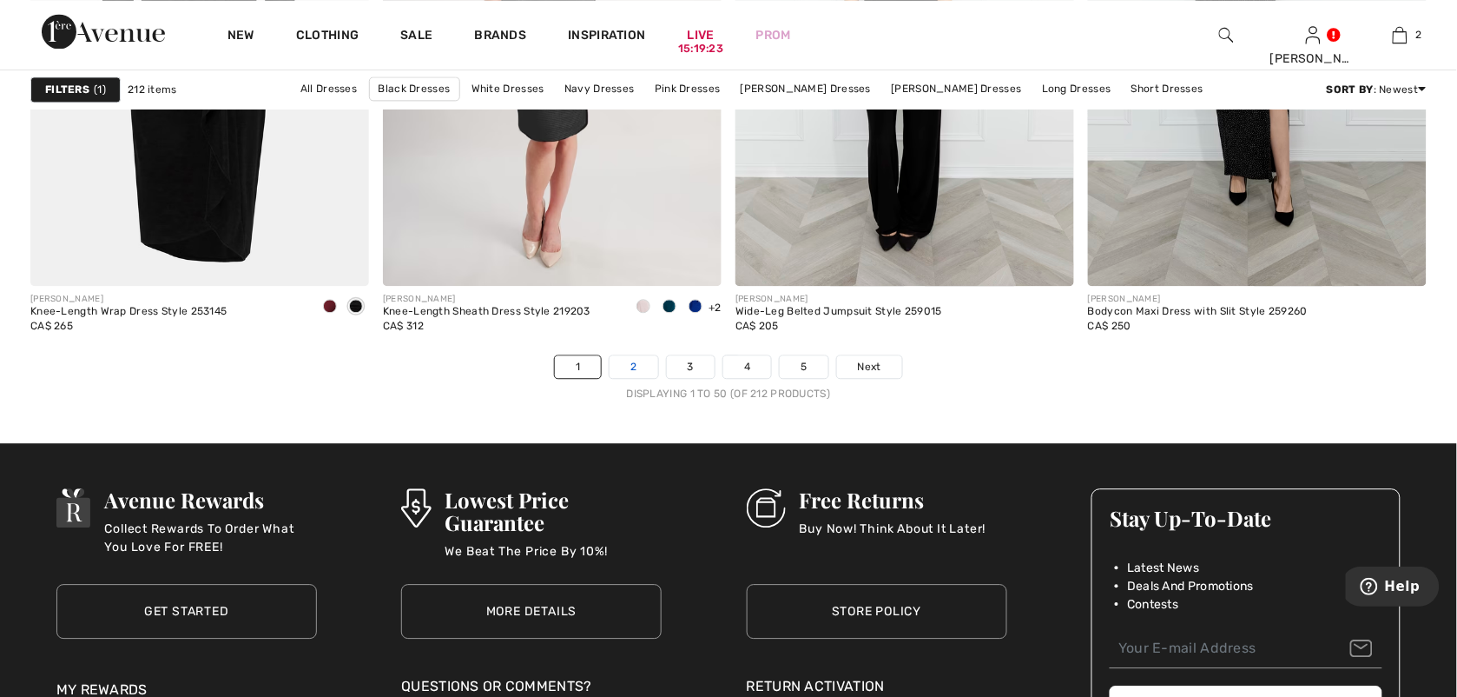
click at [635, 374] on link "2" at bounding box center [634, 366] width 48 height 23
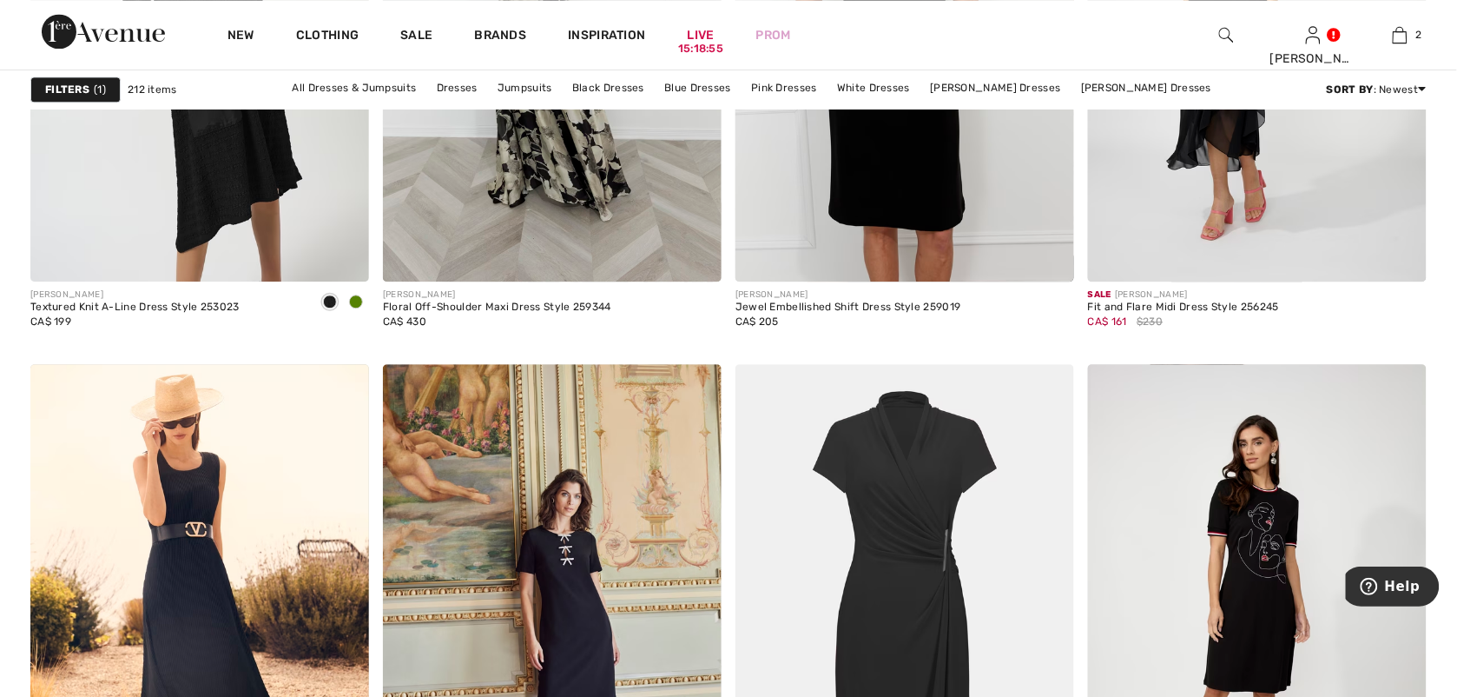
scroll to position [3120, 0]
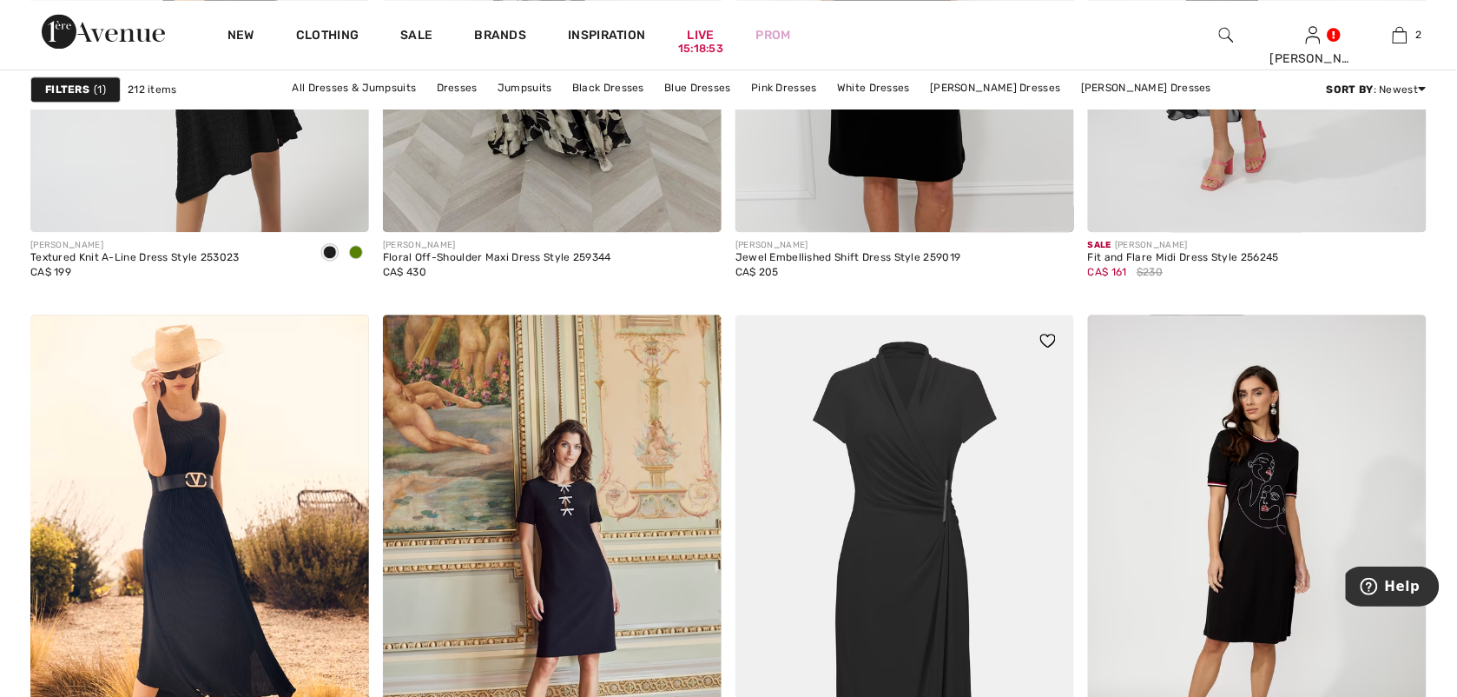
click at [925, 466] on img at bounding box center [905, 568] width 339 height 508
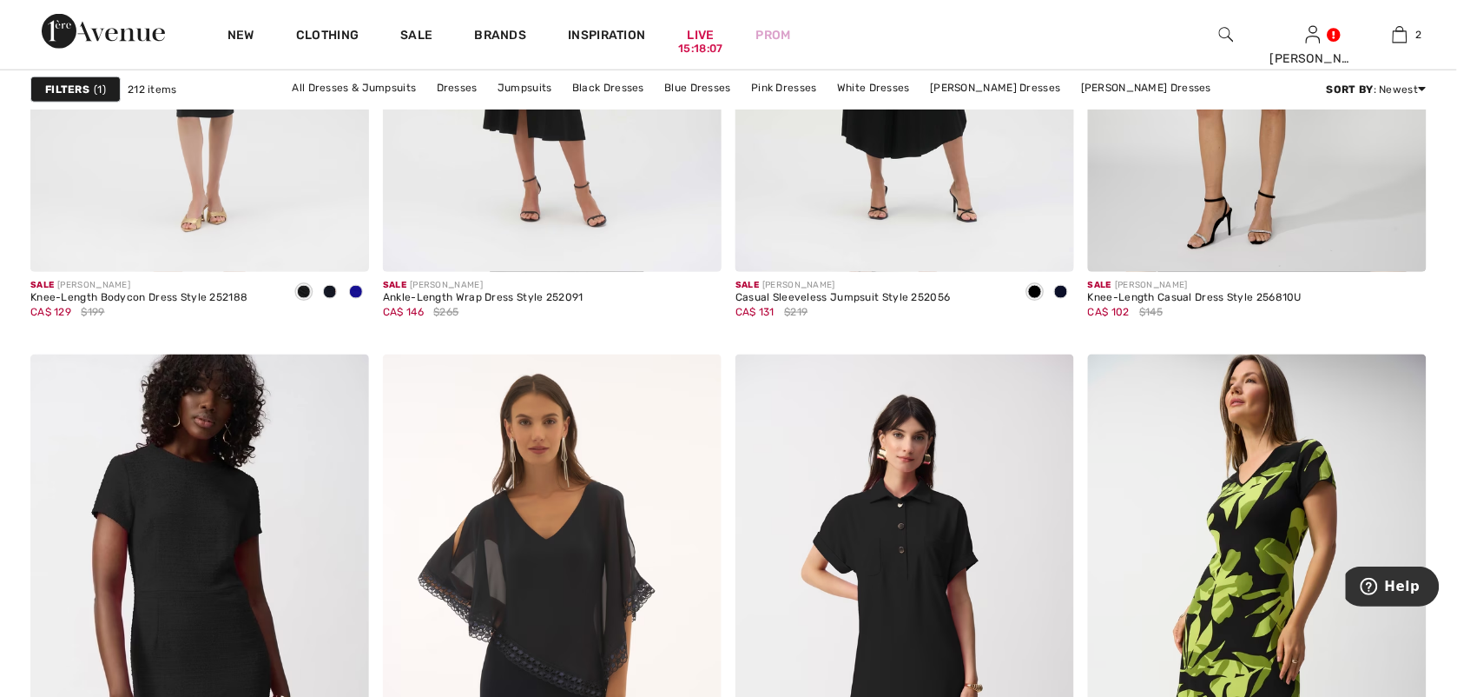
scroll to position [8318, 0]
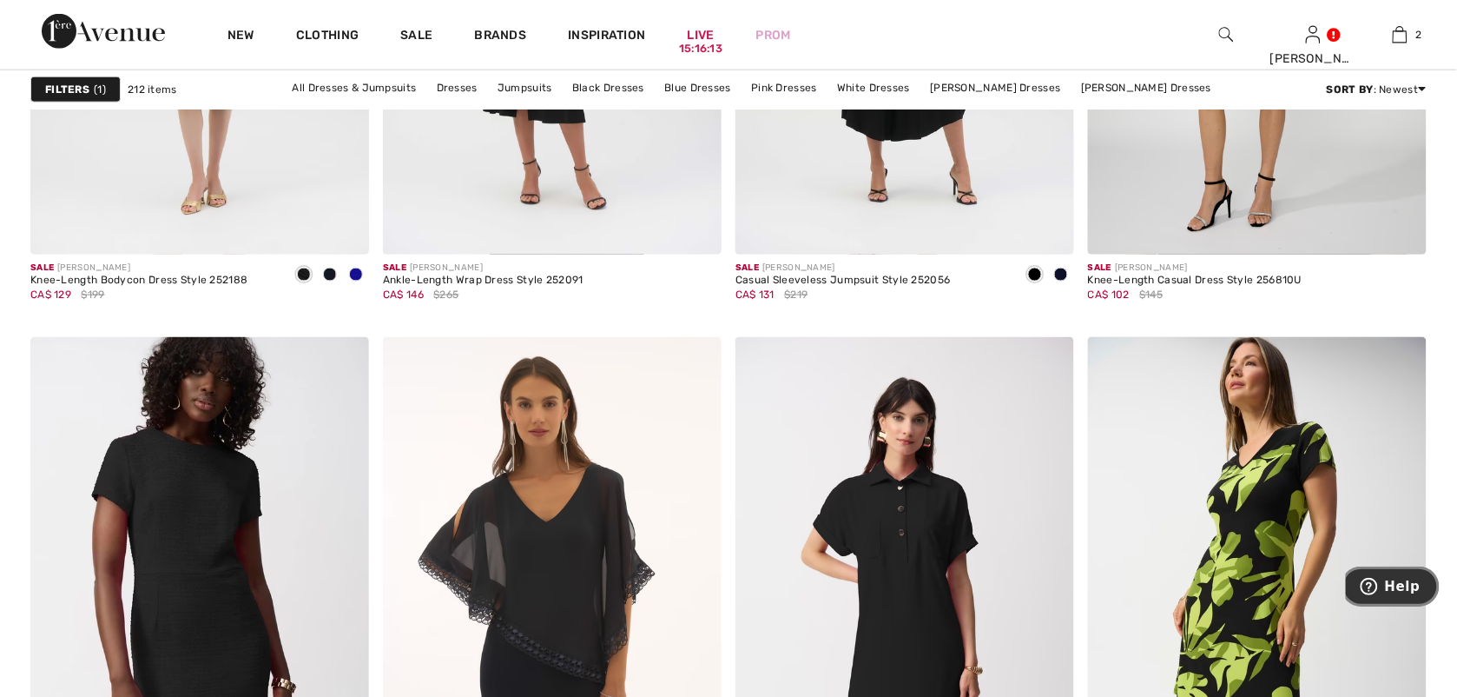
click at [1423, 587] on button "Help" at bounding box center [1390, 585] width 98 height 40
click at [1439, 626] on html "Help" at bounding box center [1392, 604] width 94 height 43
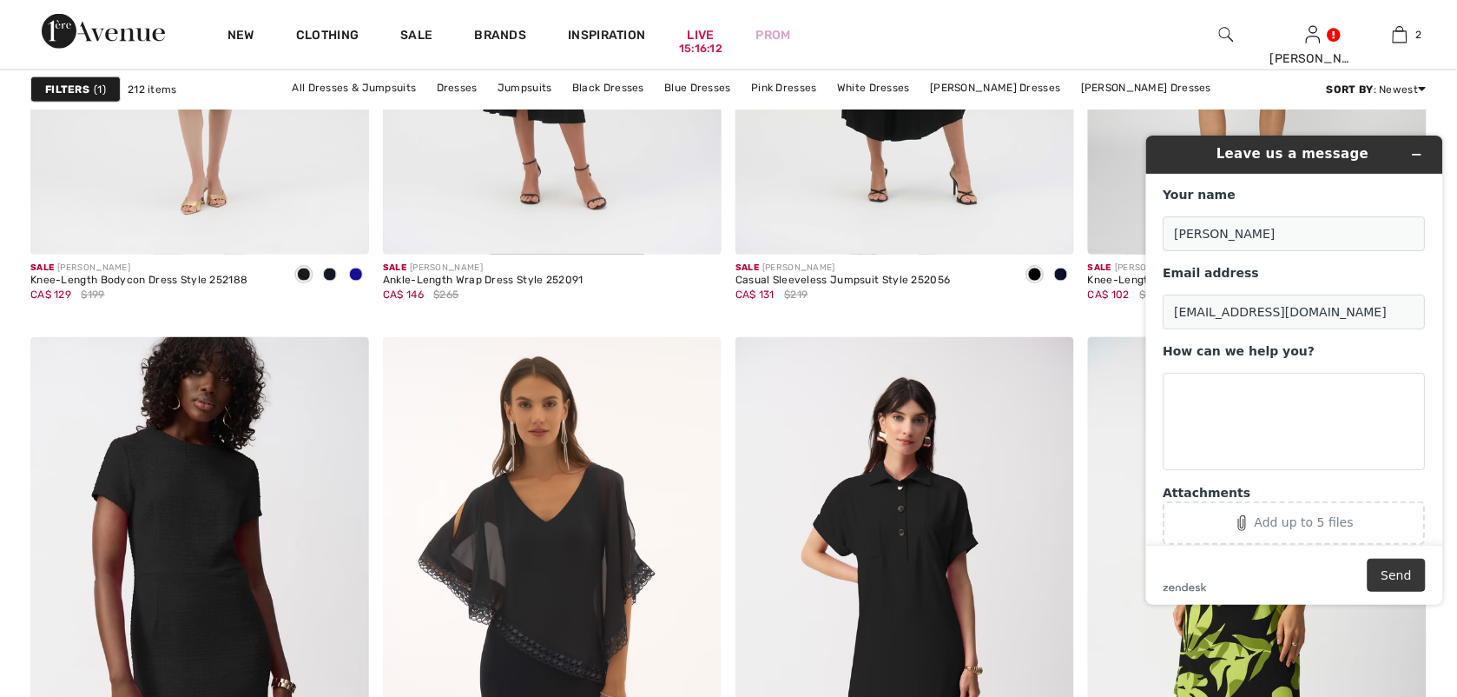
click at [1423, 586] on button "Send" at bounding box center [1396, 574] width 58 height 33
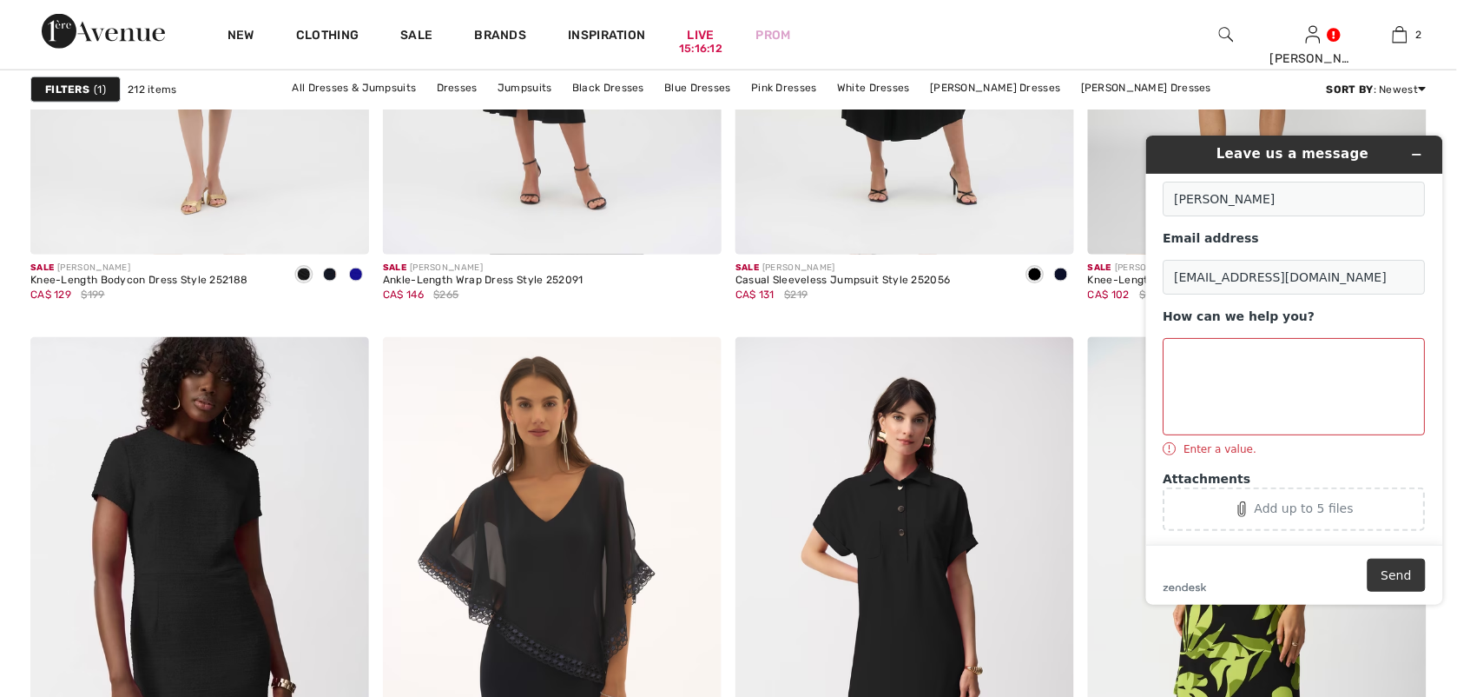
click at [1423, 586] on button "Send" at bounding box center [1396, 574] width 58 height 33
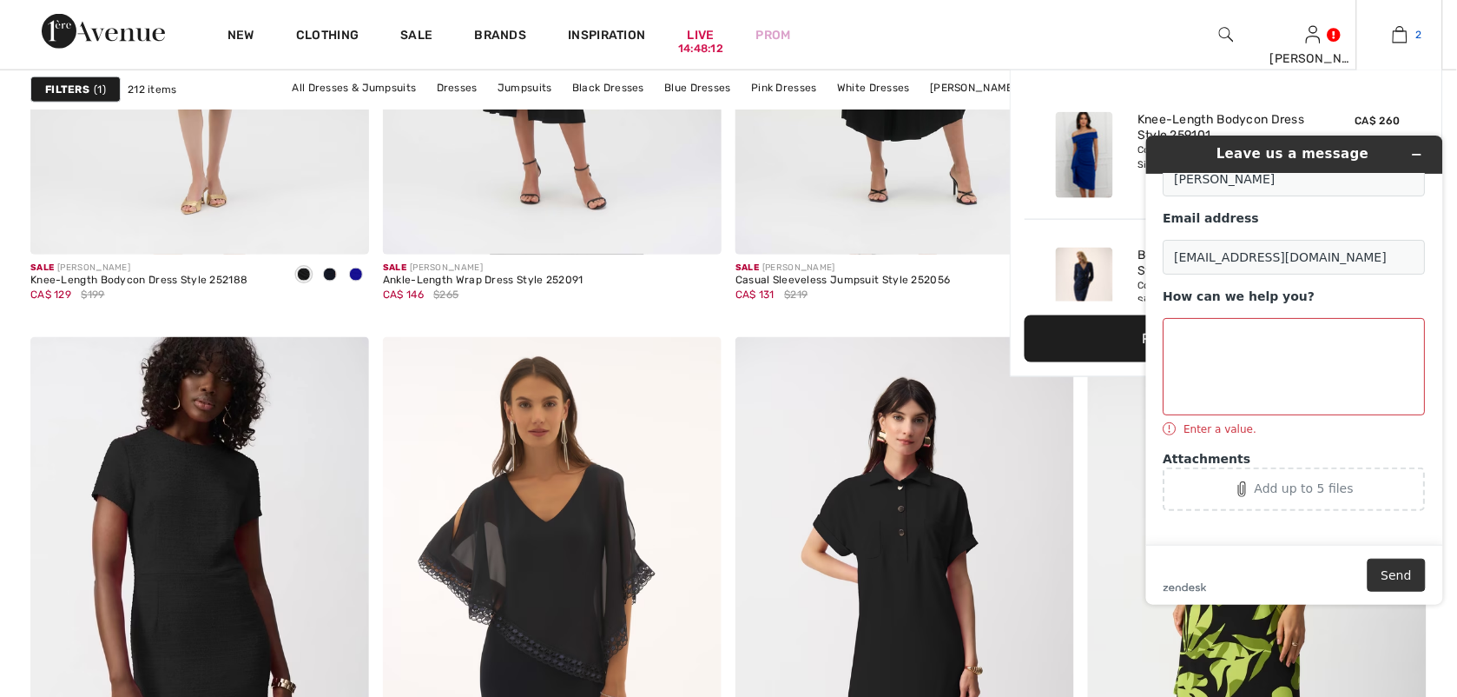
click at [1401, 33] on img at bounding box center [1400, 34] width 15 height 21
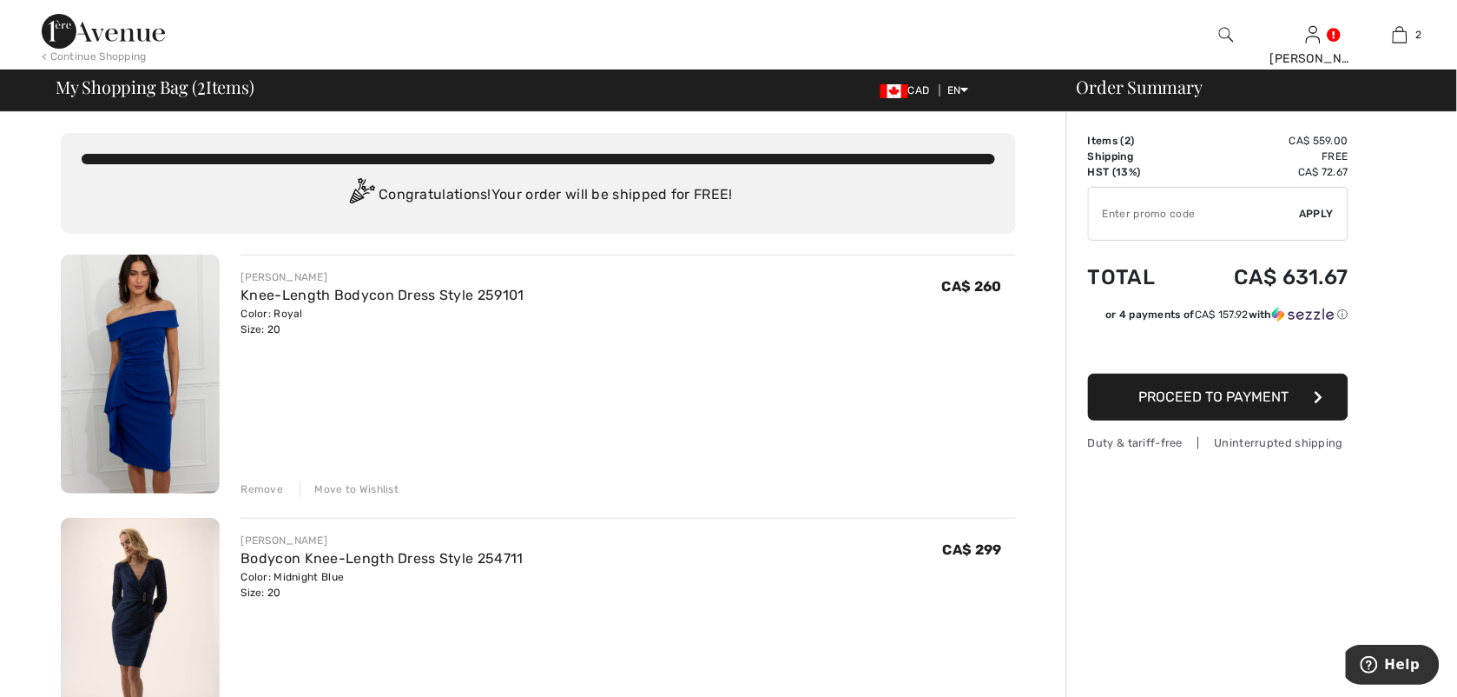
click at [142, 602] on img at bounding box center [140, 637] width 159 height 239
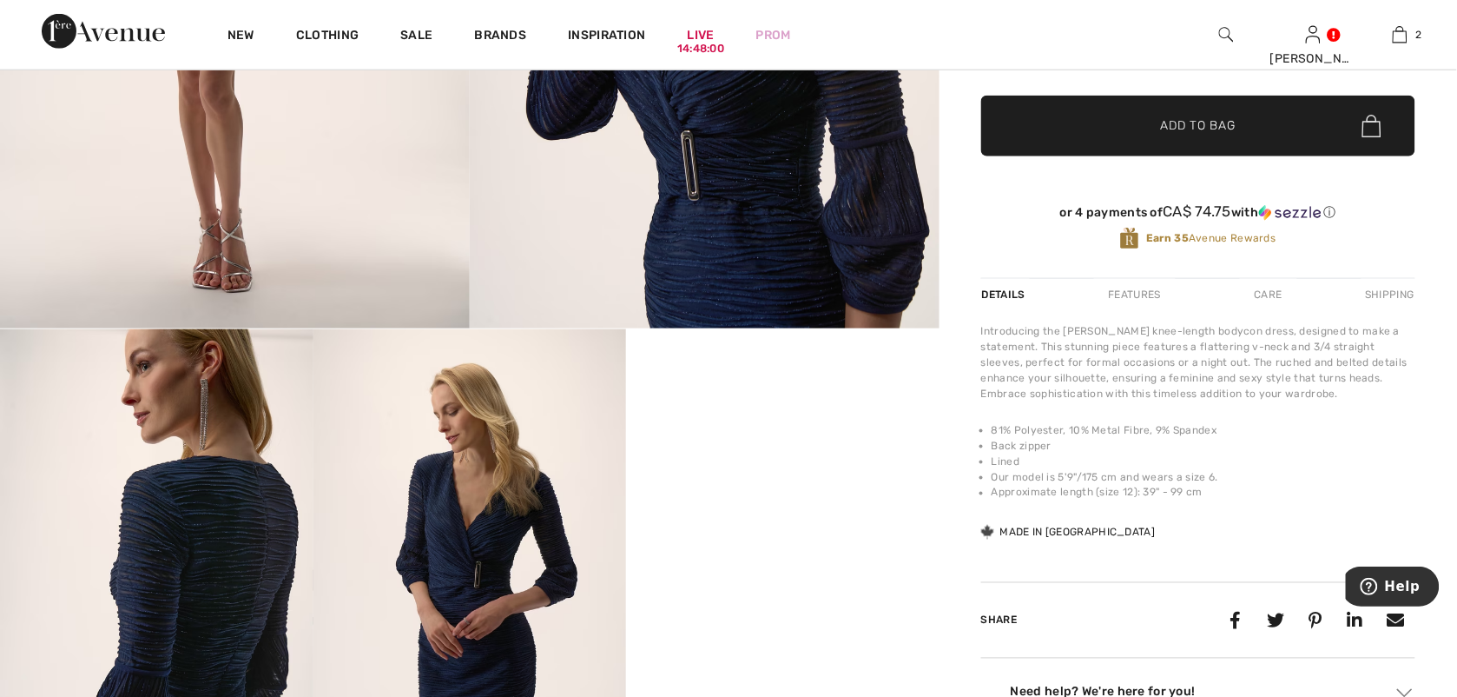
scroll to position [500, 0]
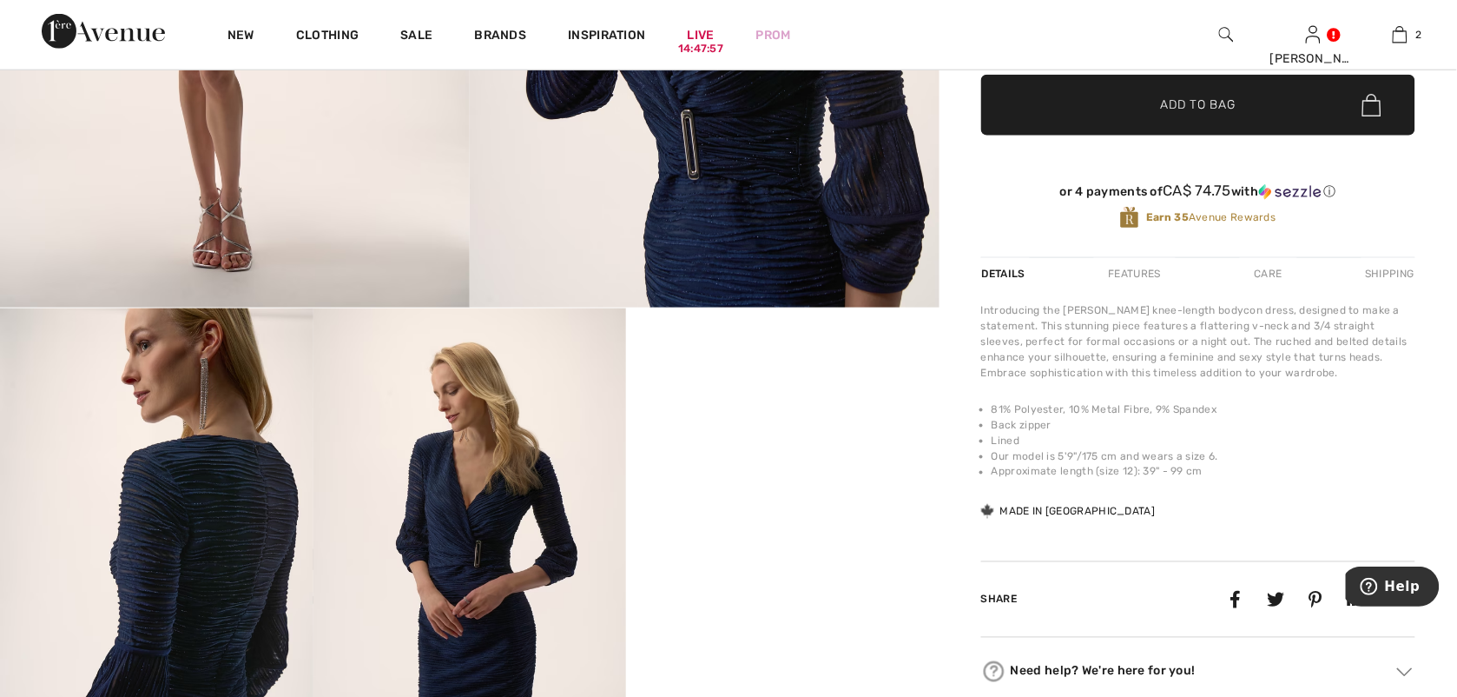
click at [845, 465] on video "Your browser does not support the video tag." at bounding box center [783, 386] width 314 height 156
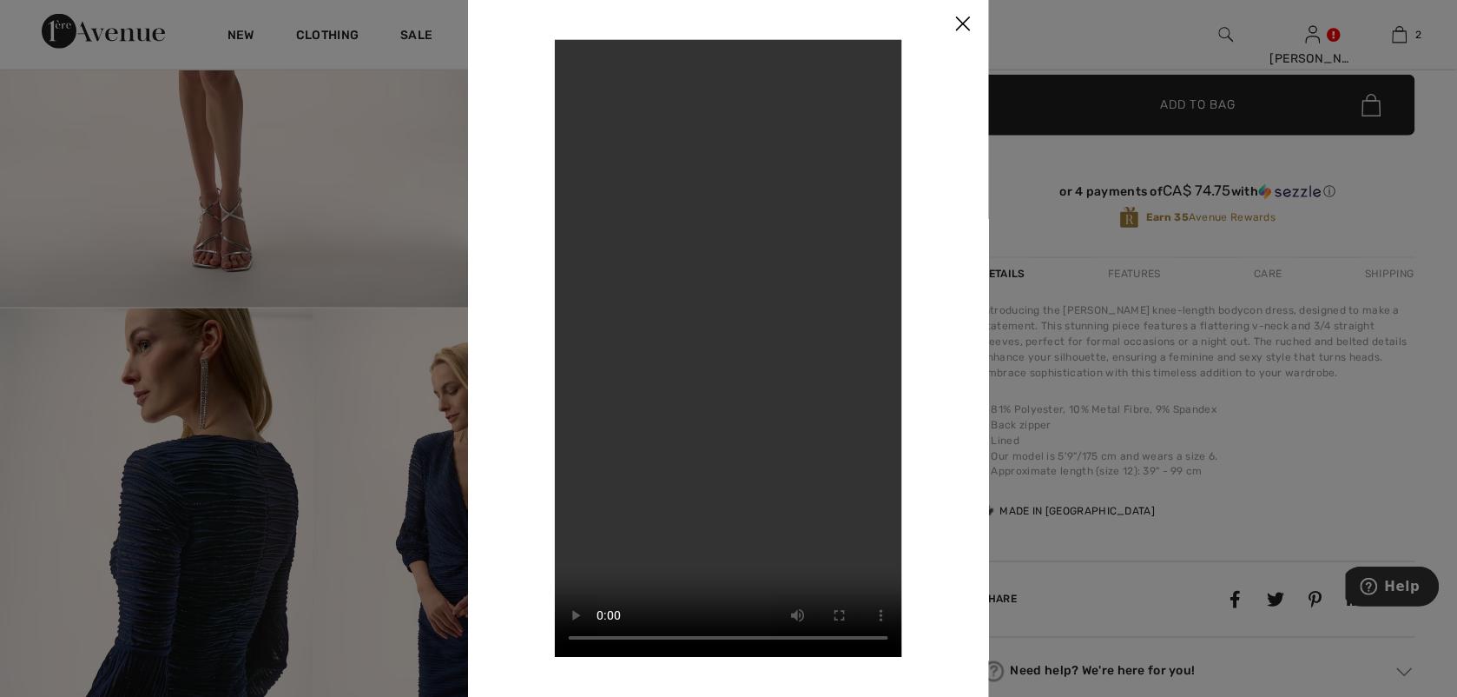
click at [957, 18] on img at bounding box center [963, 24] width 52 height 54
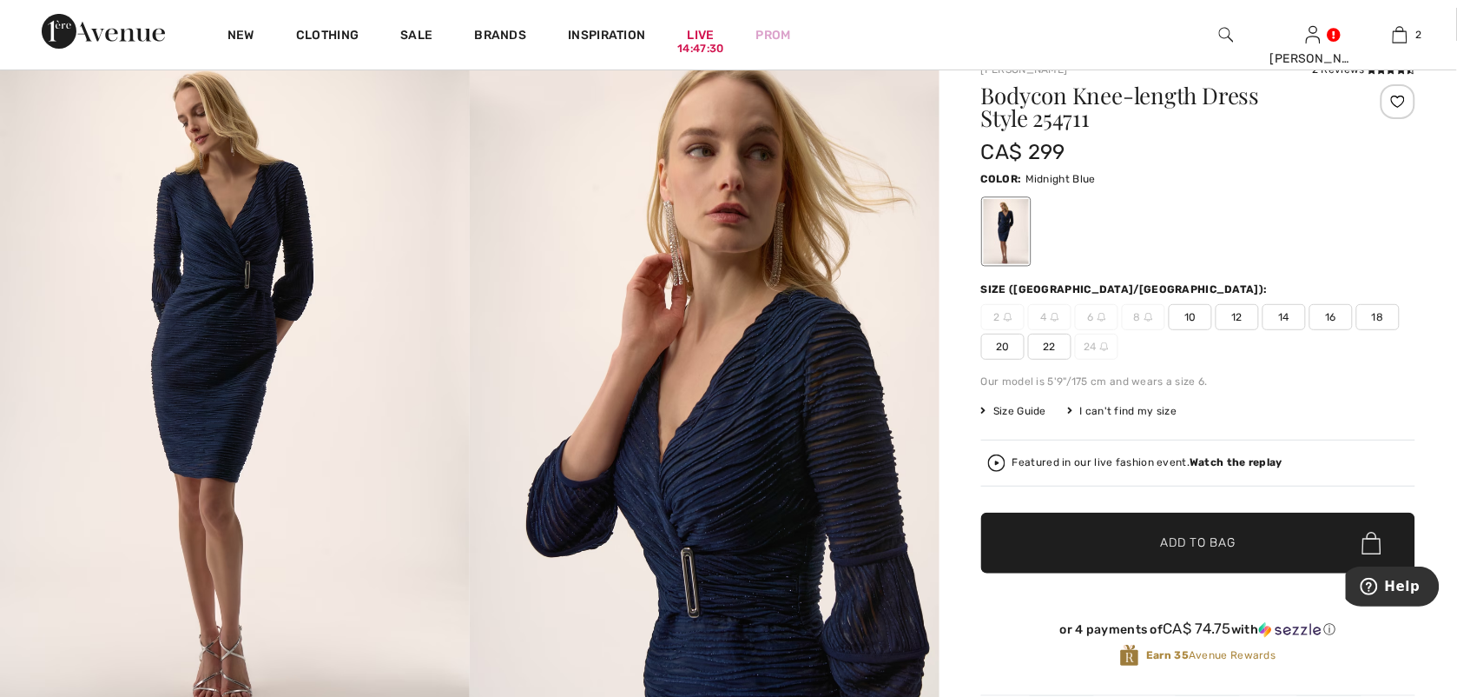
scroll to position [141, 0]
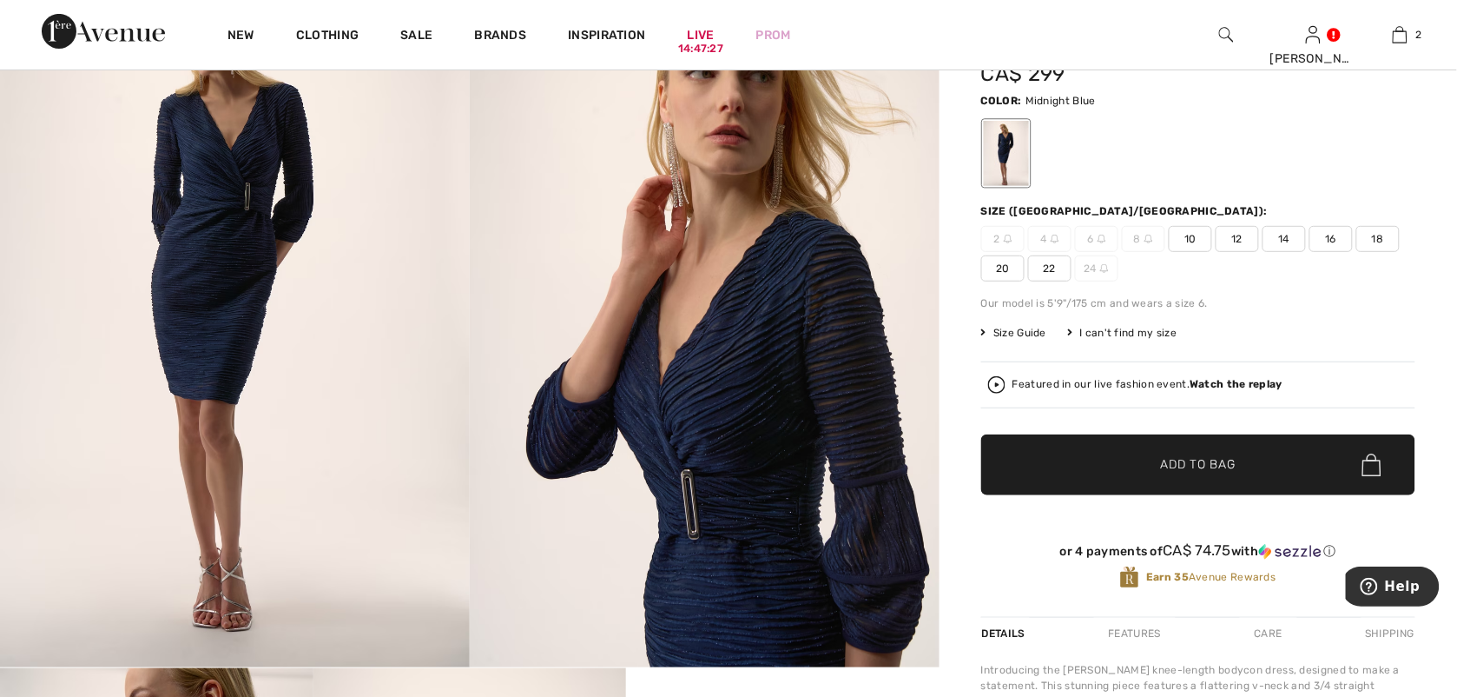
click at [1170, 465] on span "Add to Bag" at bounding box center [1198, 465] width 75 height 18
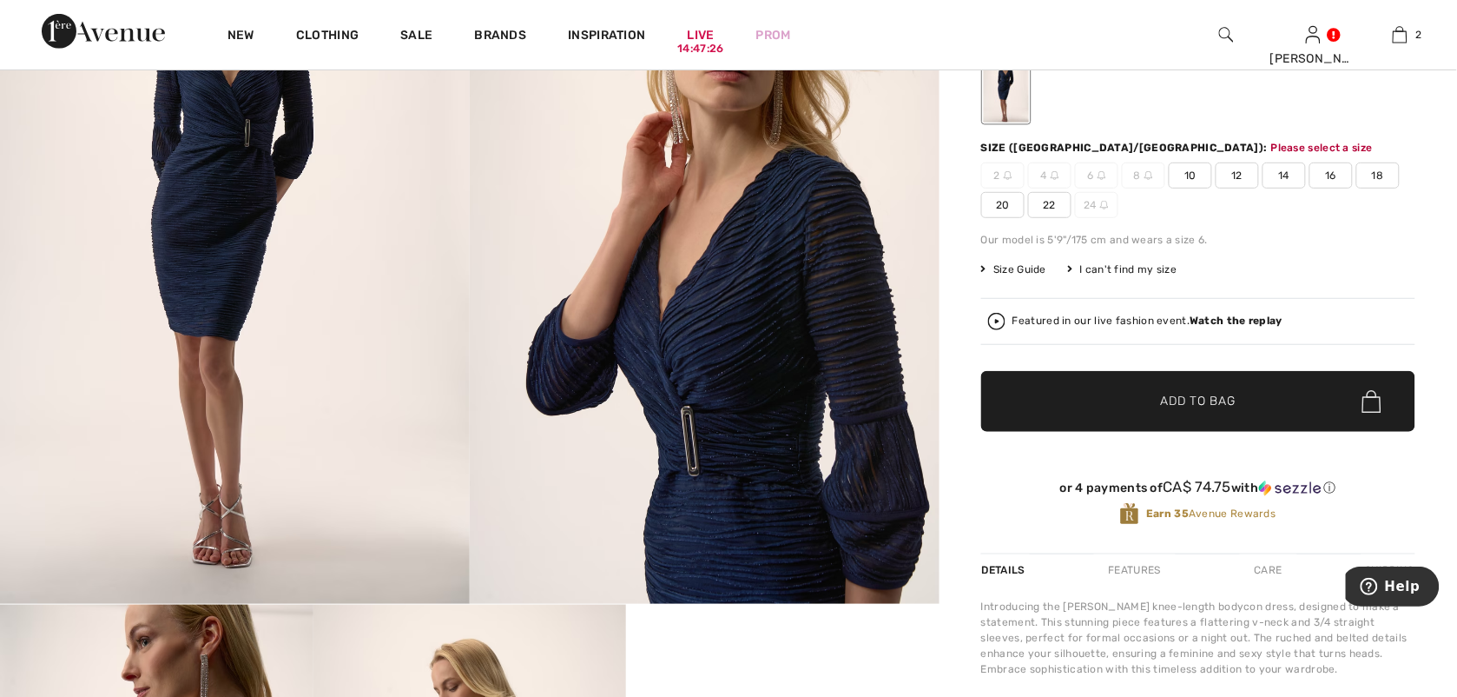
scroll to position [205, 0]
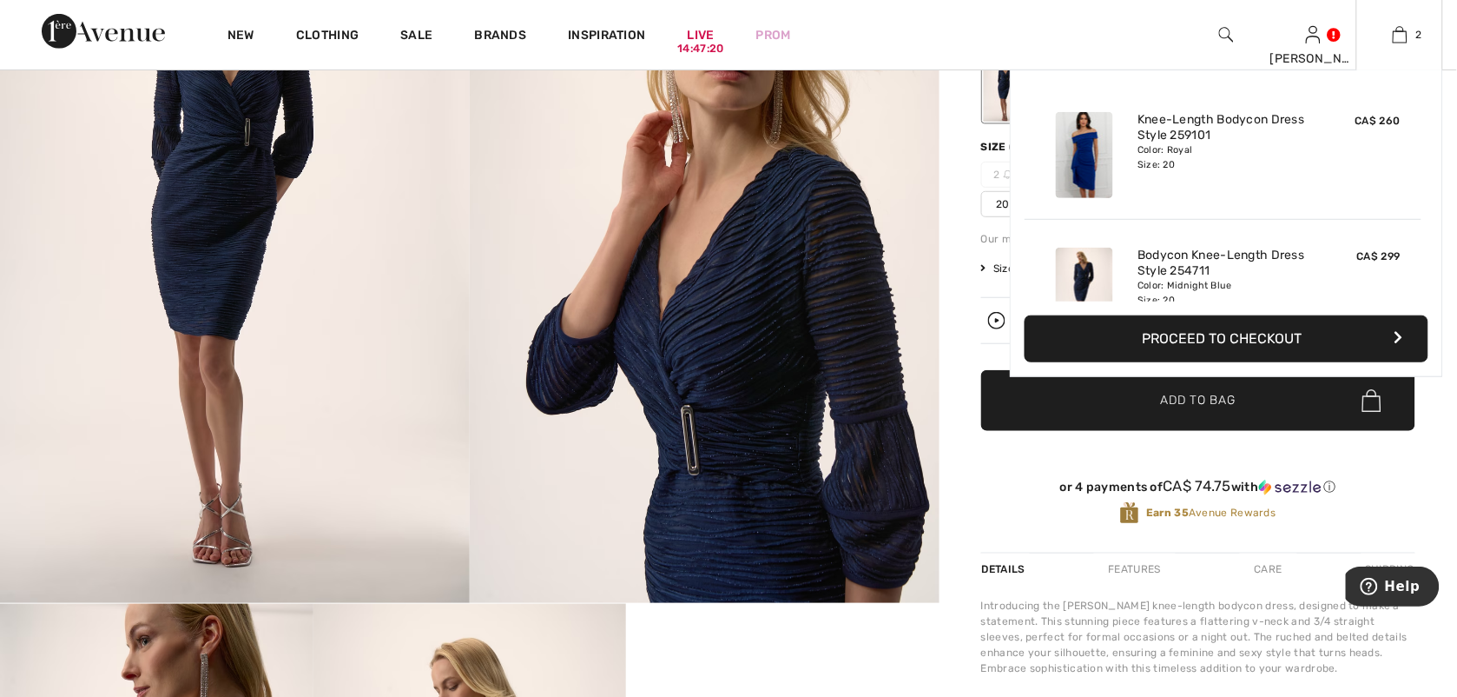
click at [1317, 347] on button "Proceed to Checkout" at bounding box center [1227, 338] width 404 height 47
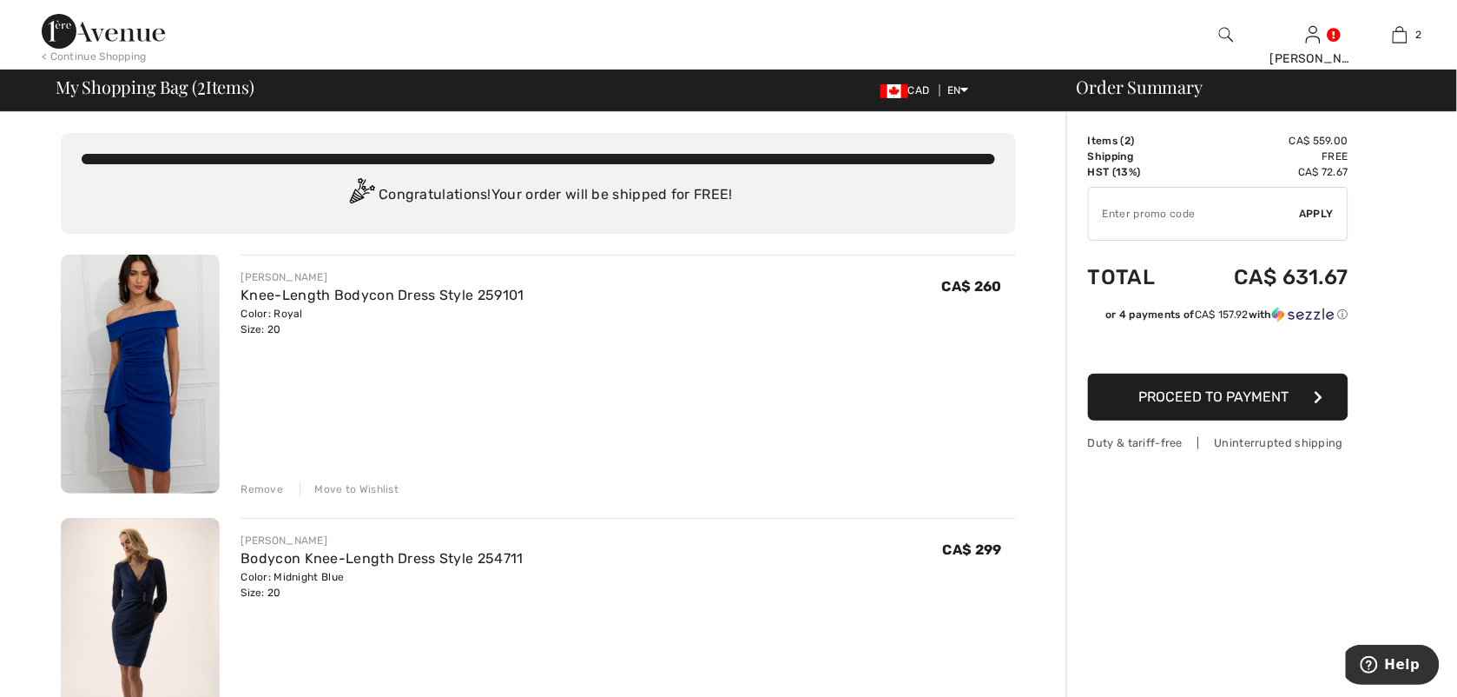
click at [1268, 393] on span "Proceed to Payment" at bounding box center [1215, 396] width 150 height 17
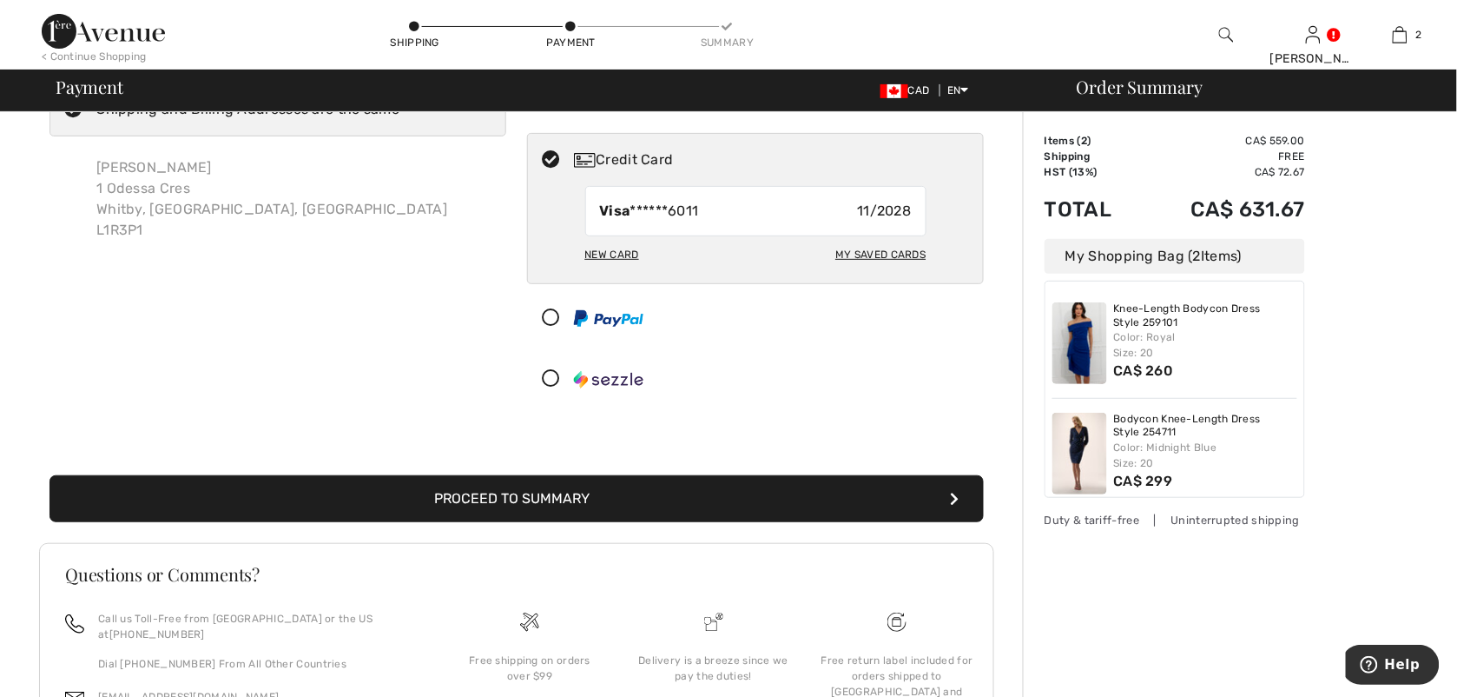
scroll to position [50, 0]
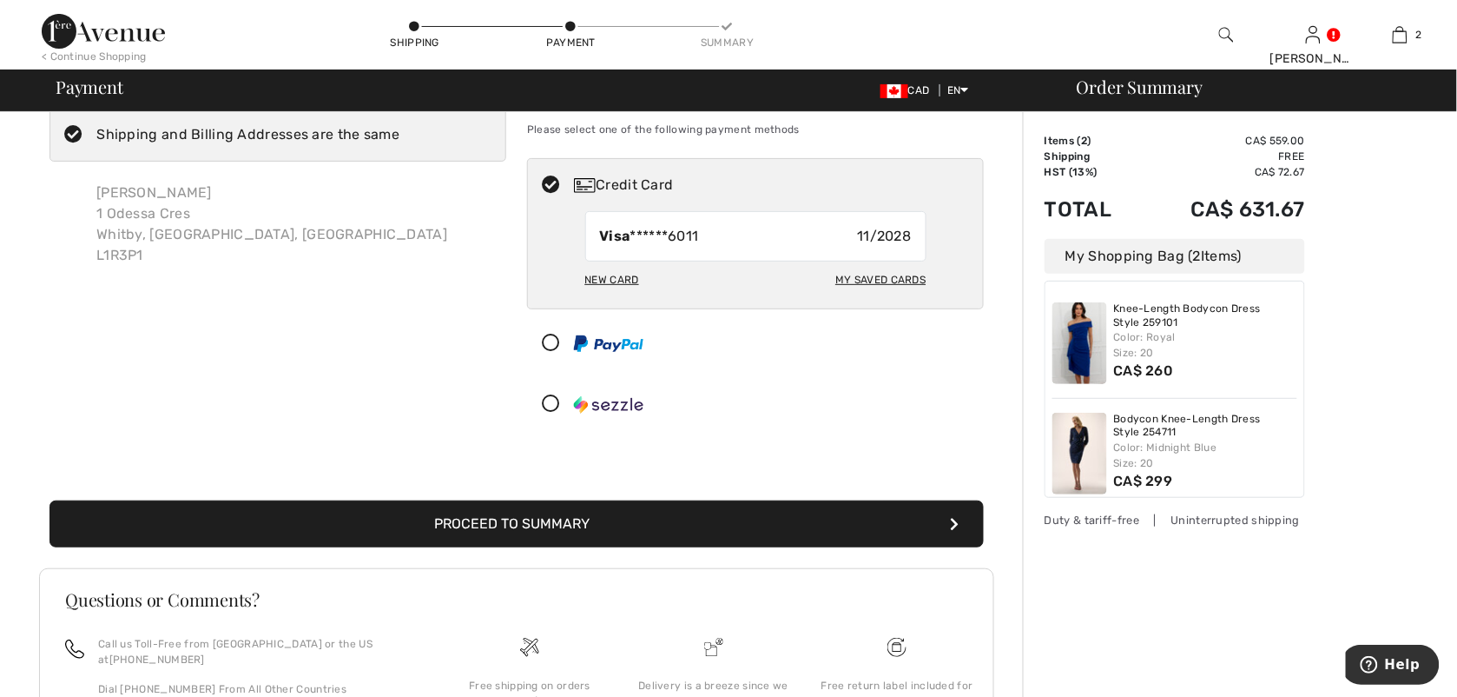
click at [883, 524] on button "Proceed to Summary" at bounding box center [517, 523] width 935 height 47
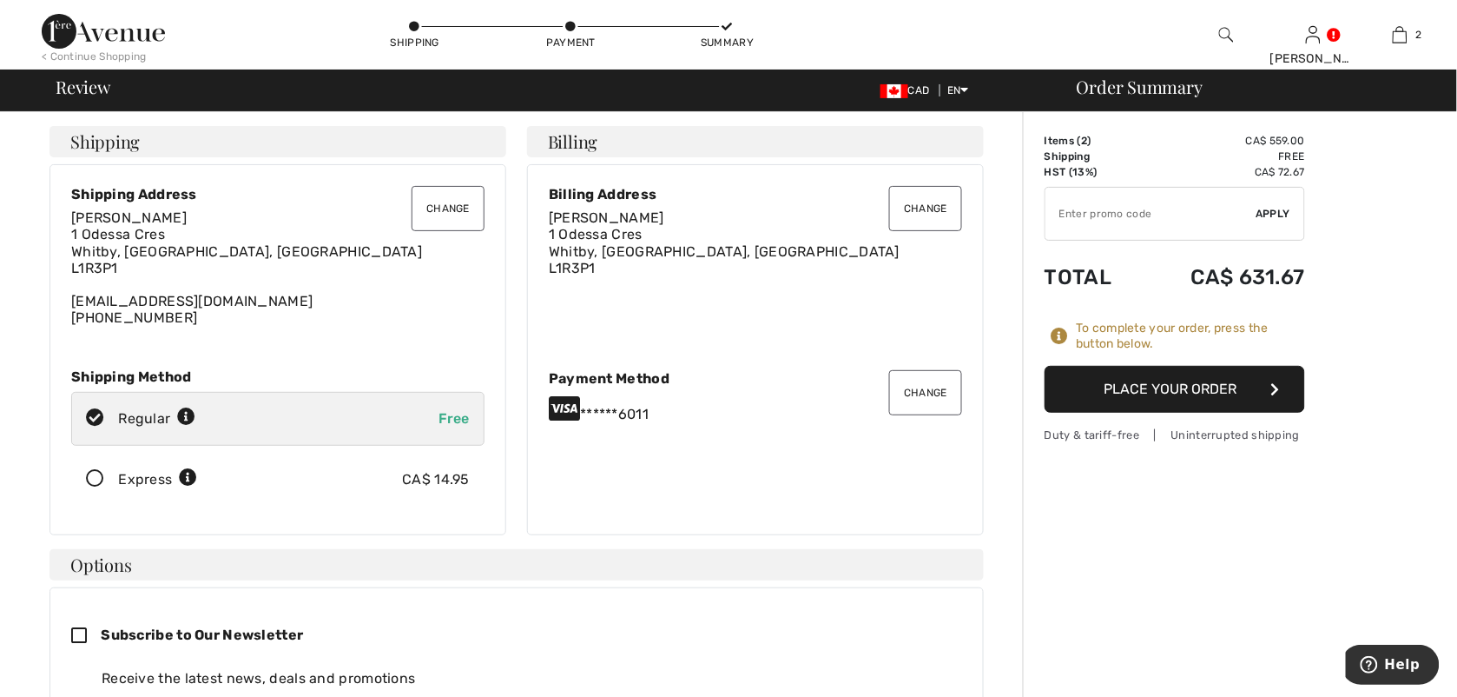
click at [1192, 393] on button "Place Your Order" at bounding box center [1175, 389] width 261 height 47
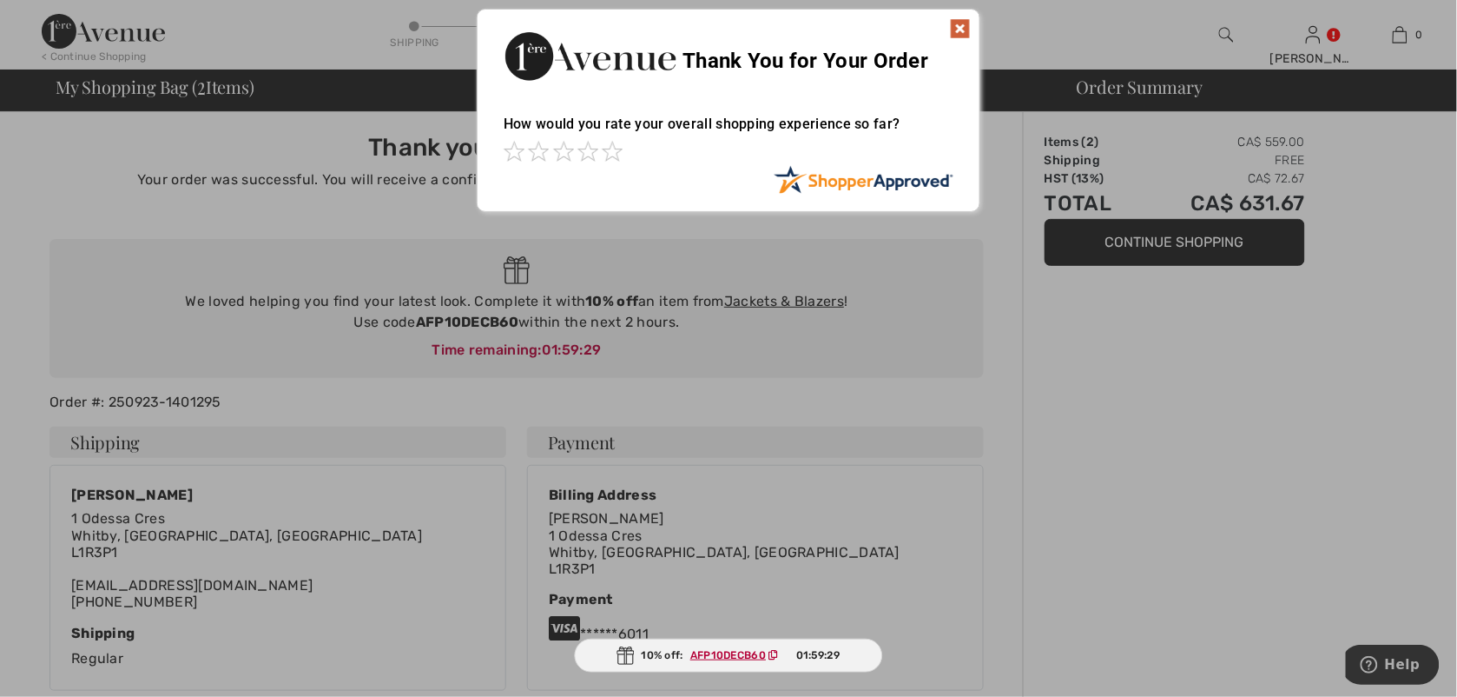
click at [955, 27] on img at bounding box center [960, 28] width 21 height 21
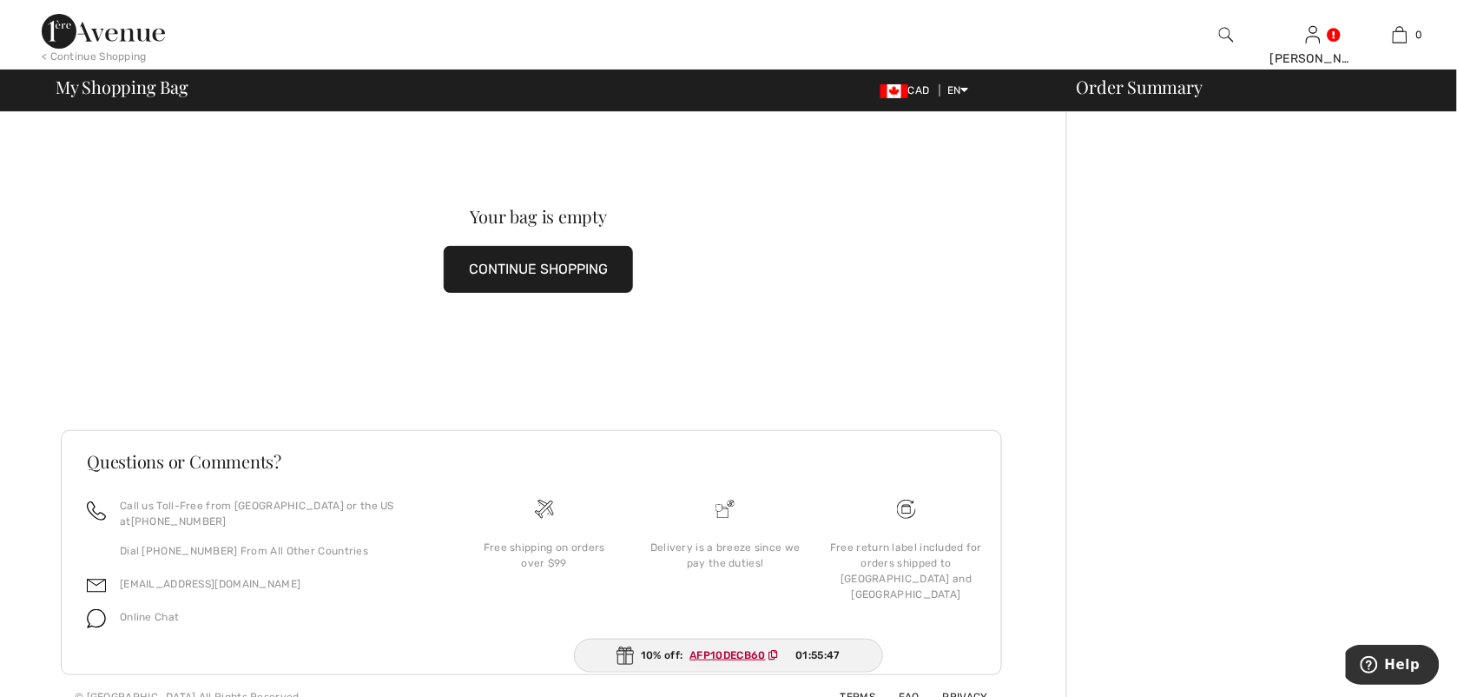
click at [109, 56] on div "< Continue Shopping" at bounding box center [94, 57] width 105 height 16
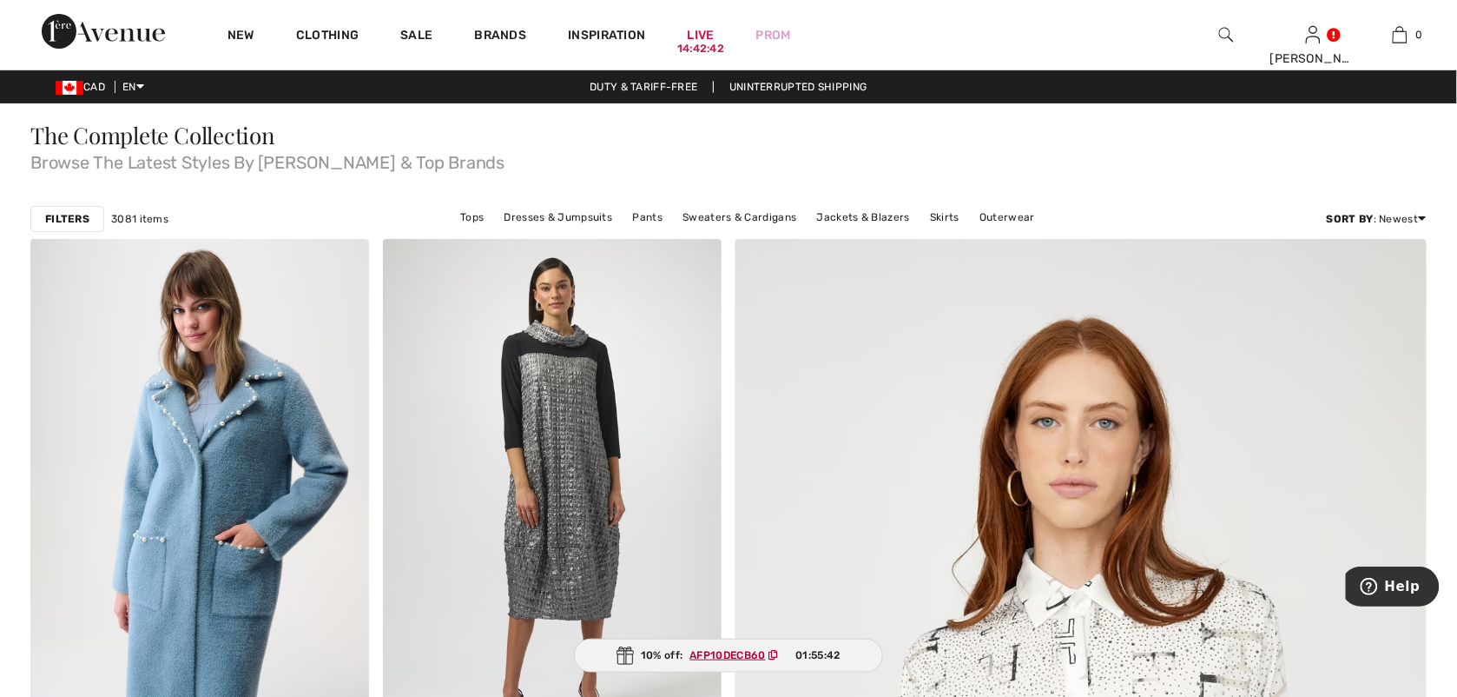
click at [1225, 26] on img at bounding box center [1226, 34] width 15 height 21
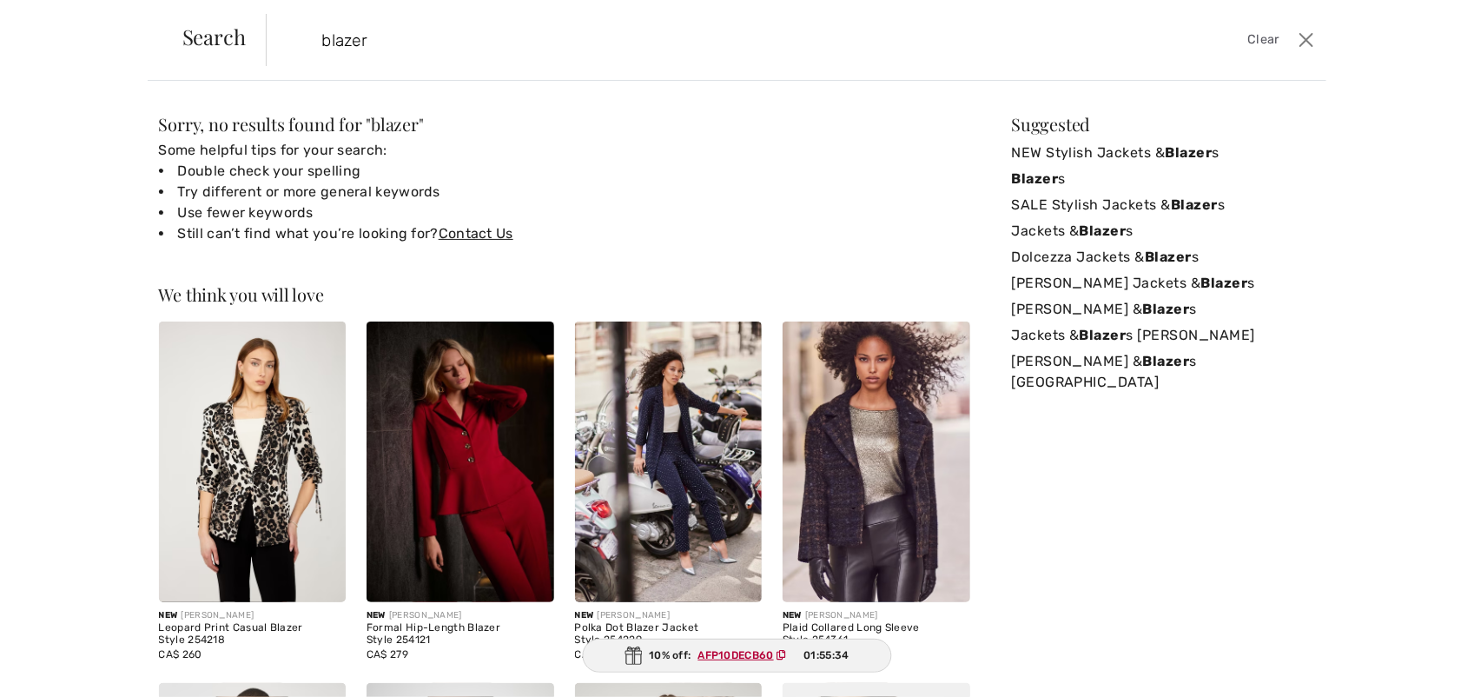
type input "blazer"
click at [1032, 152] on link "NEW Stylish Jackets & Blazer s" at bounding box center [1164, 153] width 304 height 26
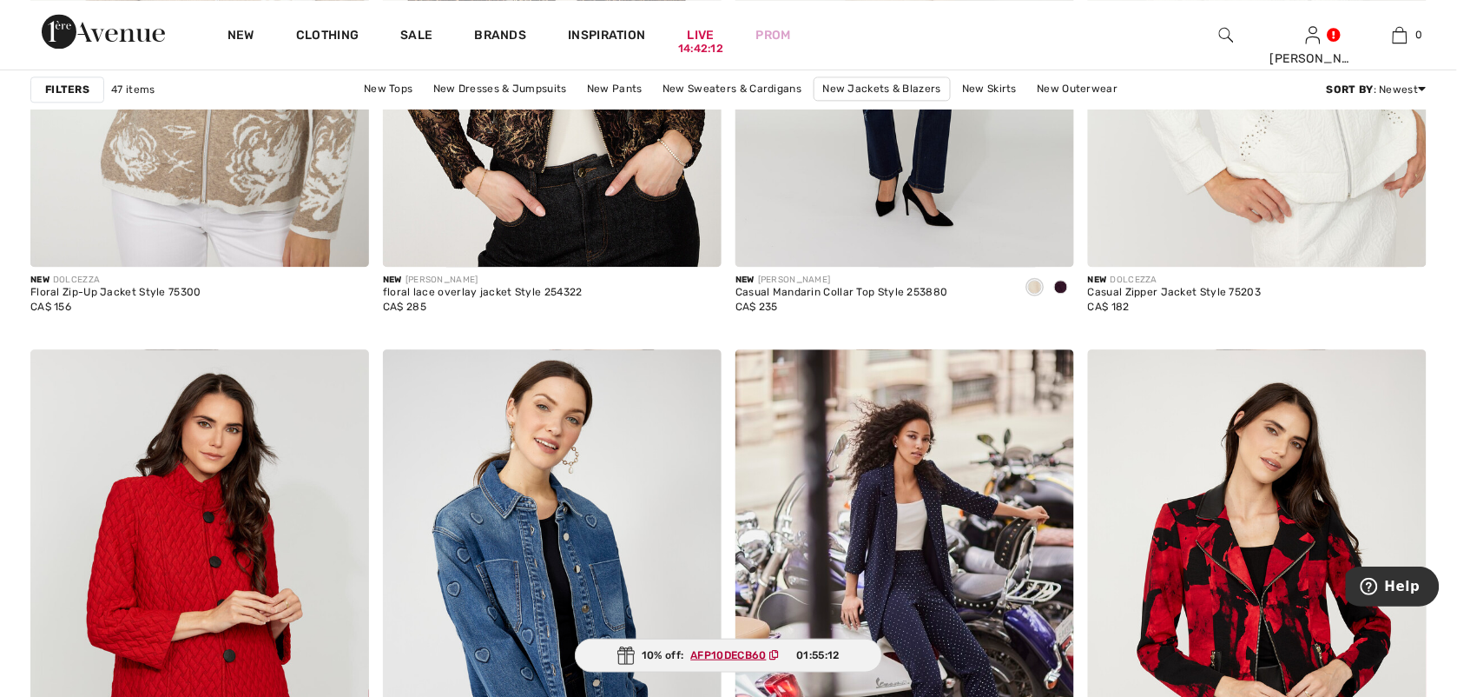
scroll to position [687, 0]
